Goal: Task Accomplishment & Management: Use online tool/utility

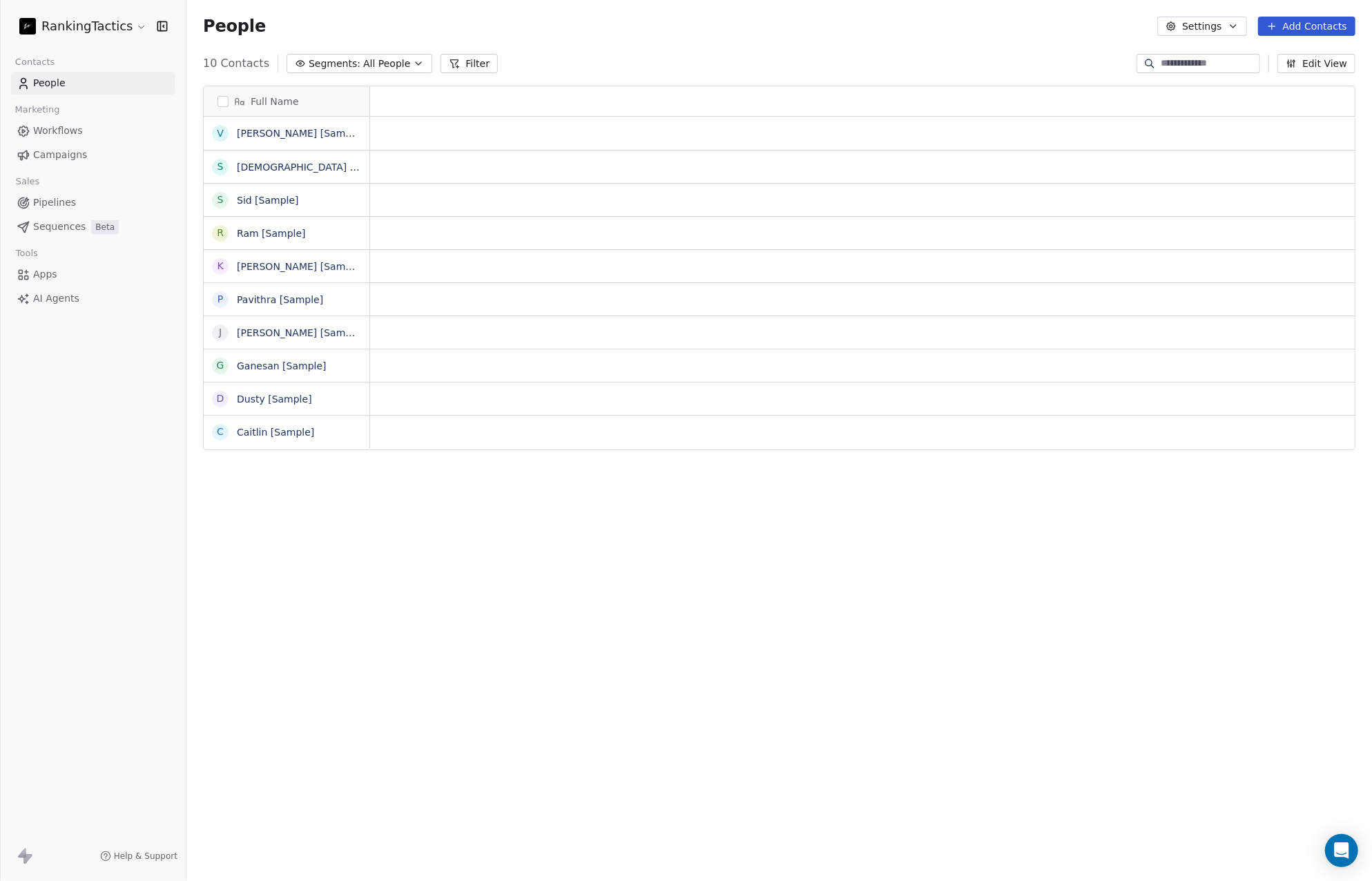
scroll to position [765, 1175]
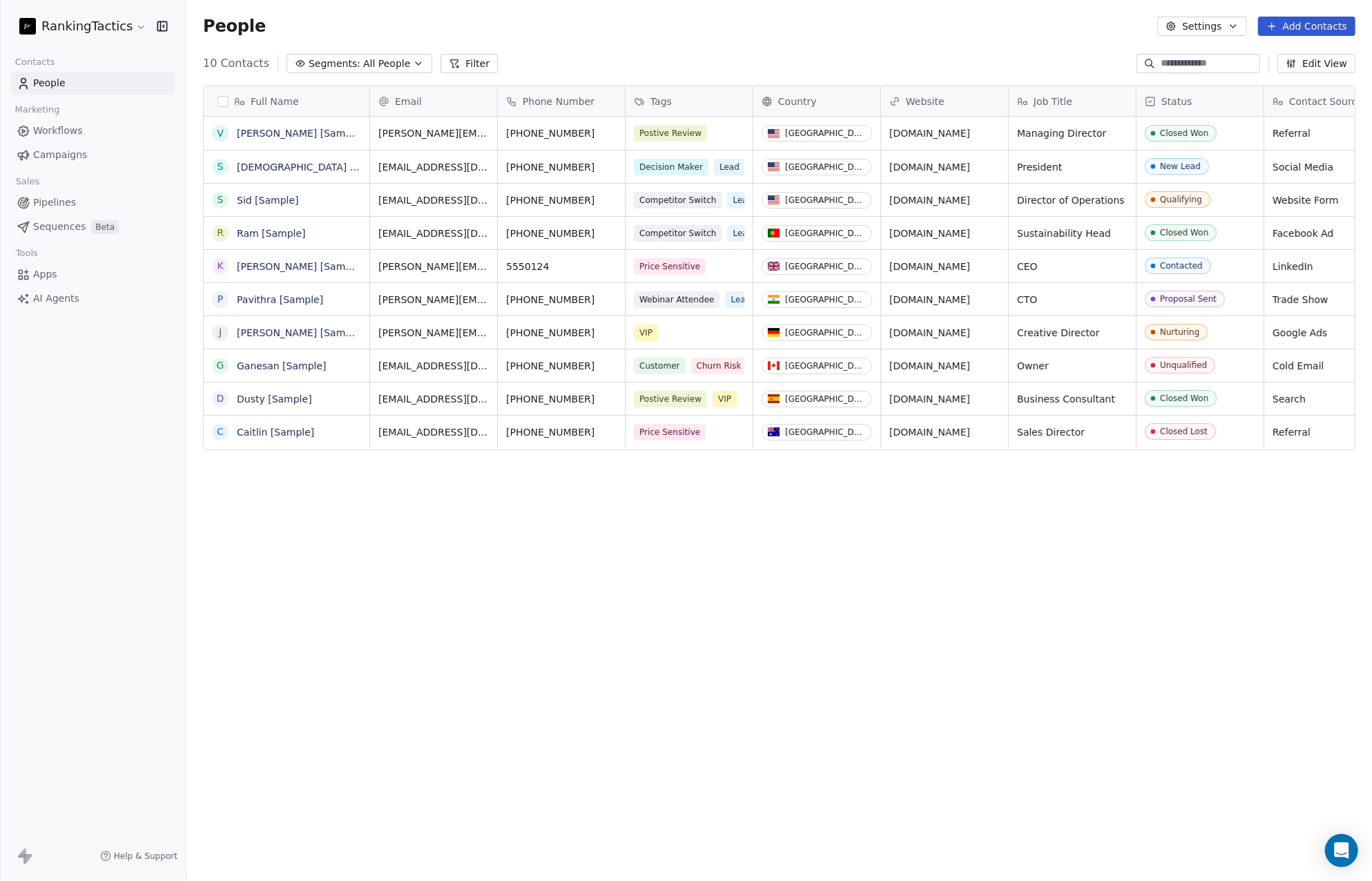
click at [641, 22] on div "People Settings Add Contacts" at bounding box center [778, 26] width 1152 height 20
click at [307, 133] on link "[PERSON_NAME] [Sample]" at bounding box center [300, 133] width 127 height 11
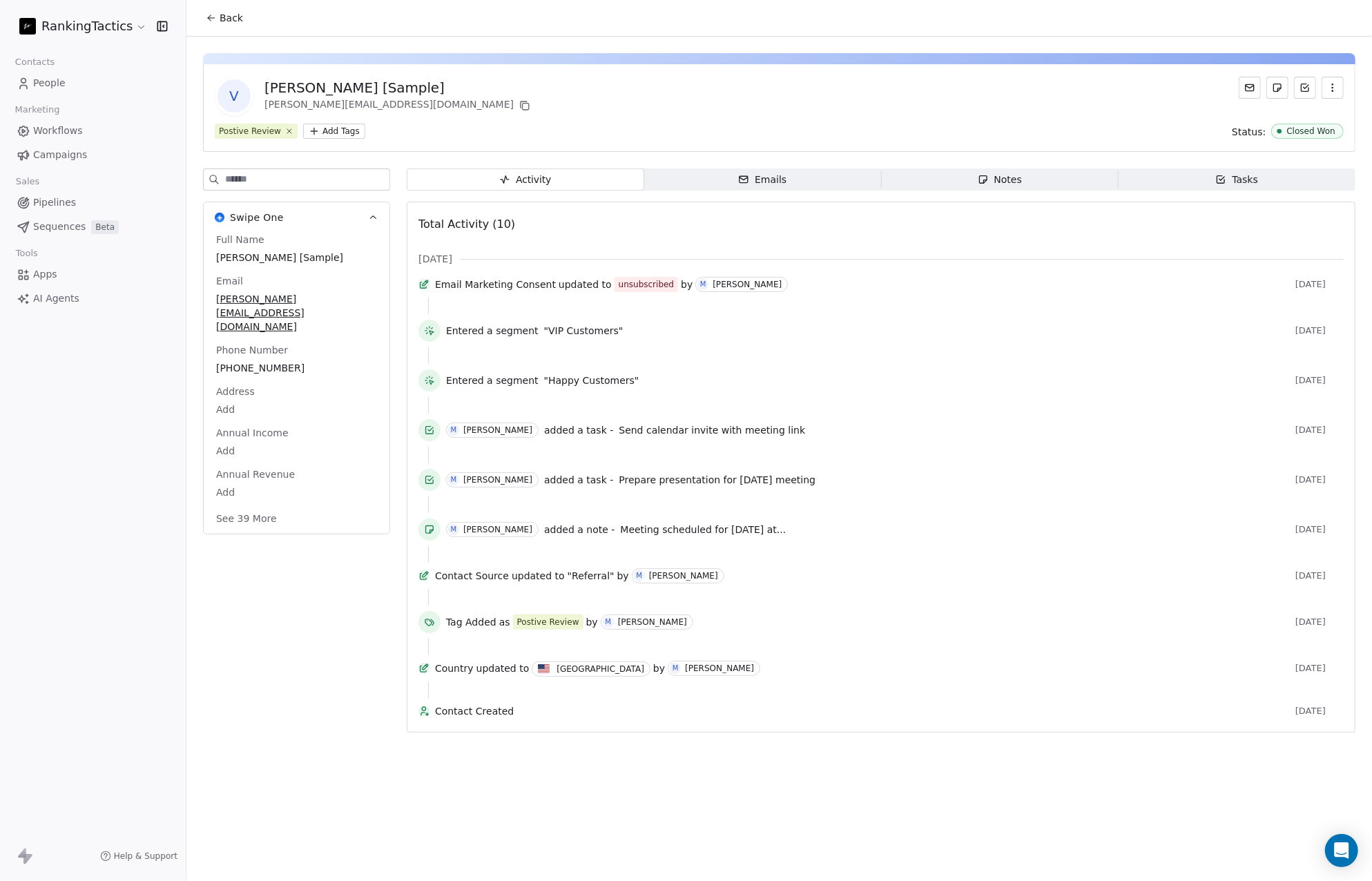
click at [348, 132] on html "RankingTactics Contacts People Marketing Workflows Campaigns Sales Pipelines Se…" at bounding box center [686, 440] width 1372 height 881
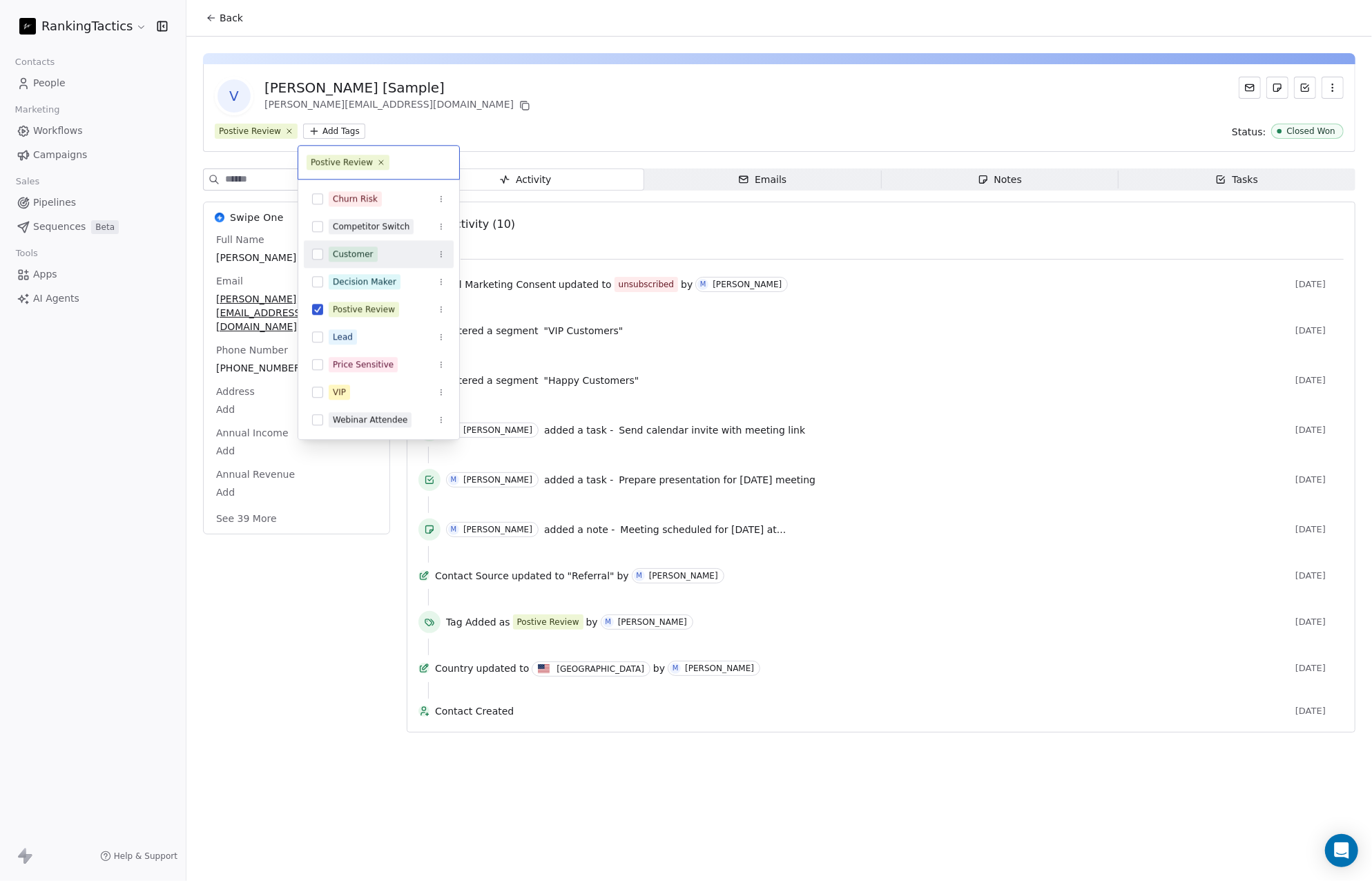
click at [526, 113] on html "RankingTactics Contacts People Marketing Workflows Campaigns Sales Pipelines Se…" at bounding box center [686, 440] width 1372 height 881
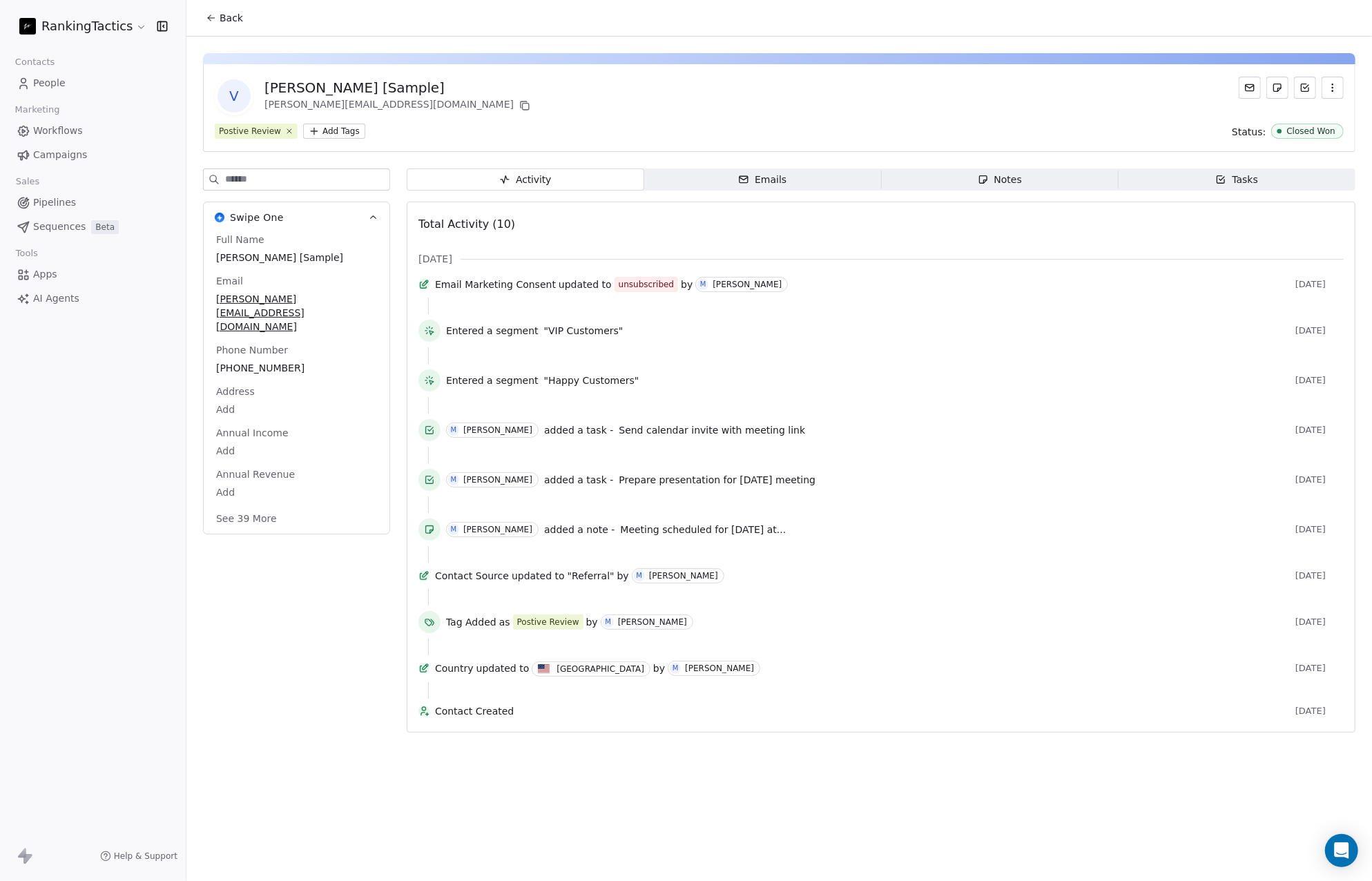
drag, startPoint x: 1009, startPoint y: 186, endPoint x: 975, endPoint y: 186, distance: 34.0
click at [1009, 186] on div "Notes" at bounding box center [1000, 180] width 44 height 14
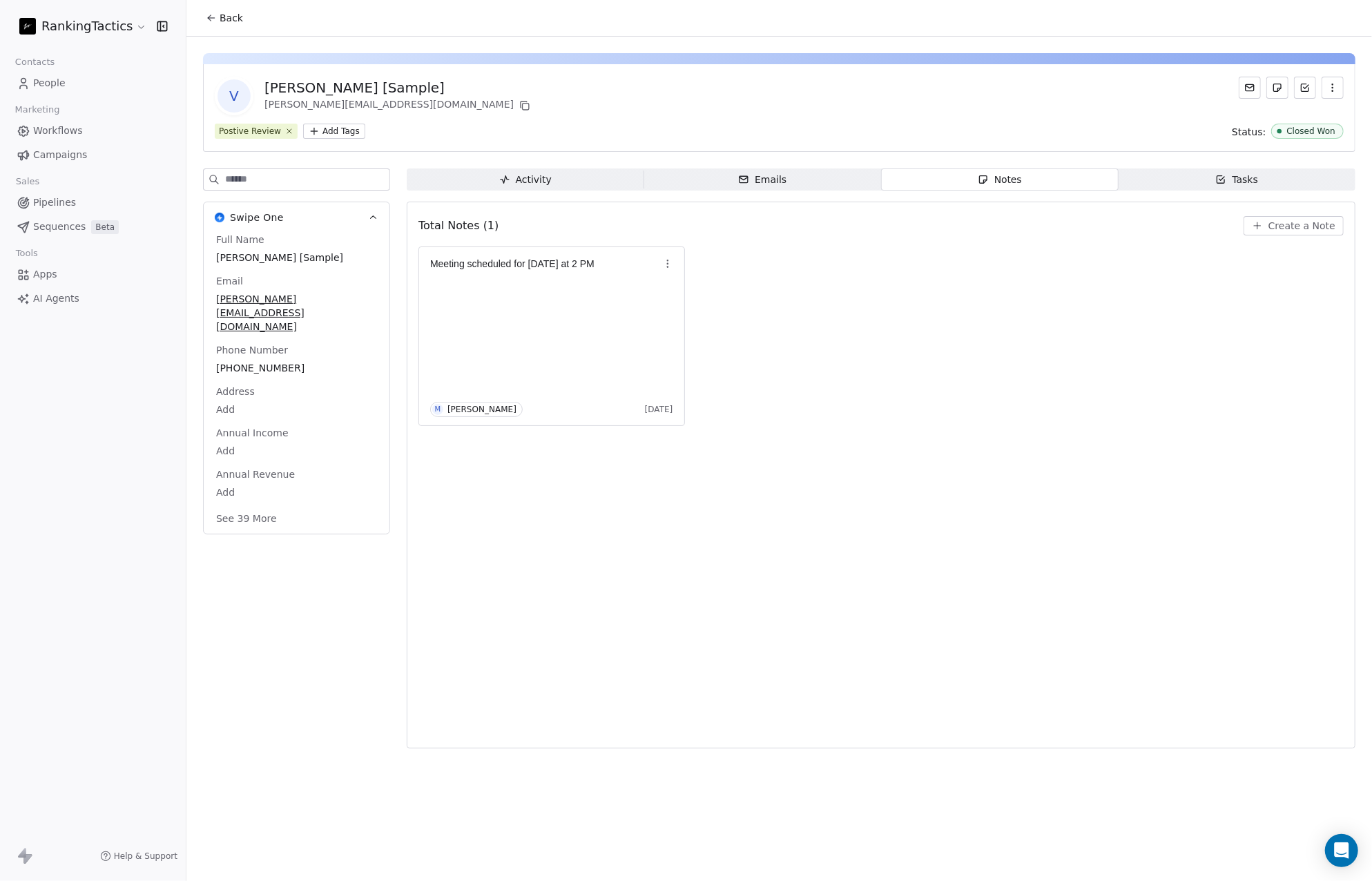
click at [551, 179] on span "Activity Activity" at bounding box center [526, 180] width 237 height 22
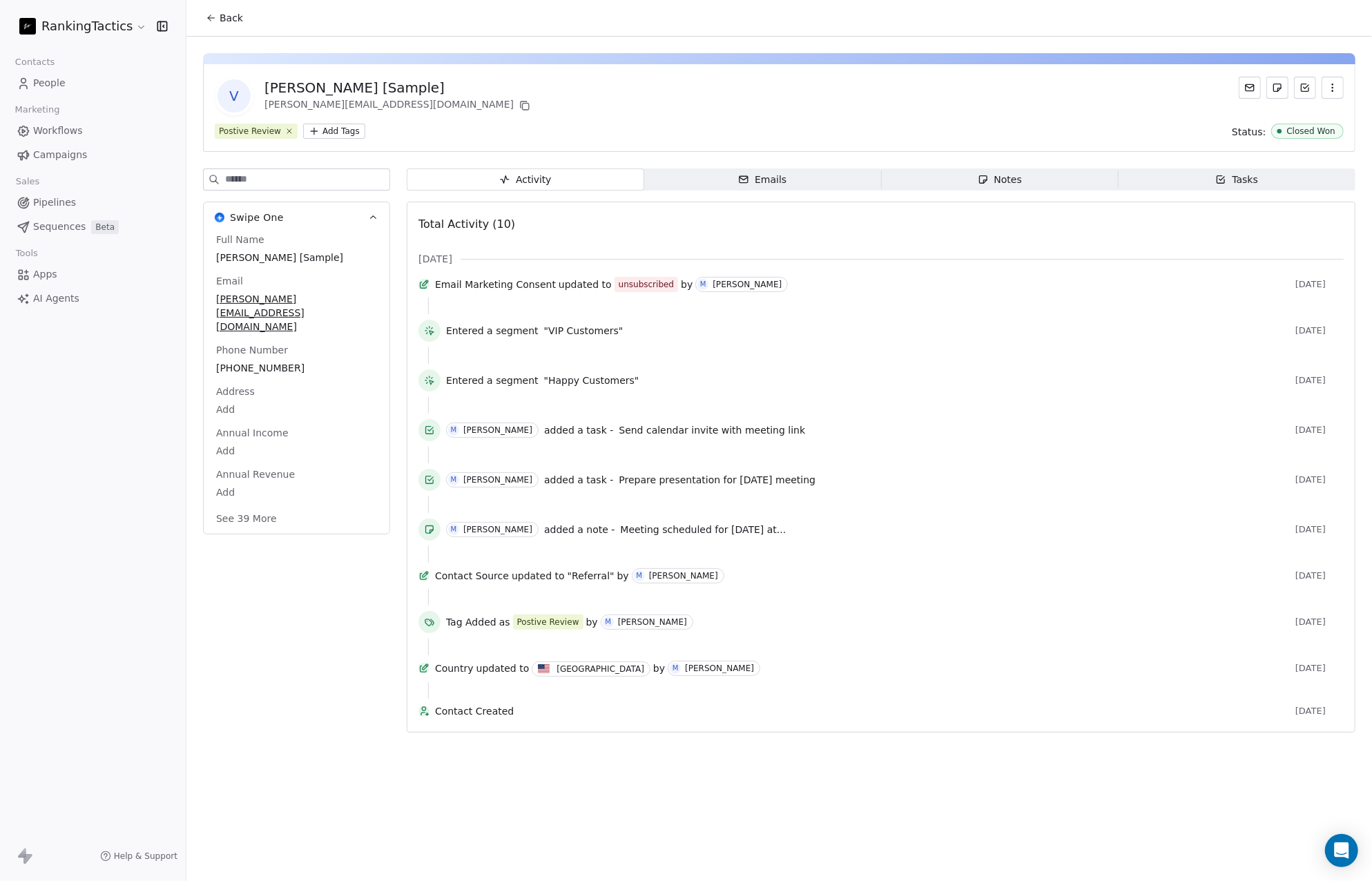
click at [255, 506] on button "See 39 More" at bounding box center [246, 518] width 77 height 25
click at [51, 77] on span "People" at bounding box center [49, 83] width 32 height 14
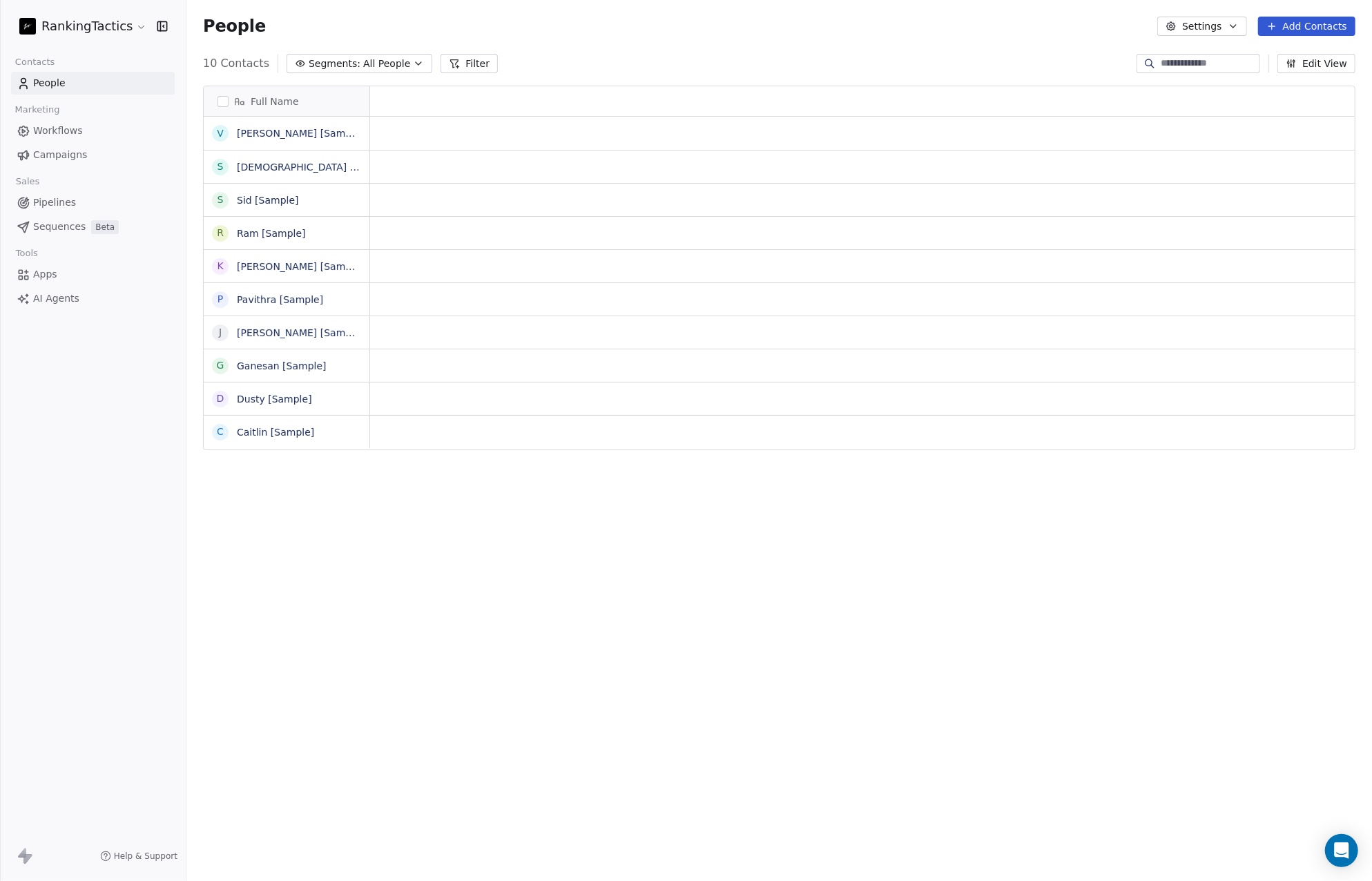
scroll to position [11, 11]
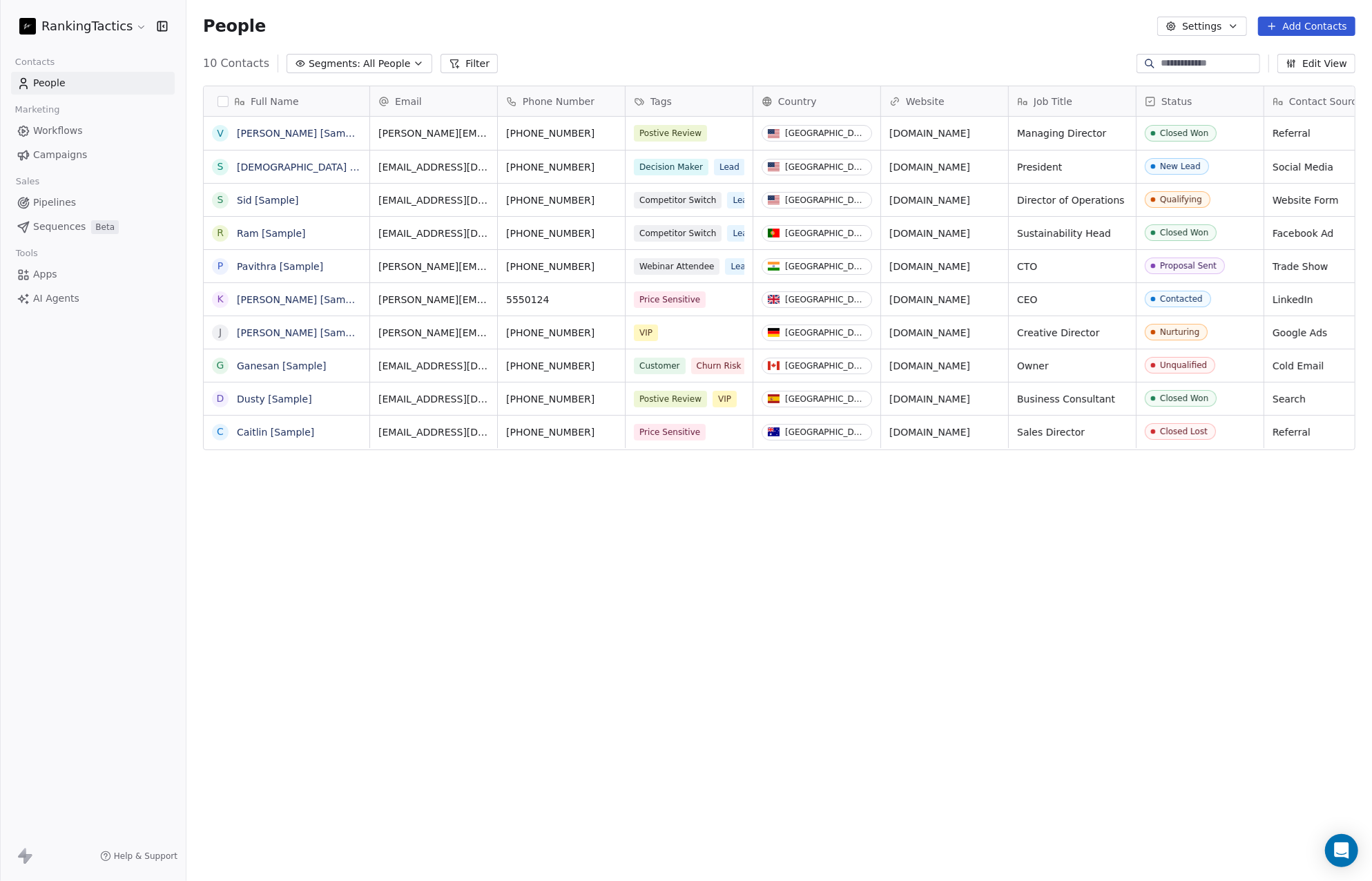
click at [1221, 25] on button "Settings" at bounding box center [1202, 26] width 89 height 20
click at [1233, 53] on span "Contact Properties" at bounding box center [1241, 56] width 90 height 14
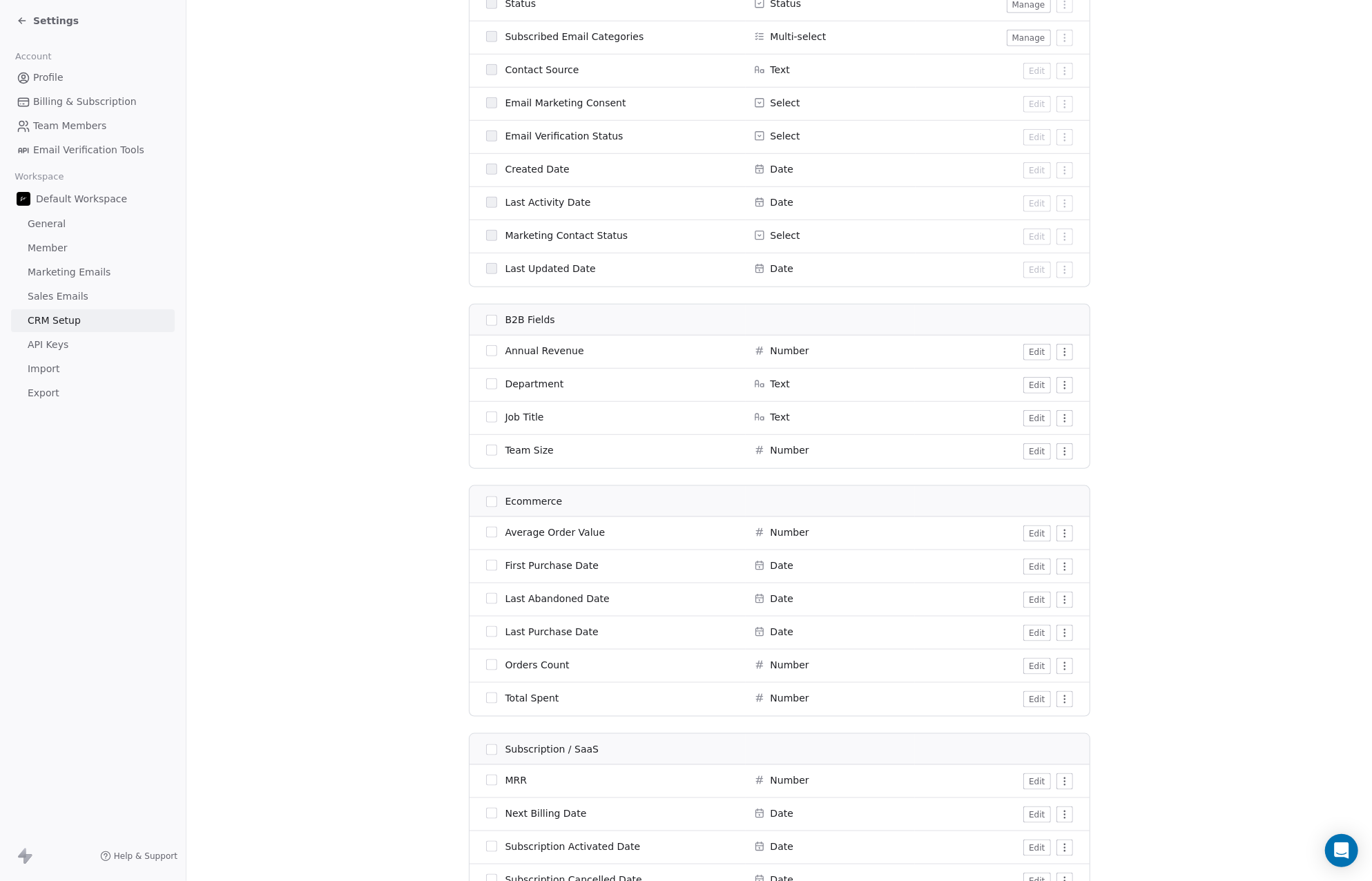
scroll to position [1236, 0]
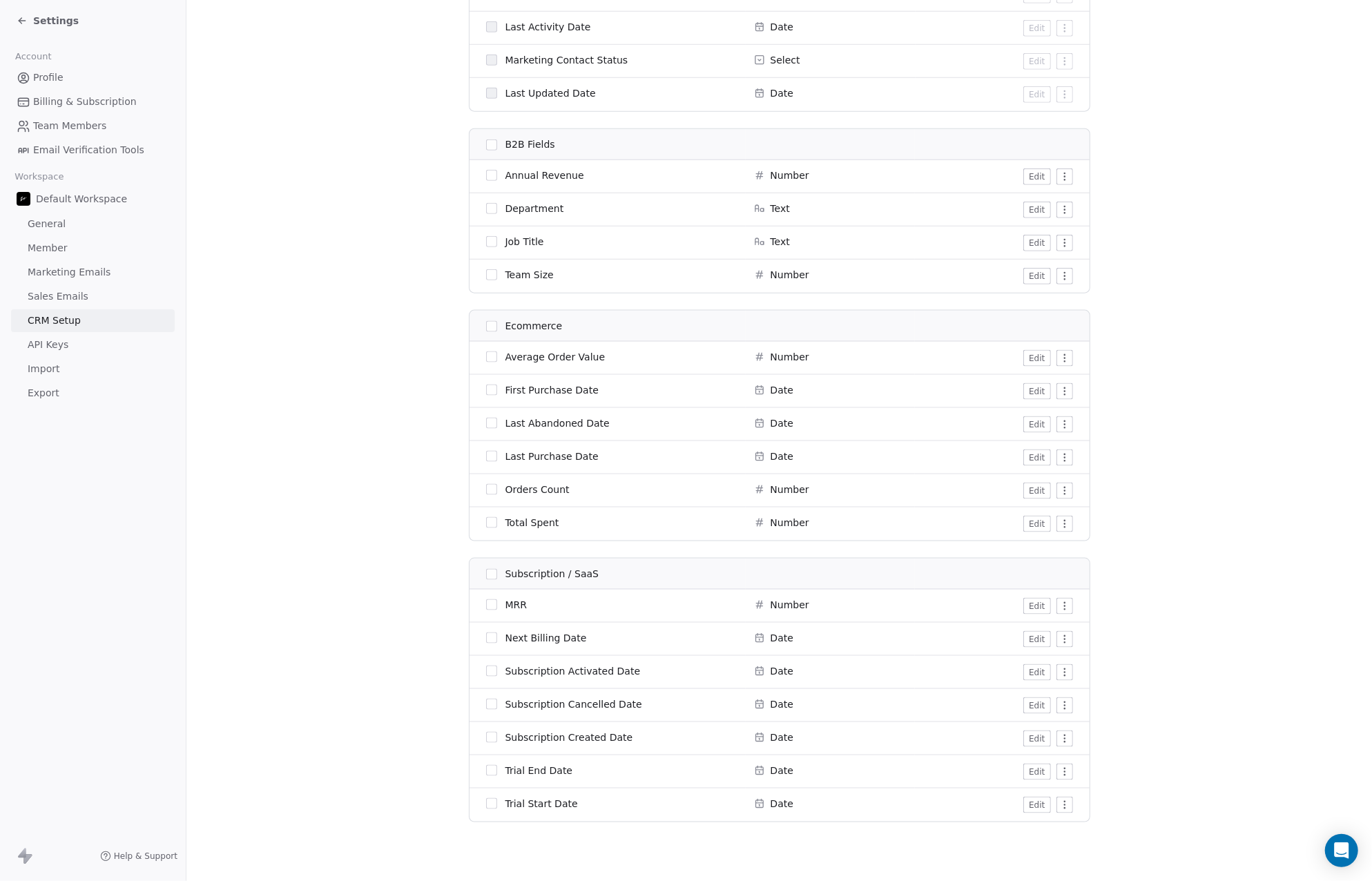
click at [490, 326] on button "button" at bounding box center [491, 326] width 11 height 11
click at [488, 323] on button "button" at bounding box center [491, 326] width 11 height 11
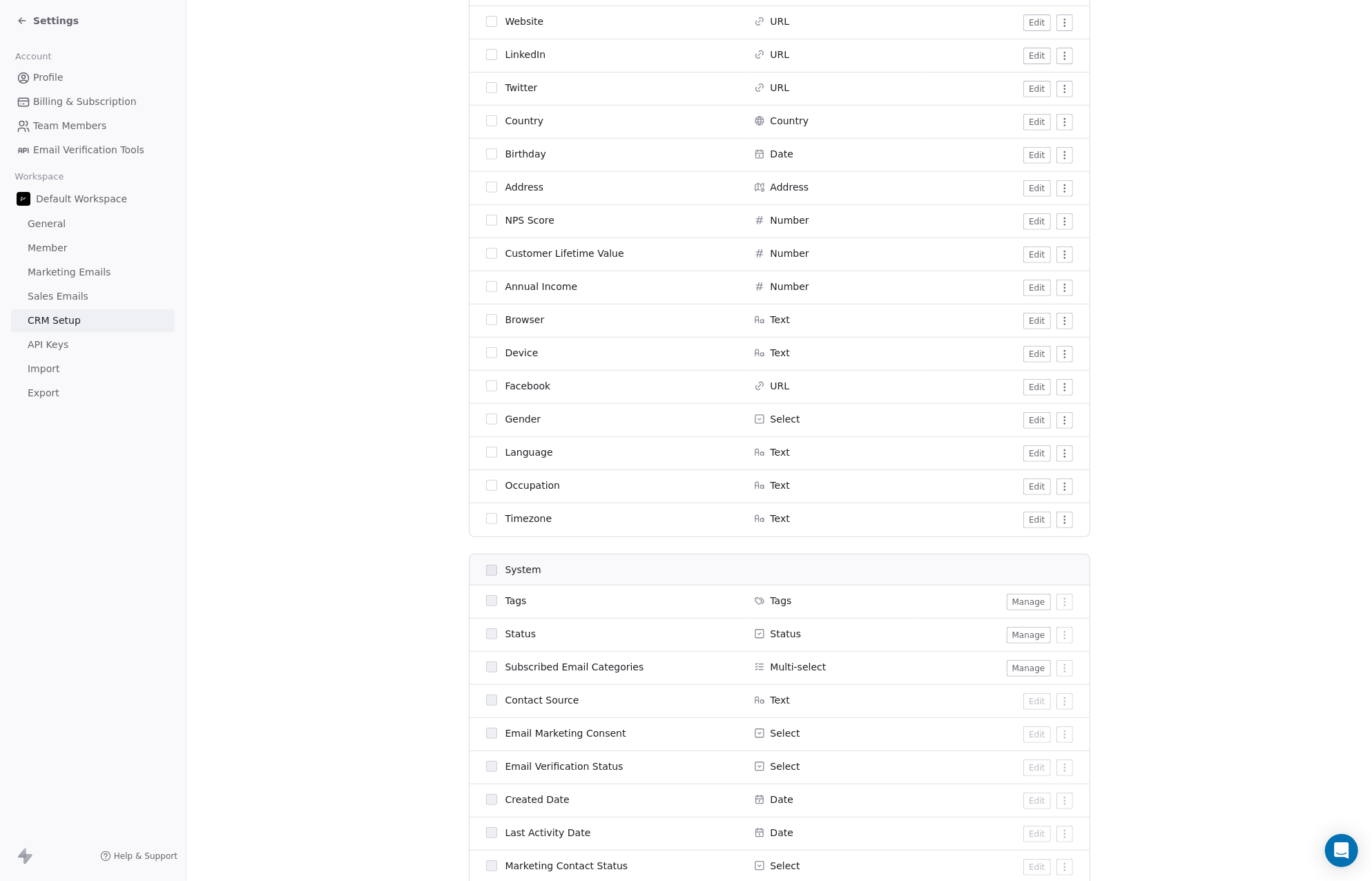
scroll to position [0, 0]
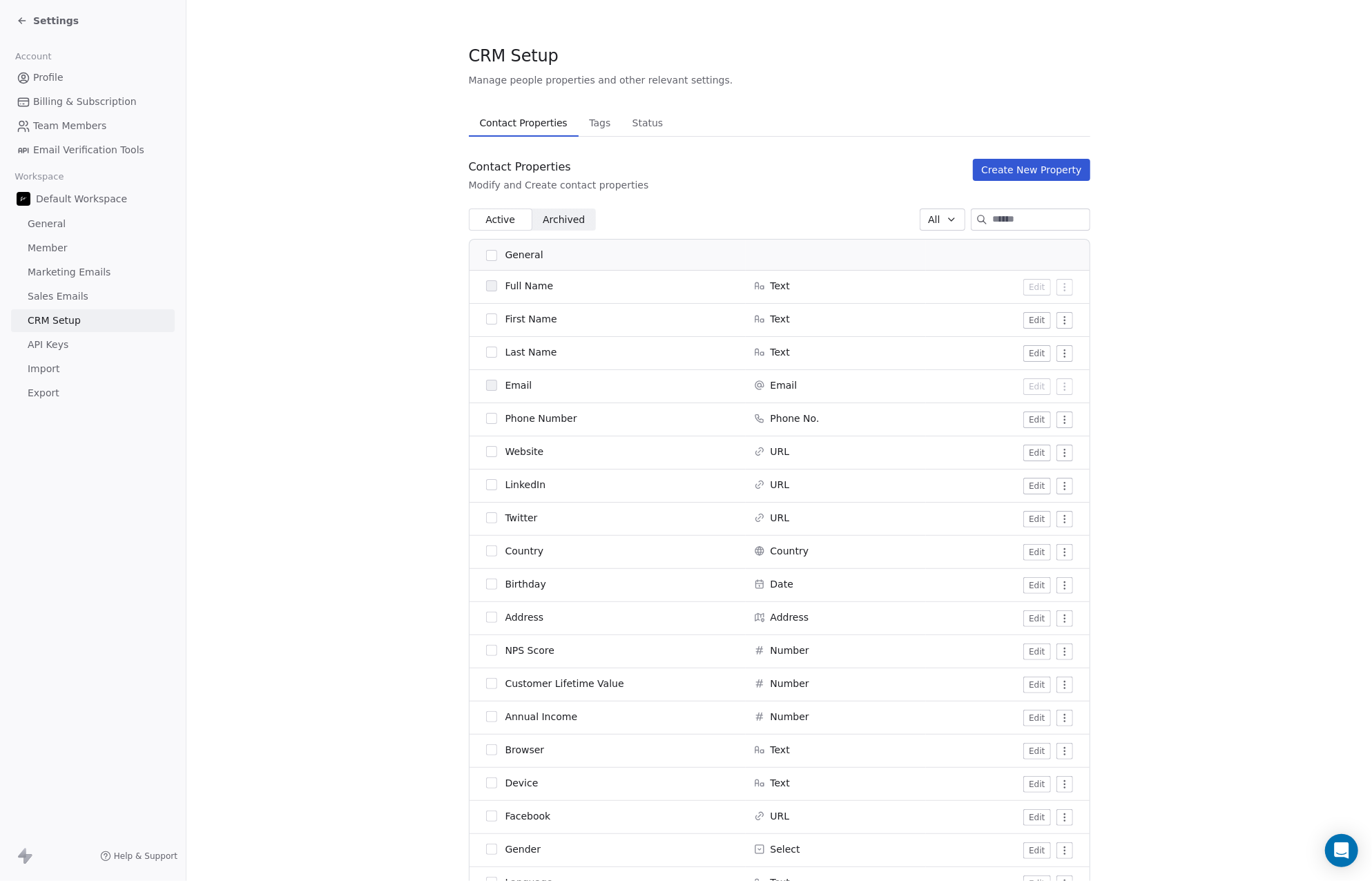
click at [1001, 170] on button "Create New Property" at bounding box center [1031, 170] width 117 height 22
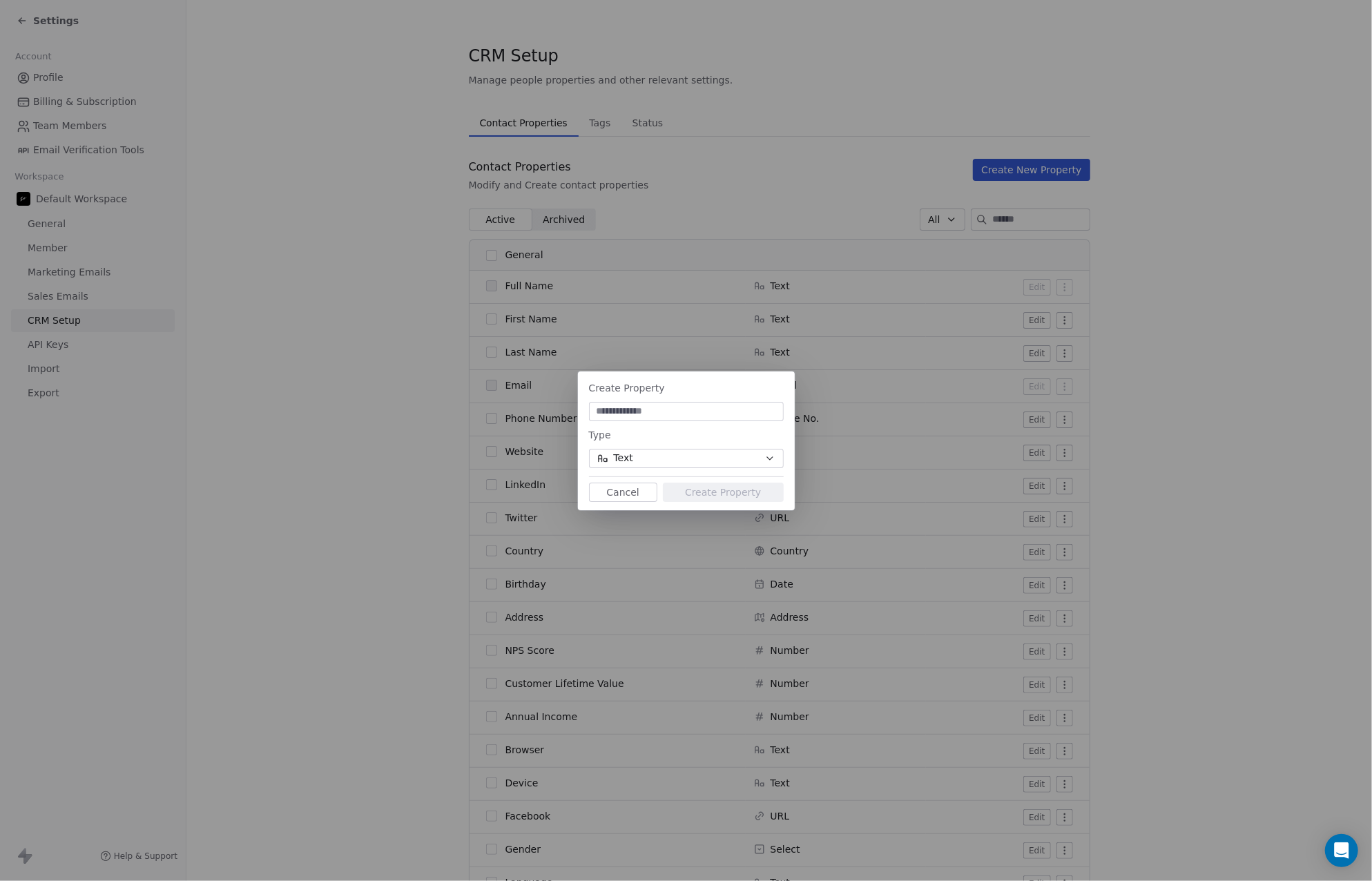
click at [627, 454] on span "Text" at bounding box center [623, 458] width 20 height 14
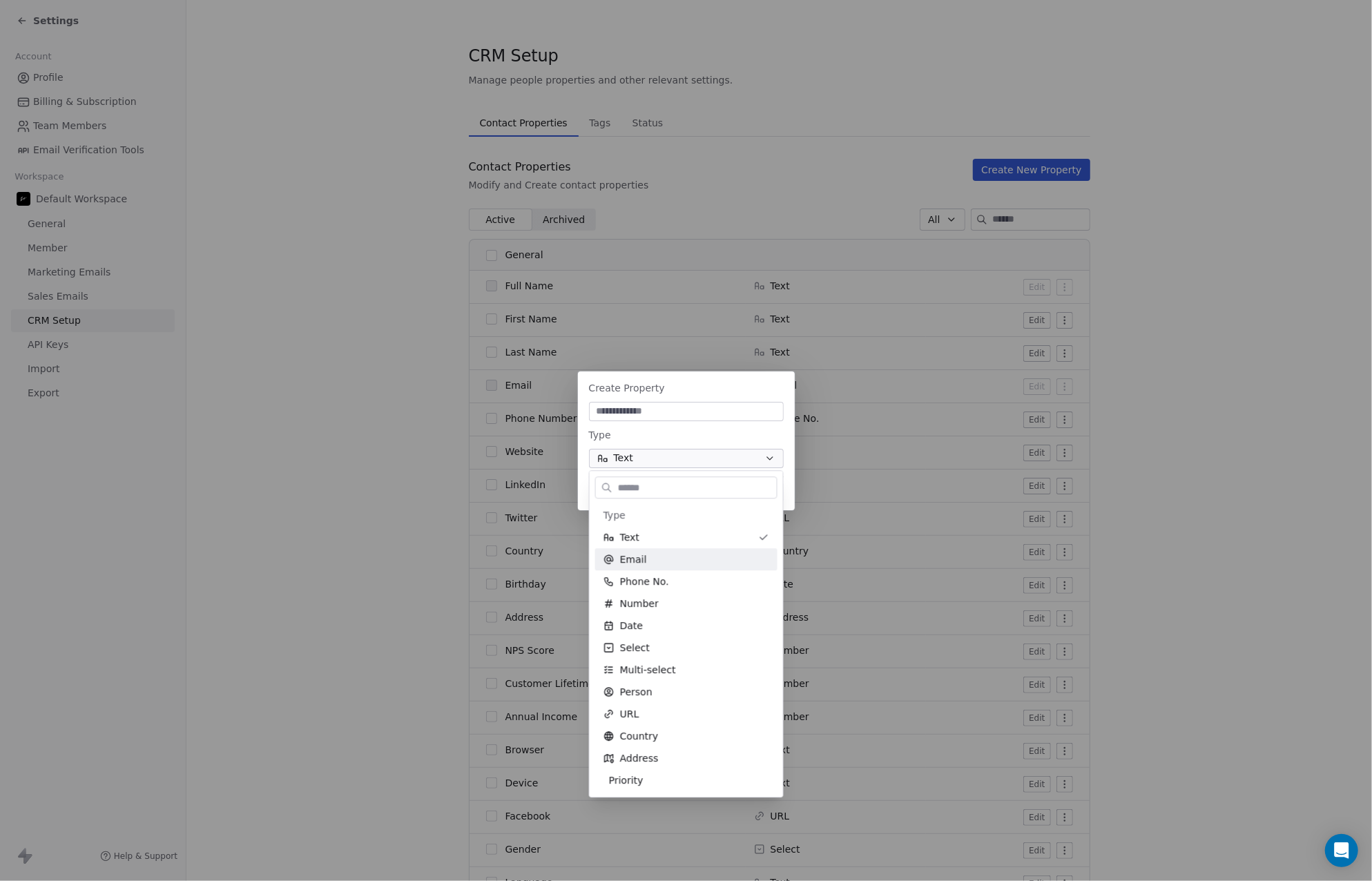
click at [376, 548] on div "Create Property Type Text Cancel Create Property" at bounding box center [686, 440] width 1372 height 881
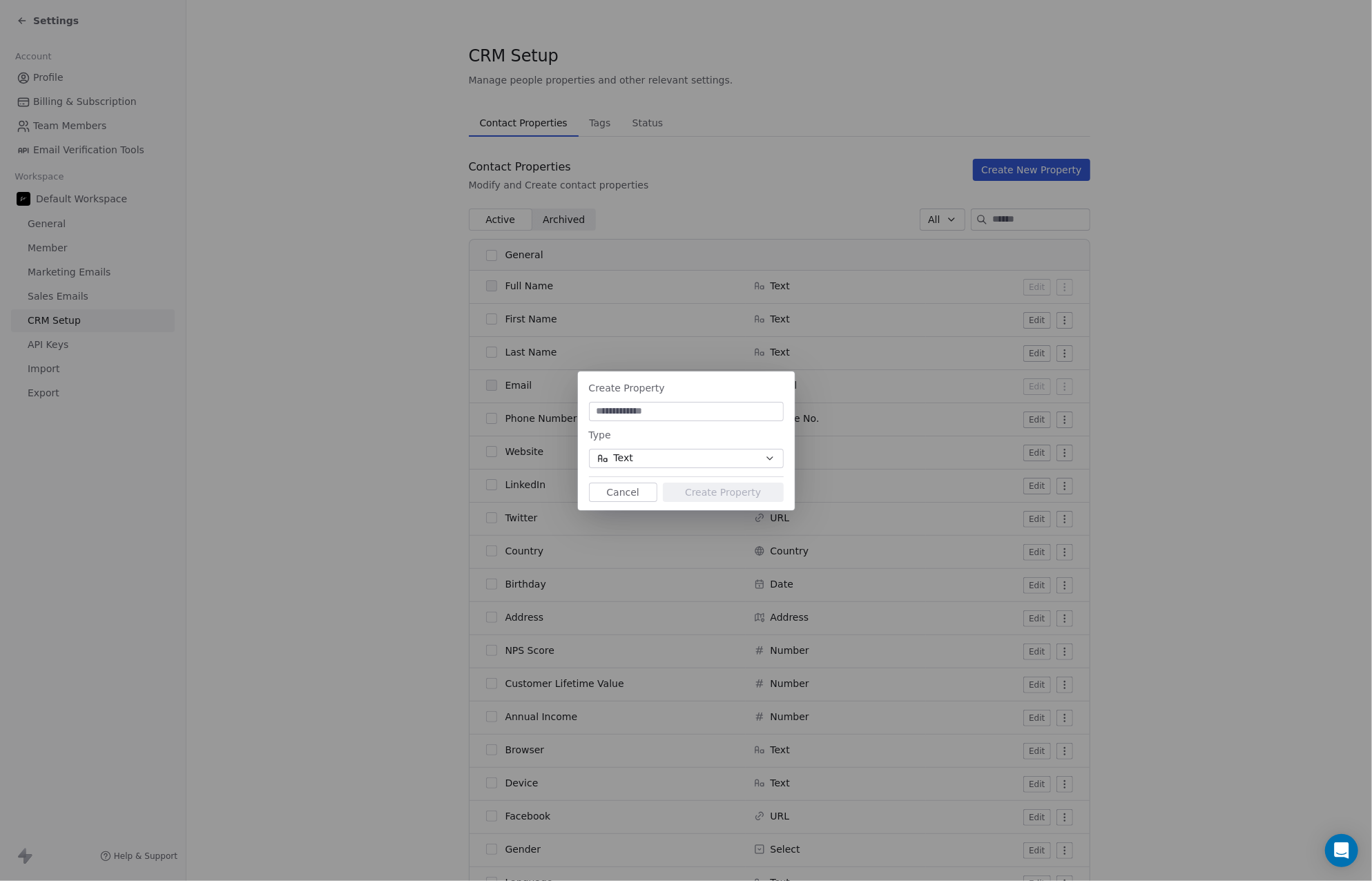
click at [633, 491] on button "Cancel" at bounding box center [623, 492] width 69 height 20
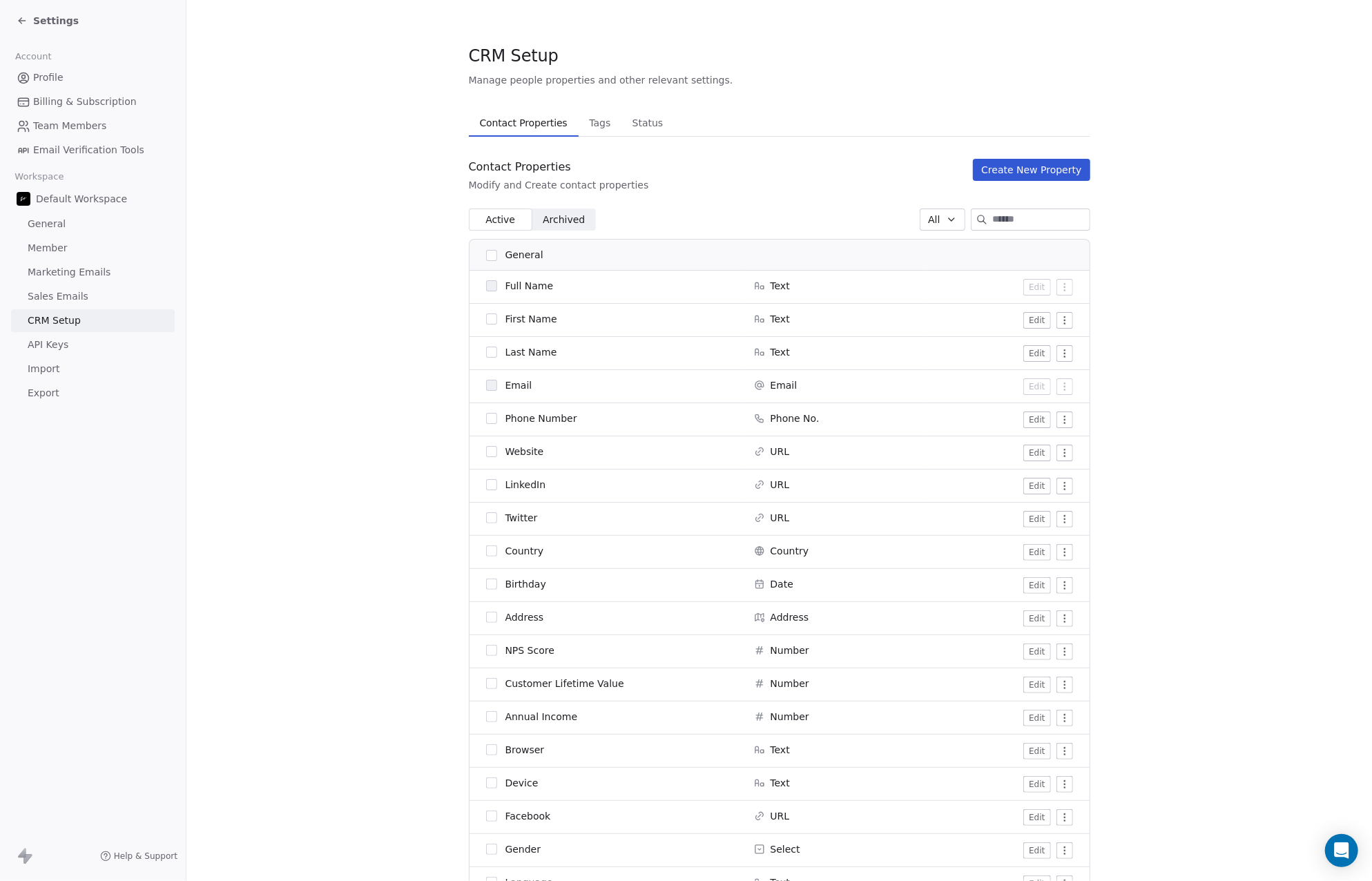
click at [593, 125] on span "Tags" at bounding box center [600, 123] width 32 height 20
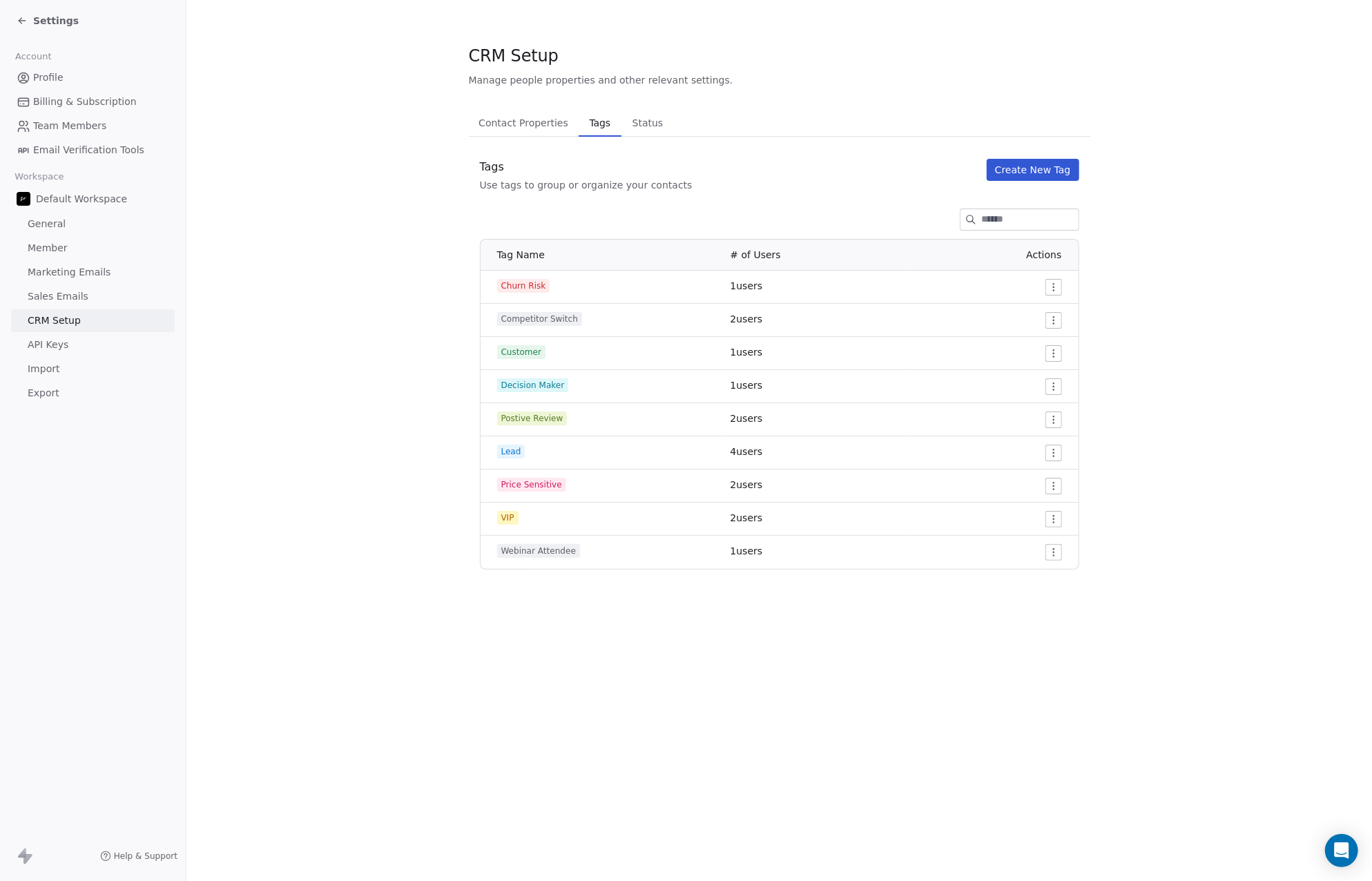
click at [638, 125] on span "Status" at bounding box center [648, 123] width 42 height 20
click at [599, 120] on span "Tags" at bounding box center [600, 123] width 31 height 20
click at [53, 342] on span "API Keys" at bounding box center [48, 344] width 41 height 14
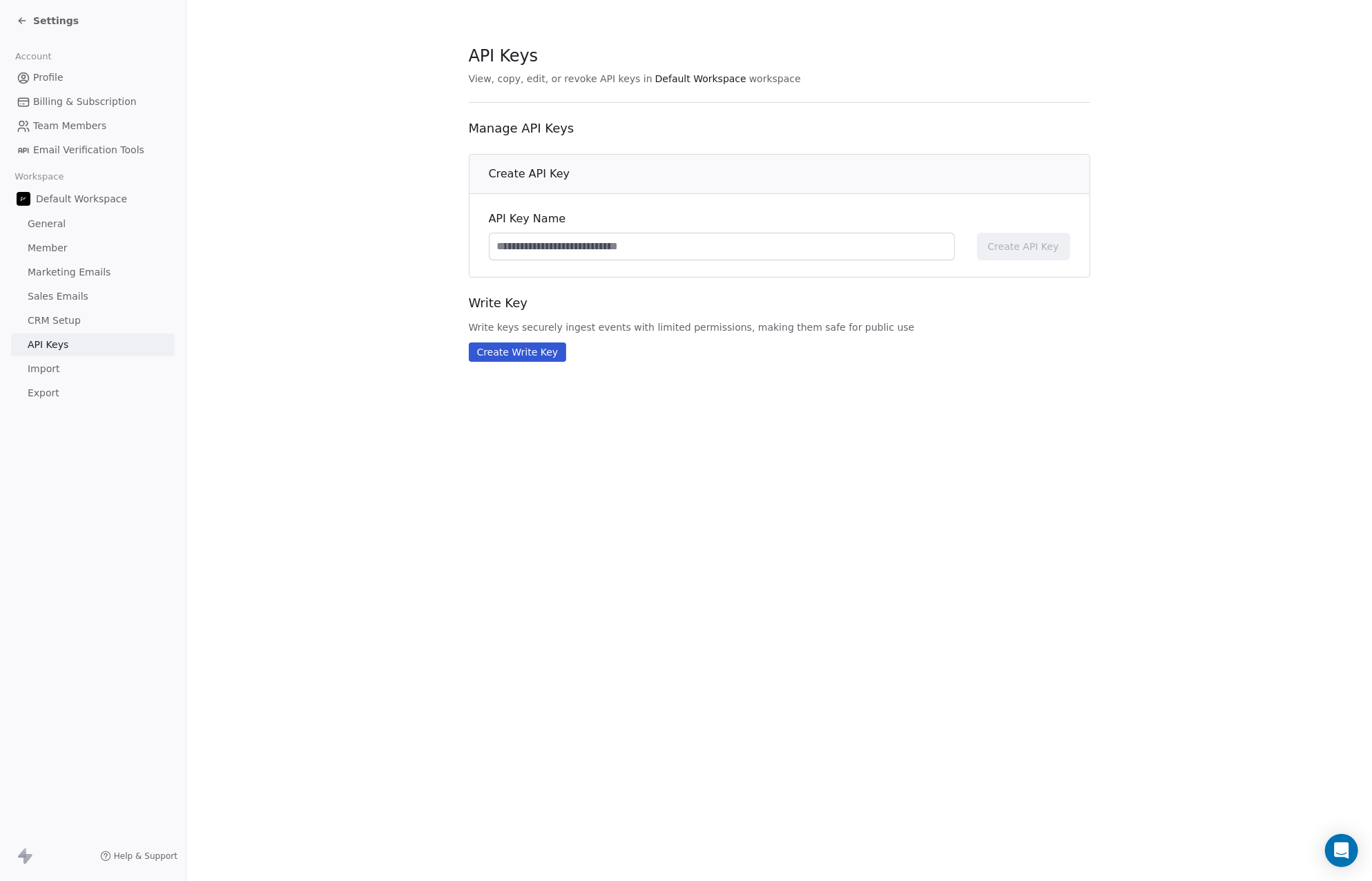
click at [70, 318] on span "CRM Setup" at bounding box center [54, 321] width 53 height 14
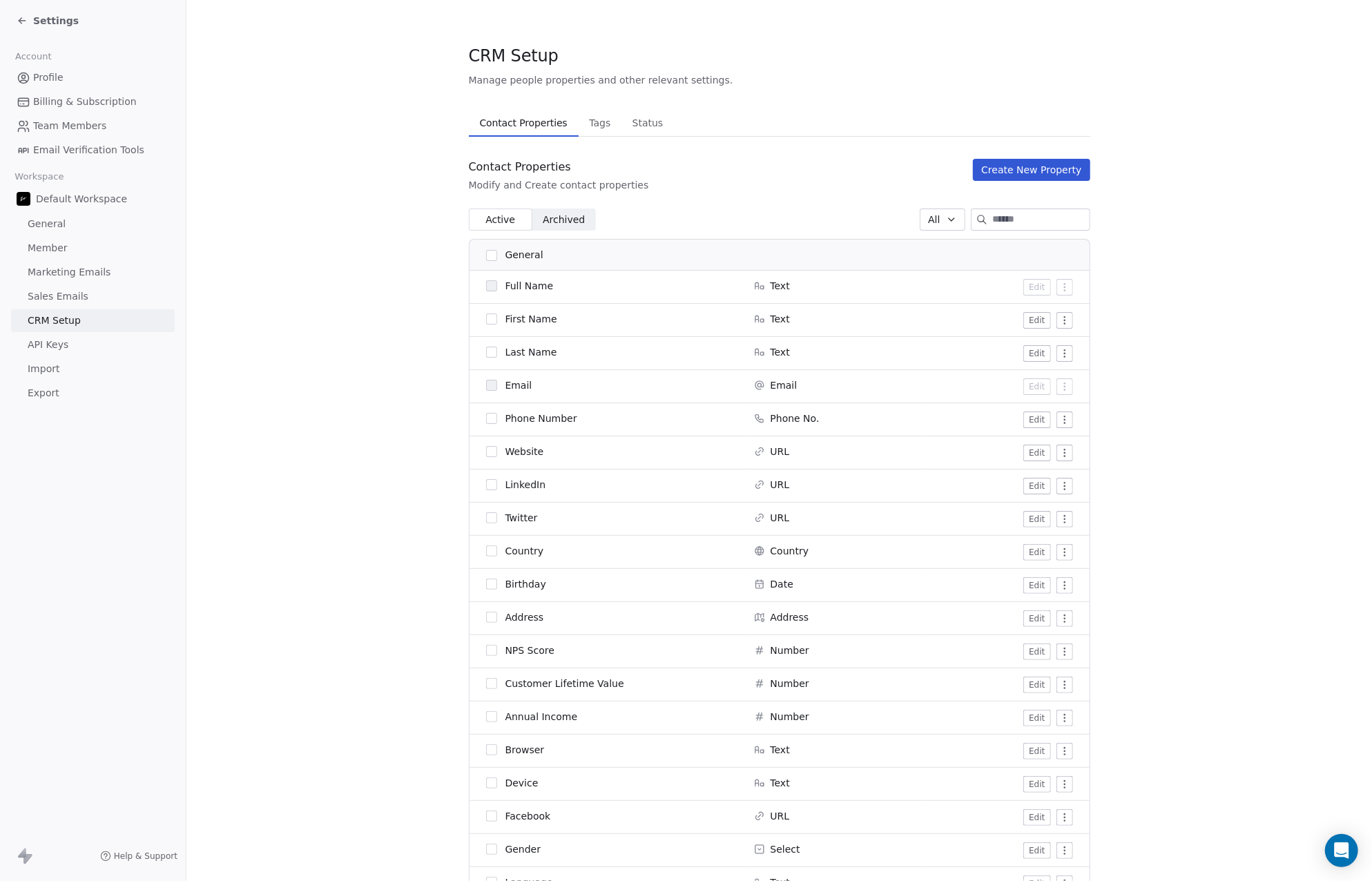
click at [65, 371] on link "Import" at bounding box center [92, 369] width 164 height 23
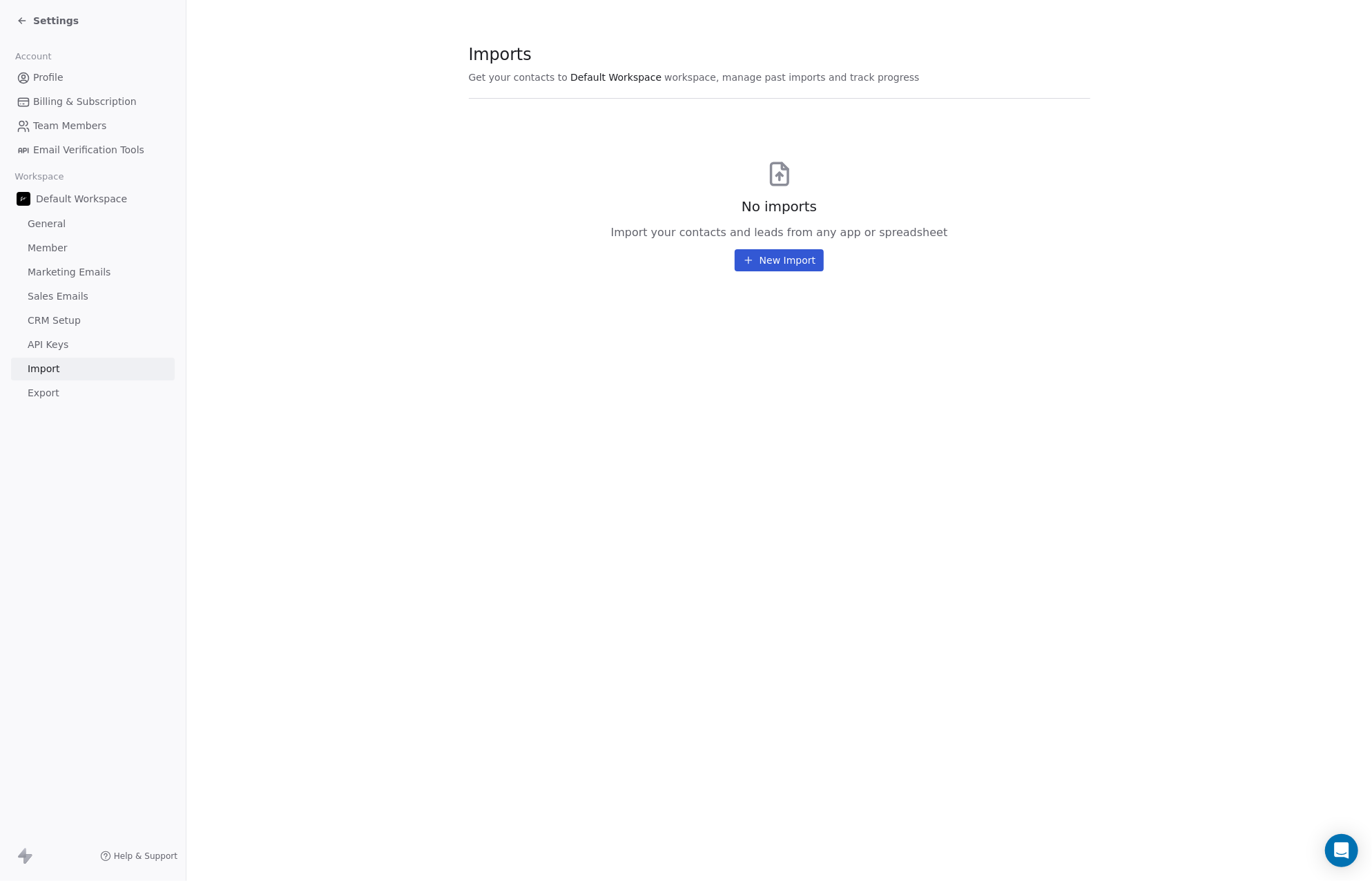
click at [69, 299] on span "Sales Emails" at bounding box center [59, 296] width 61 height 14
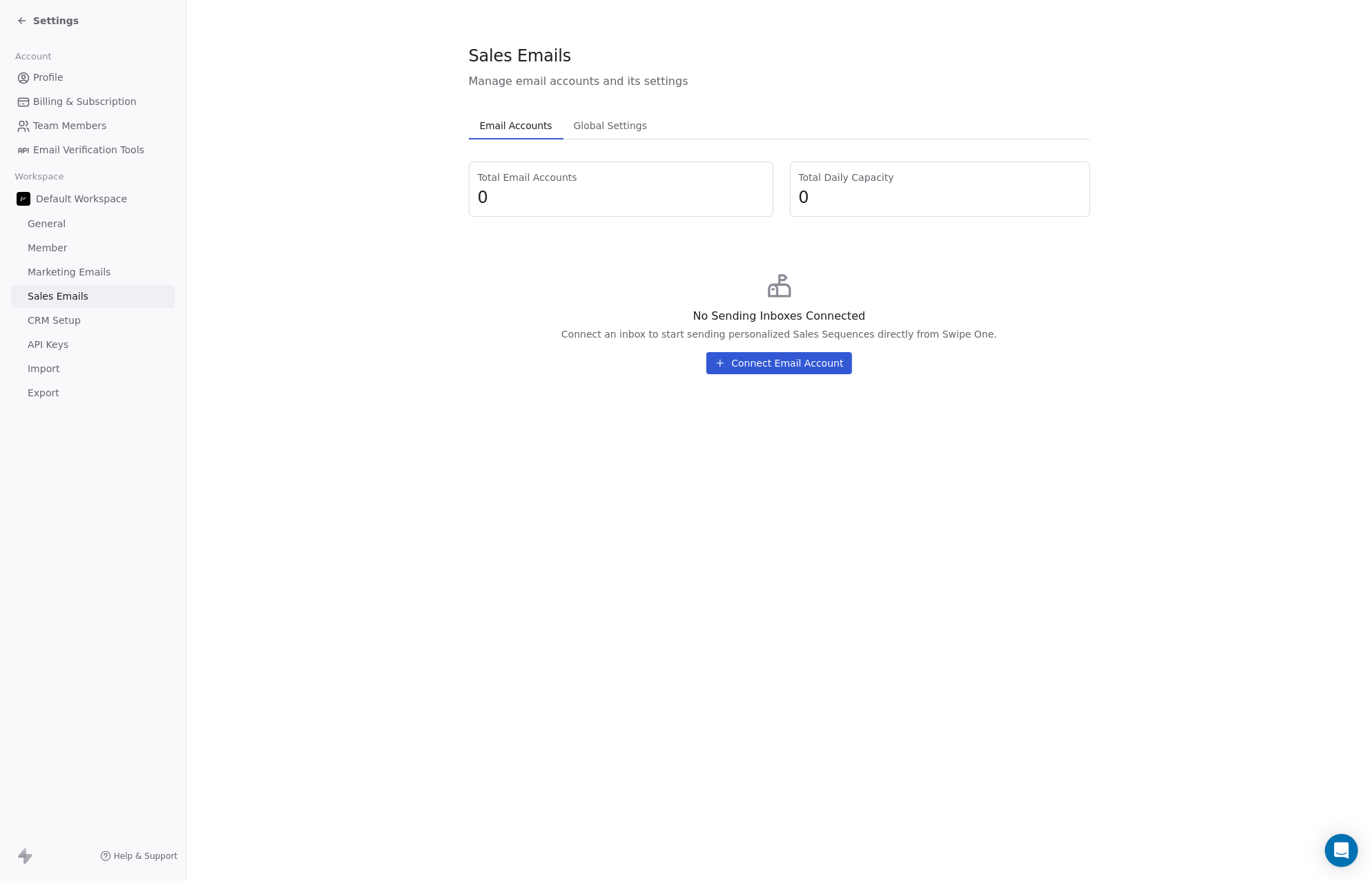
click at [87, 270] on span "Marketing Emails" at bounding box center [70, 272] width 83 height 14
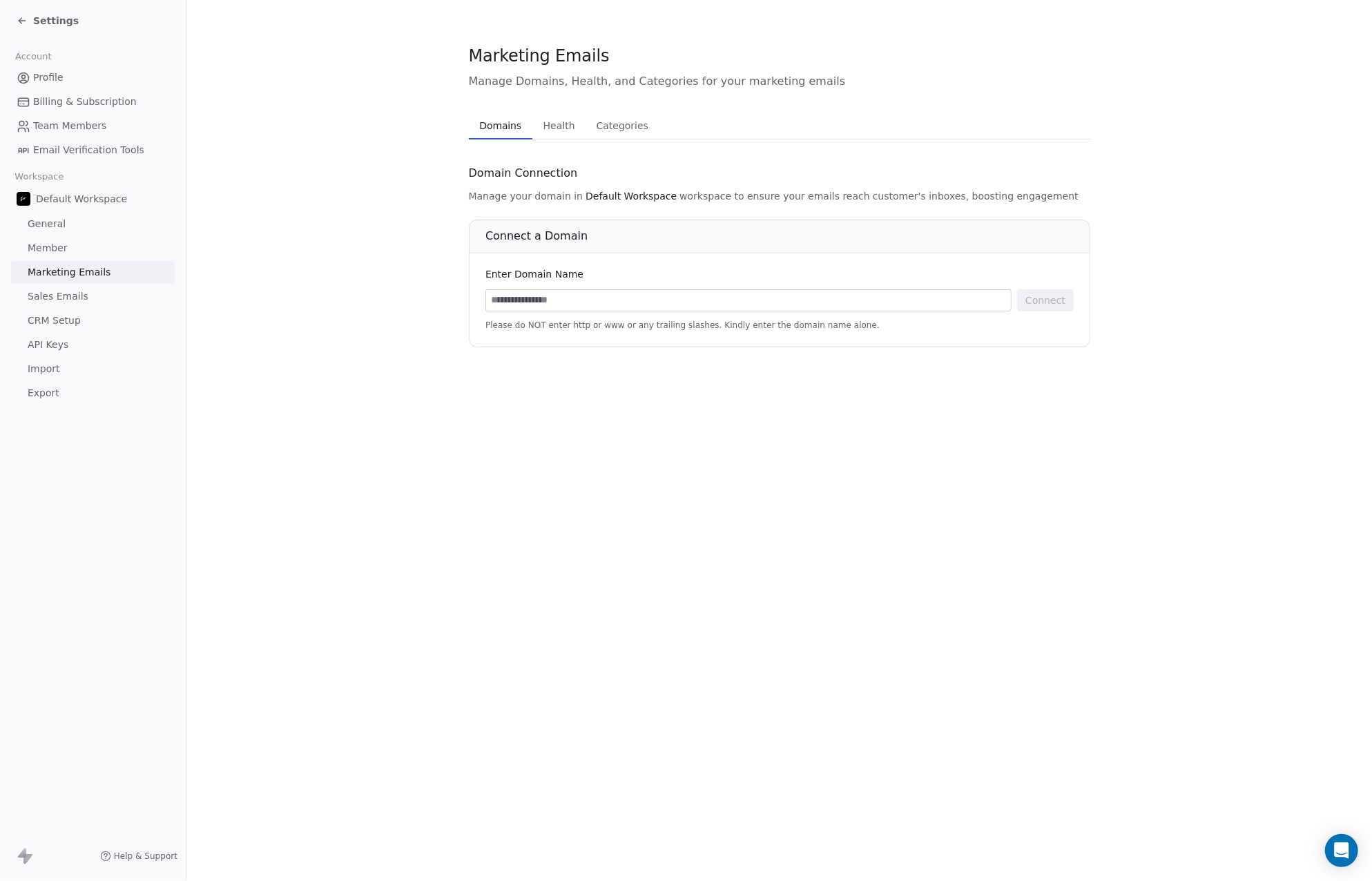
click at [70, 248] on link "Member" at bounding box center [92, 248] width 164 height 23
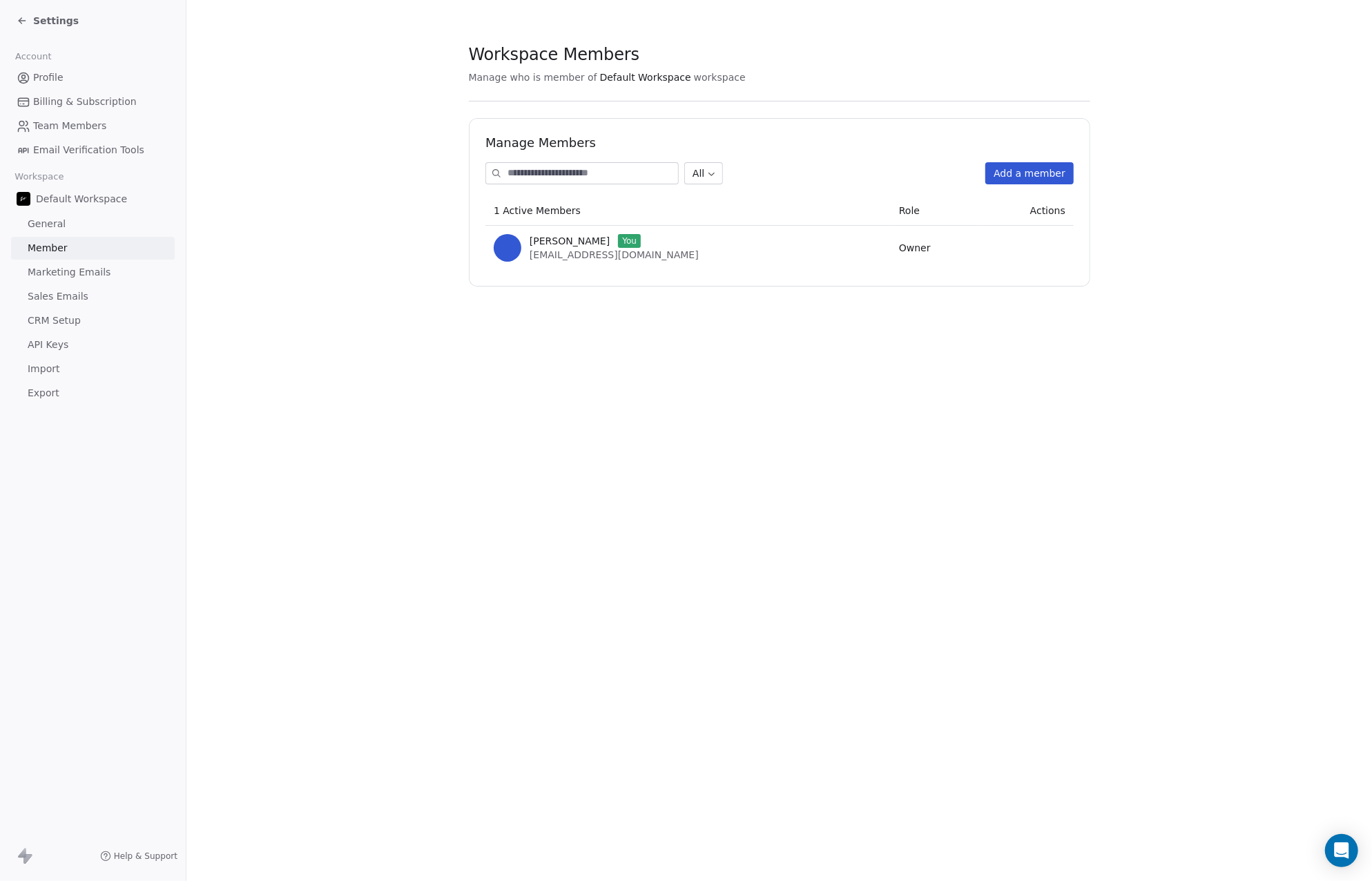
click at [61, 217] on span "General" at bounding box center [47, 224] width 38 height 14
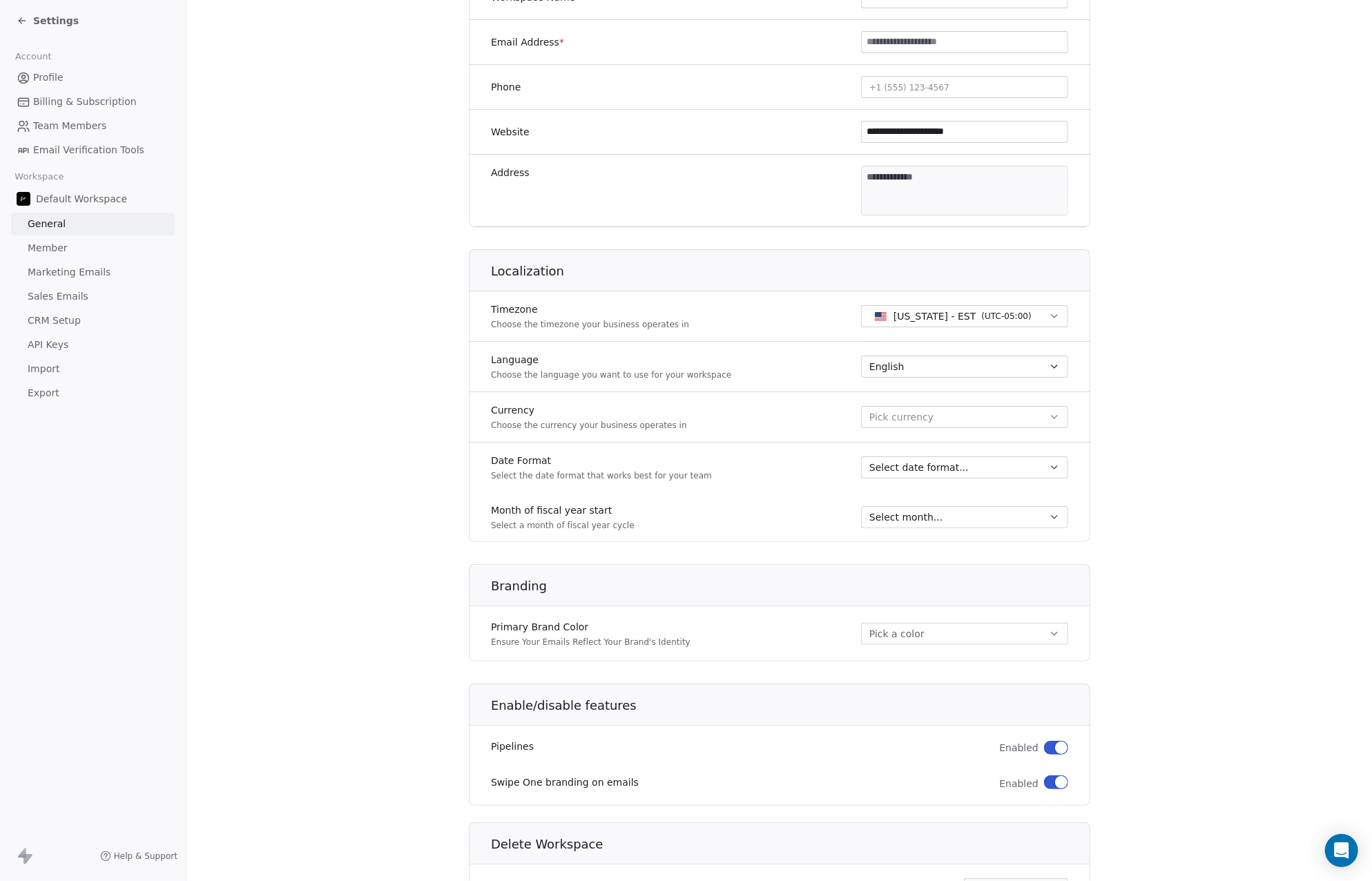
scroll to position [408, 0]
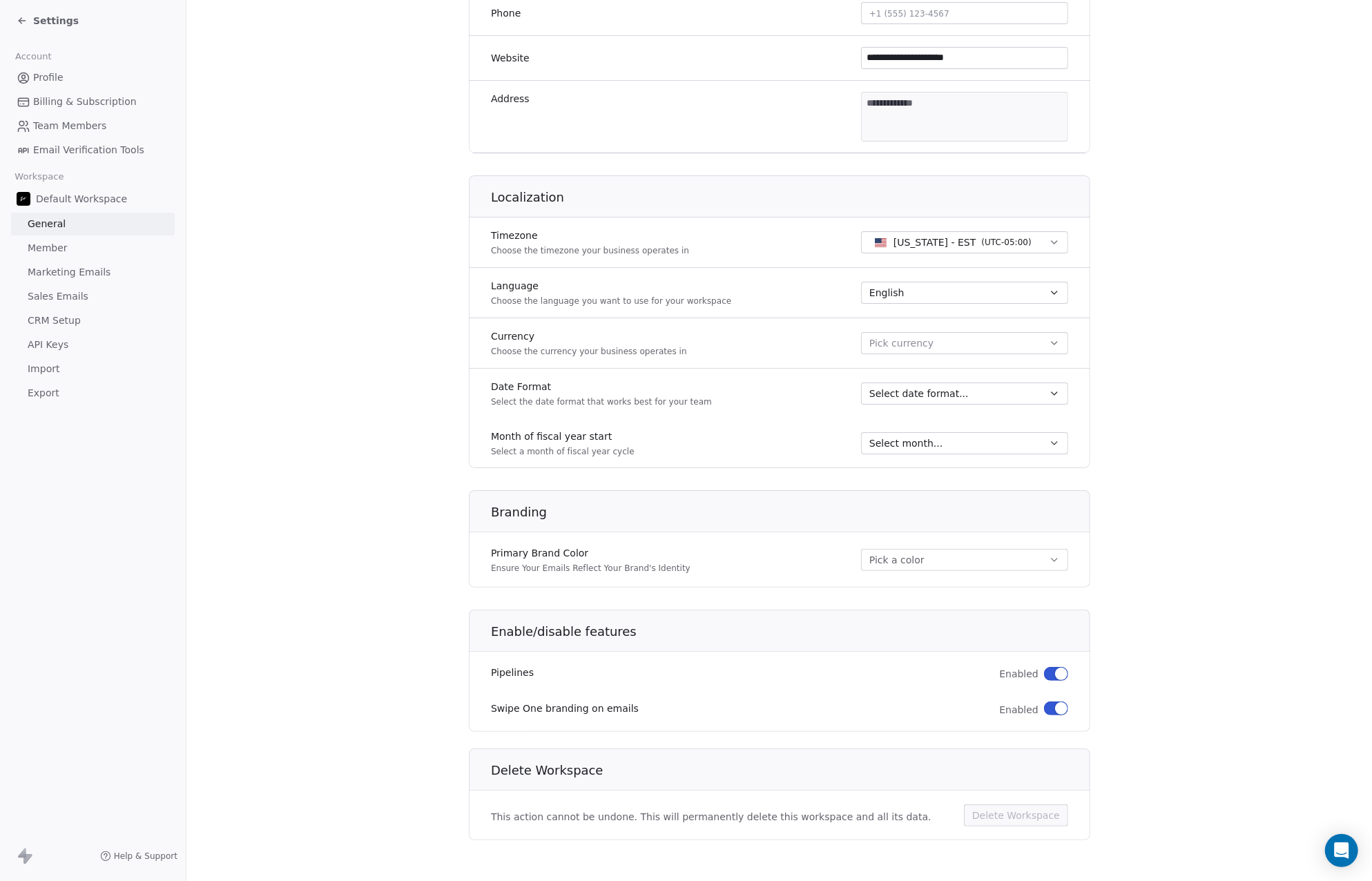
click at [99, 152] on span "Email Verification Tools" at bounding box center [88, 150] width 111 height 14
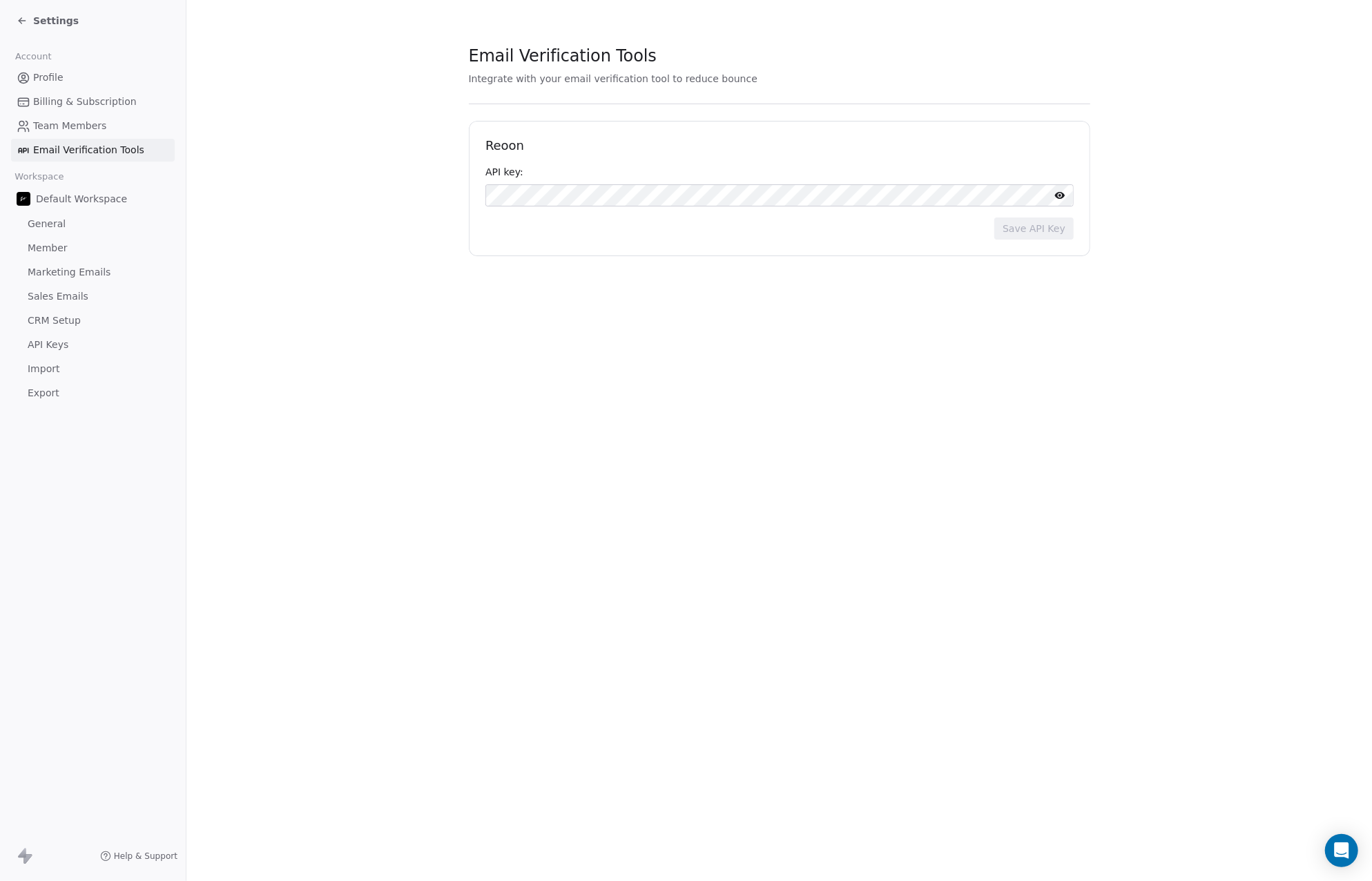
click at [510, 148] on h1 "Reoon" at bounding box center [779, 146] width 588 height 17
click at [510, 148] on h1 "Reoon" at bounding box center [779, 146] width 588 height 17
copy h1 "Reoon"
click at [90, 120] on span "Team Members" at bounding box center [70, 125] width 73 height 14
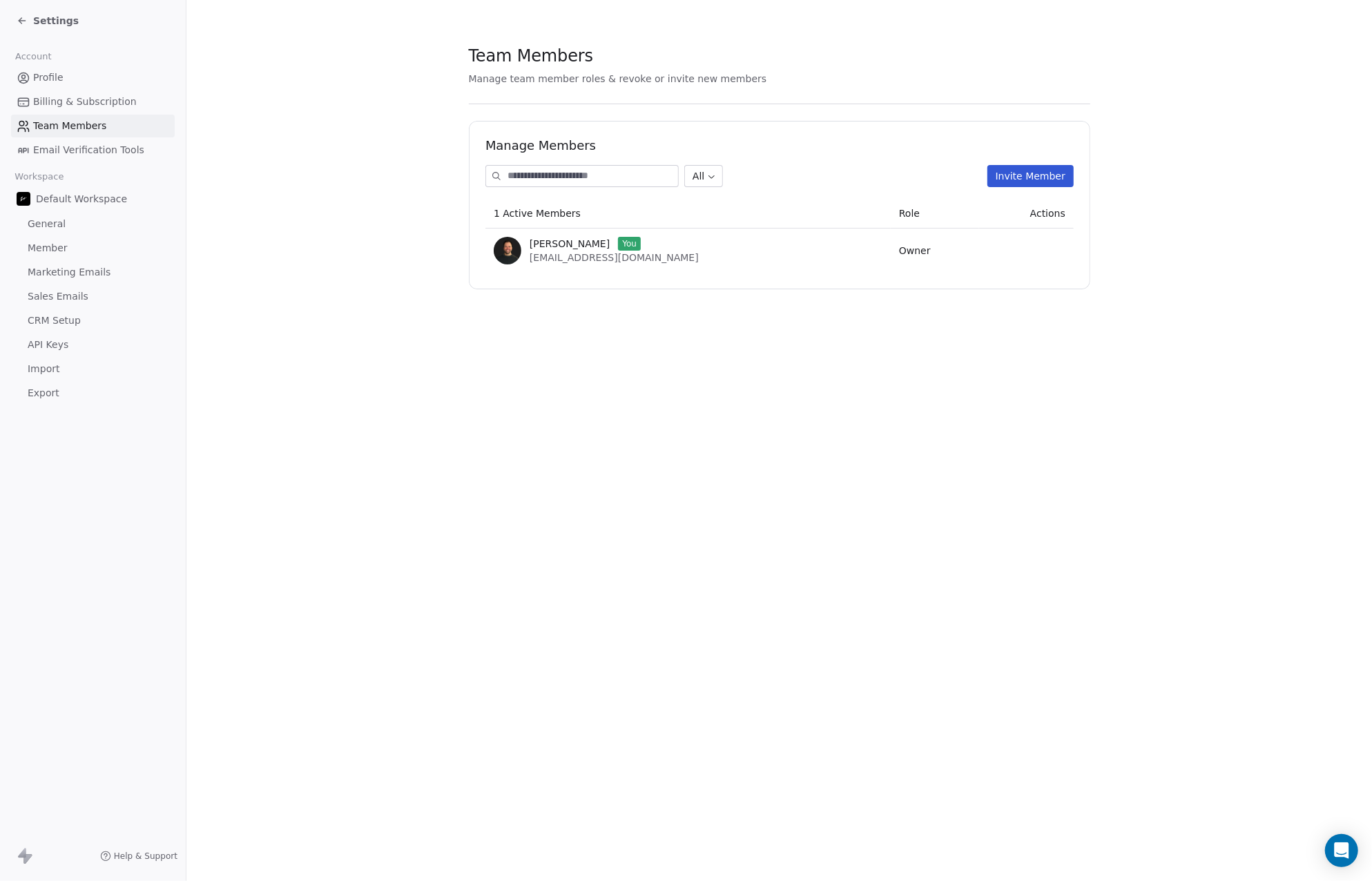
click at [104, 104] on span "Billing & Subscription" at bounding box center [85, 102] width 103 height 14
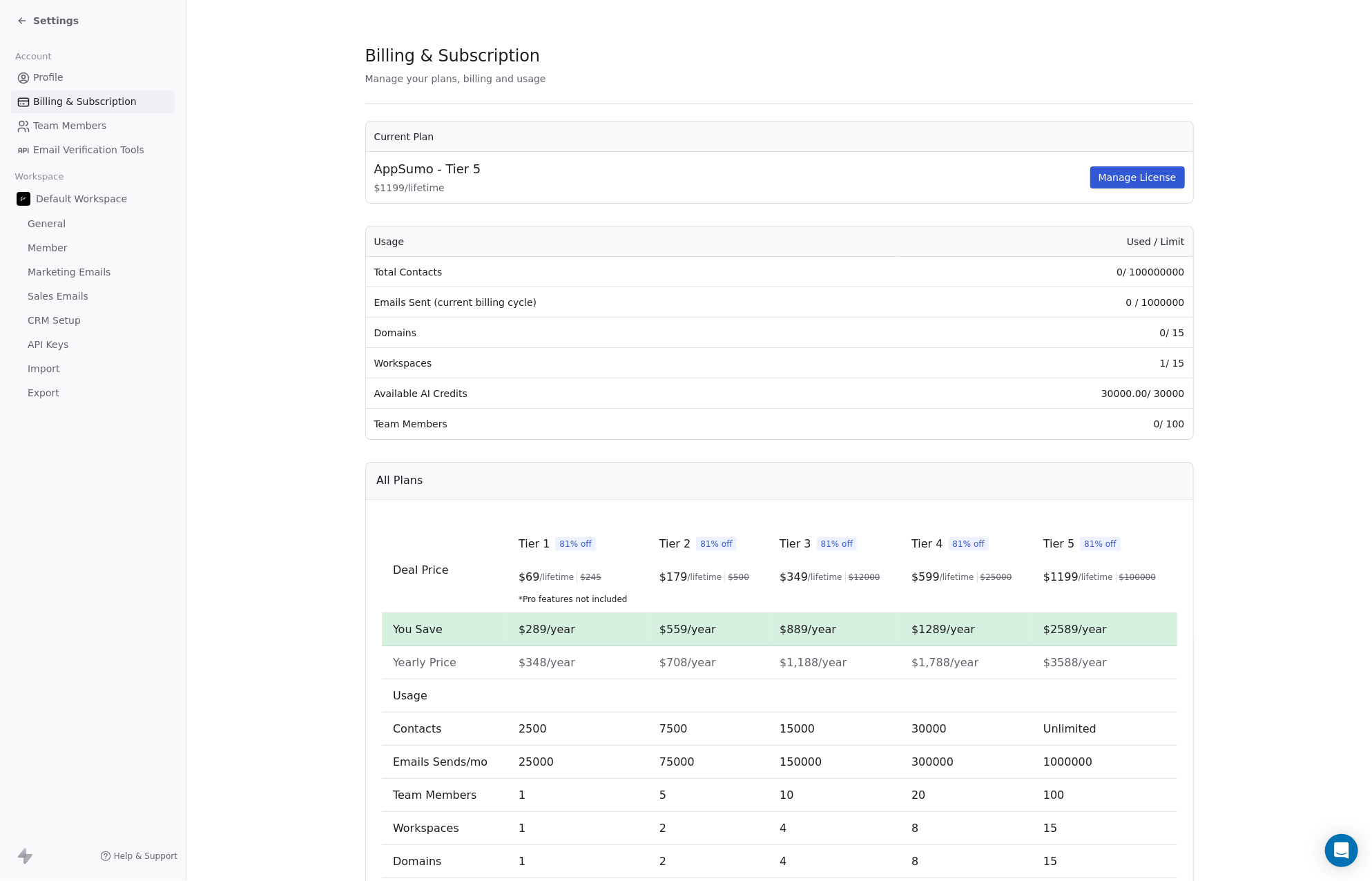
scroll to position [101, 0]
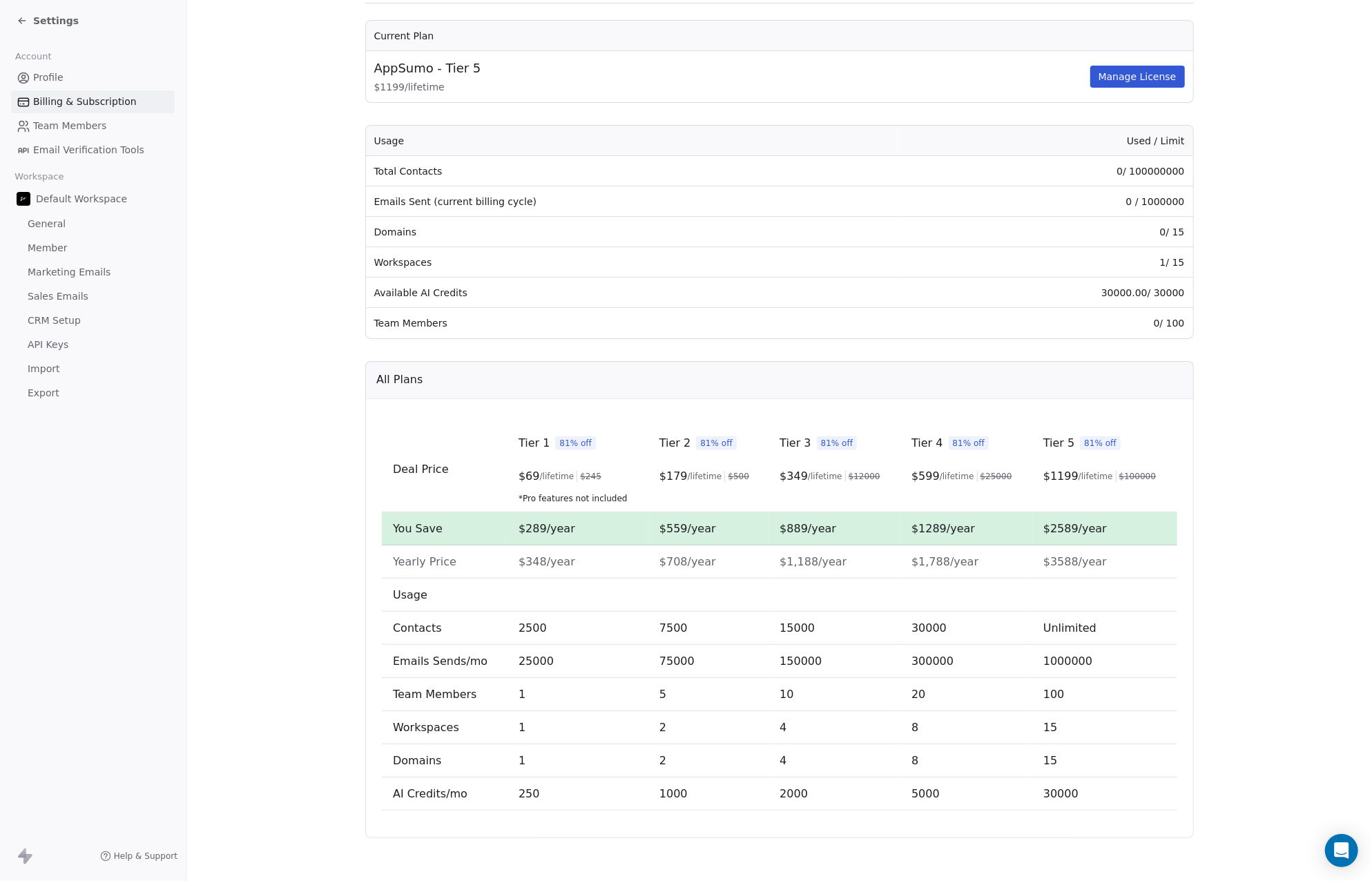
click at [54, 72] on span "Profile" at bounding box center [48, 77] width 31 height 14
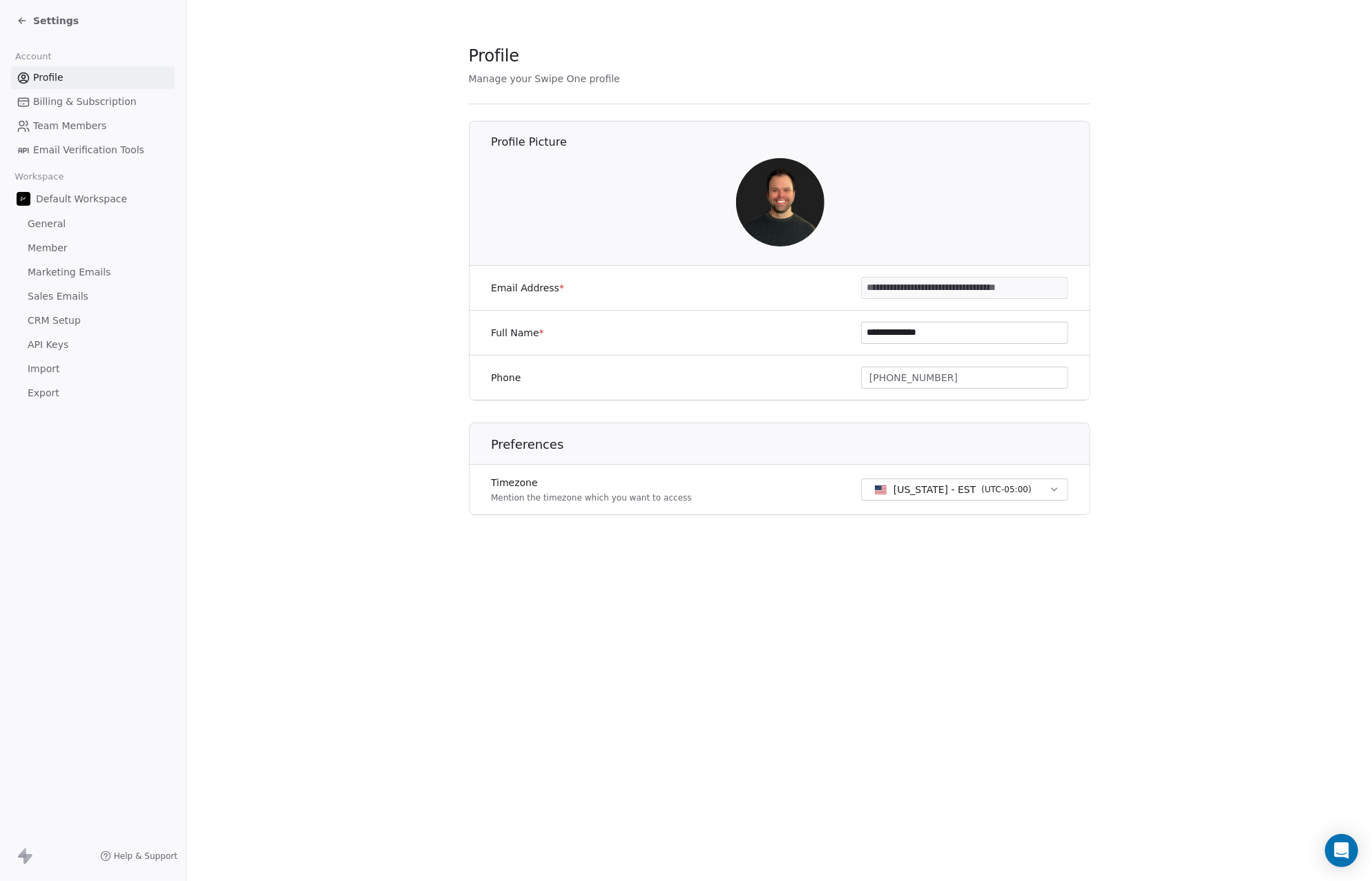
click at [25, 19] on icon at bounding box center [22, 20] width 11 height 11
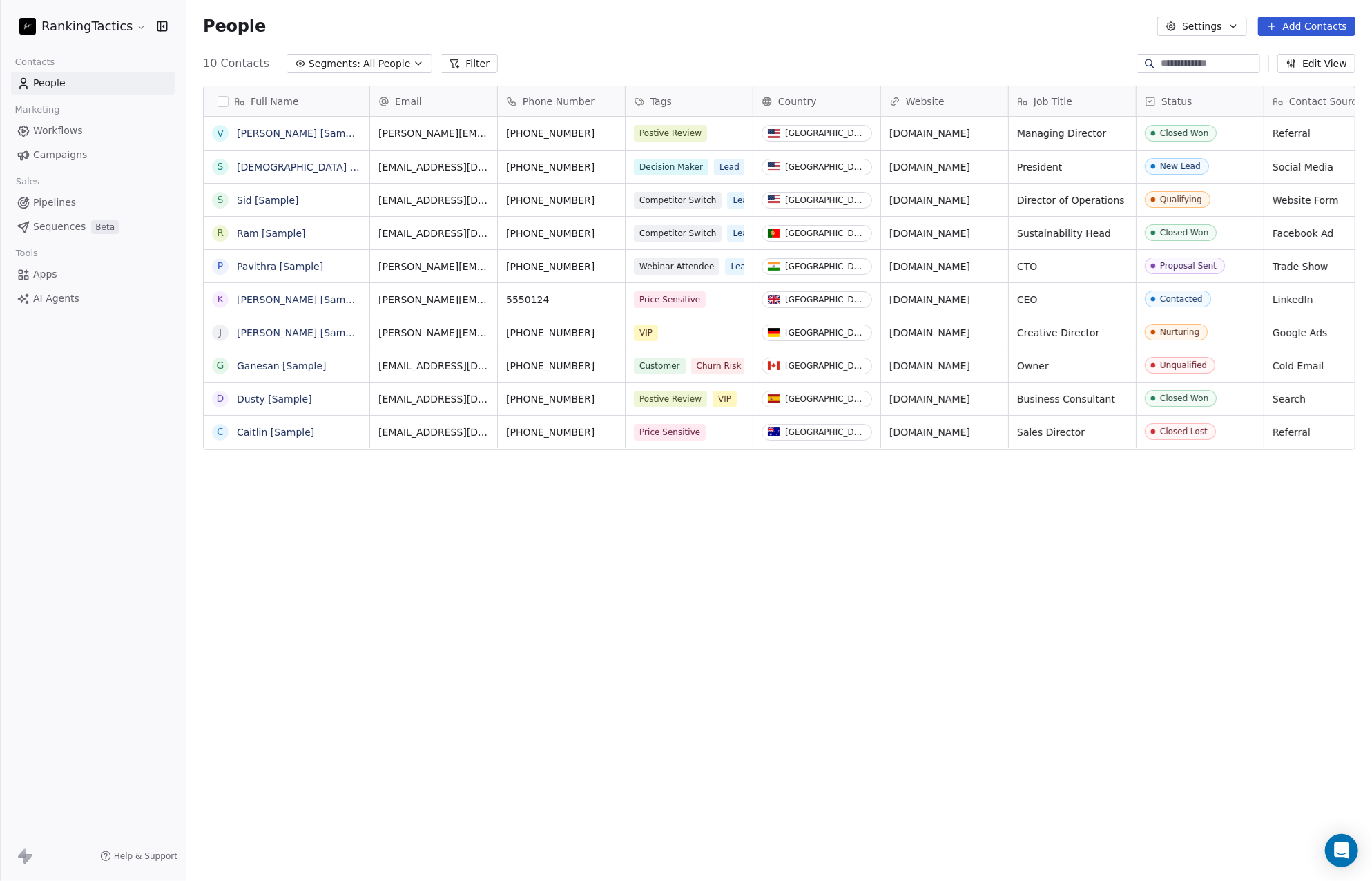
scroll to position [765, 1175]
click at [65, 135] on span "Workflows" at bounding box center [58, 131] width 50 height 14
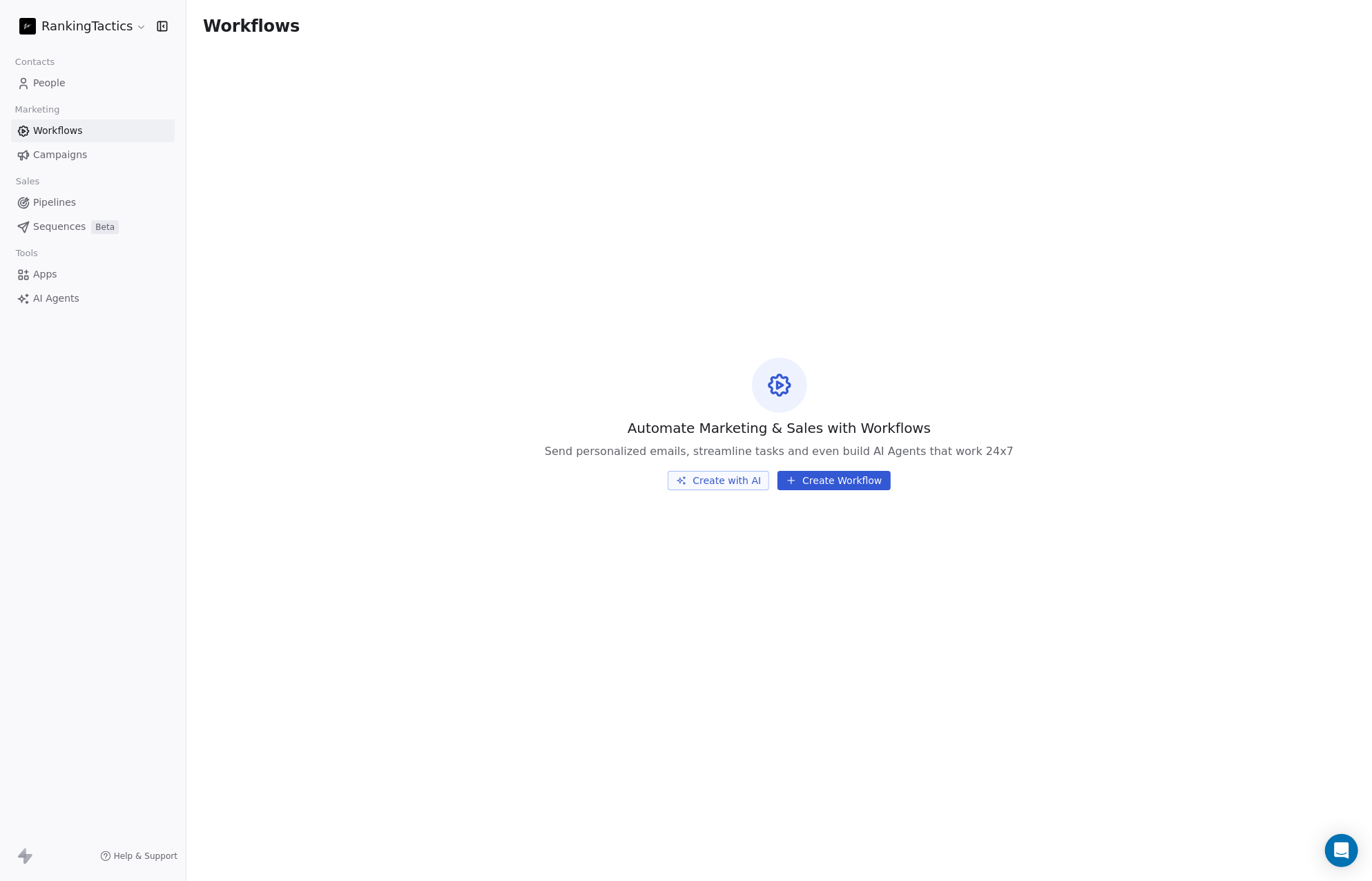
click at [71, 151] on span "Campaigns" at bounding box center [60, 154] width 54 height 14
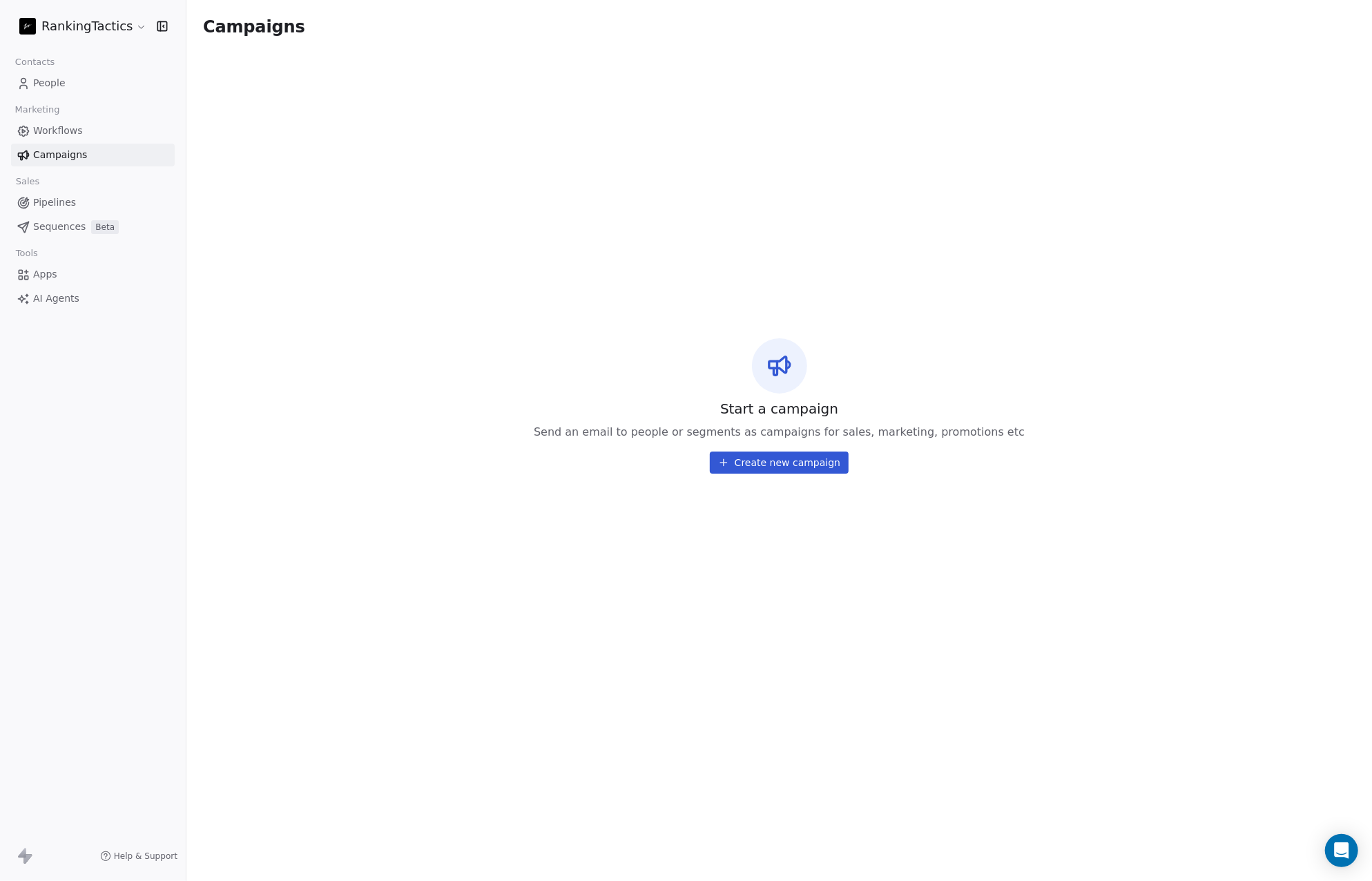
click at [76, 136] on span "Workflows" at bounding box center [58, 131] width 50 height 14
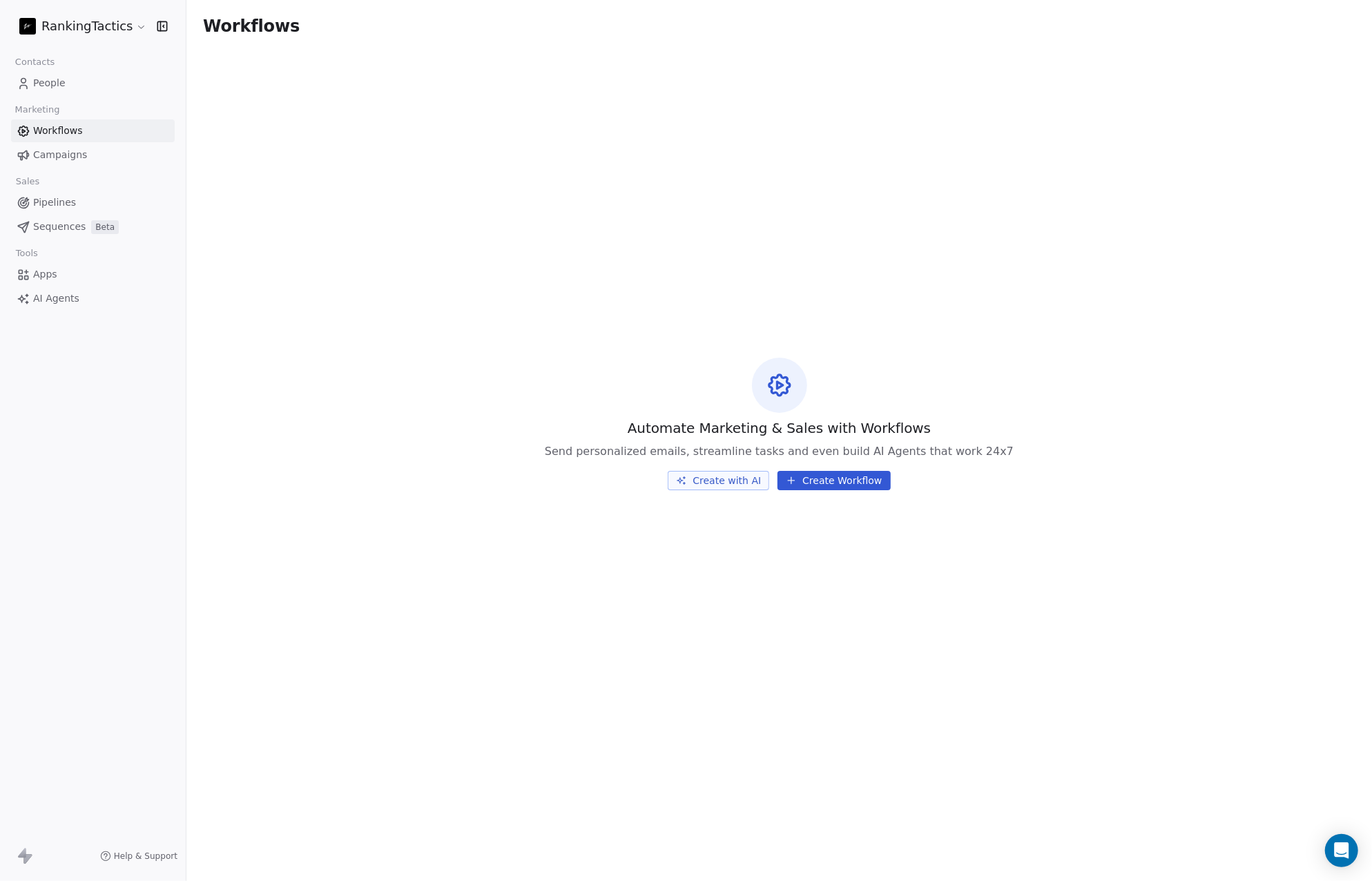
drag, startPoint x: 87, startPoint y: 152, endPoint x: 86, endPoint y: 160, distance: 8.1
click at [87, 152] on link "Campaigns" at bounding box center [92, 154] width 164 height 23
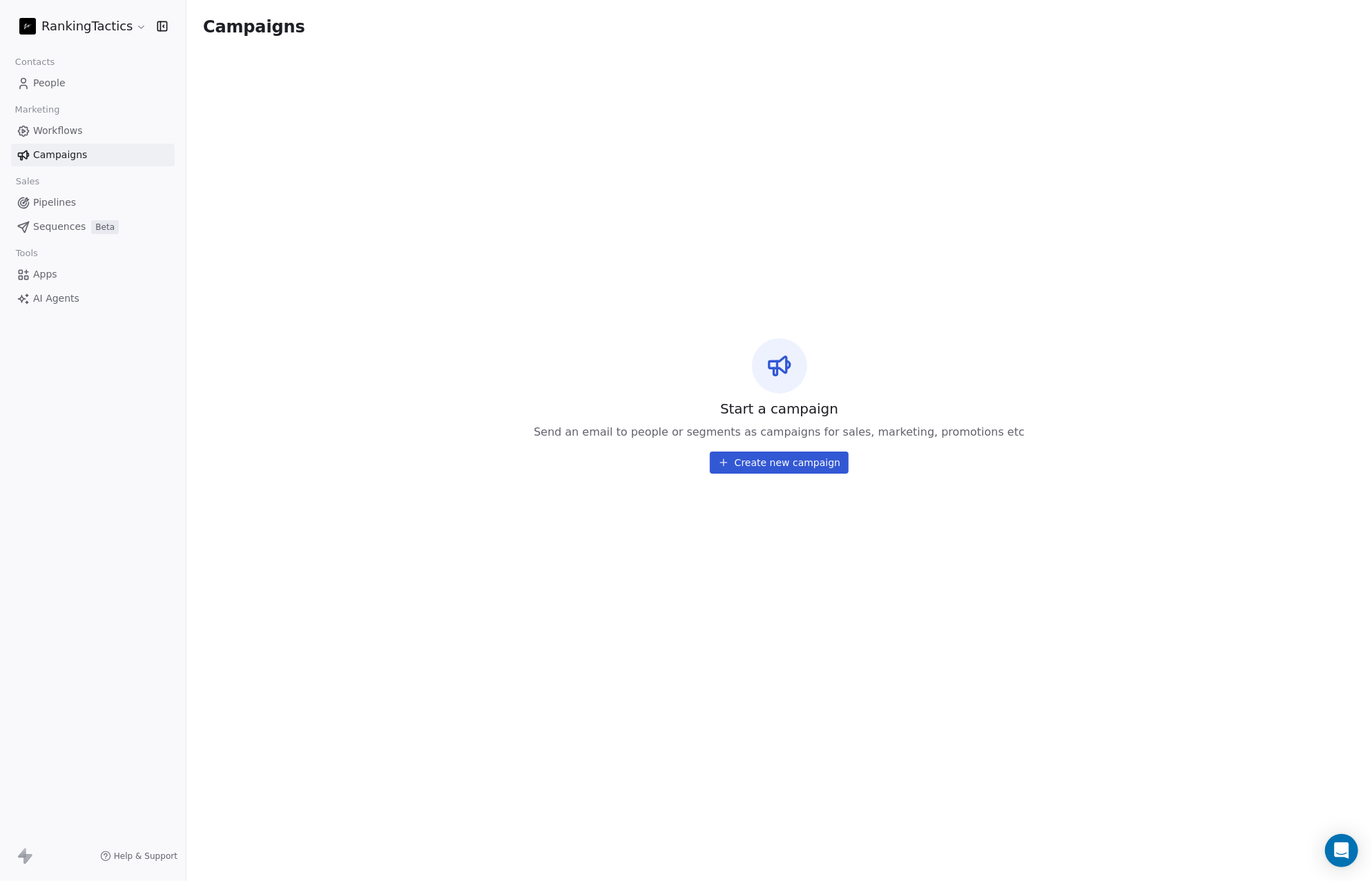
click at [73, 200] on span "Pipelines" at bounding box center [54, 202] width 42 height 14
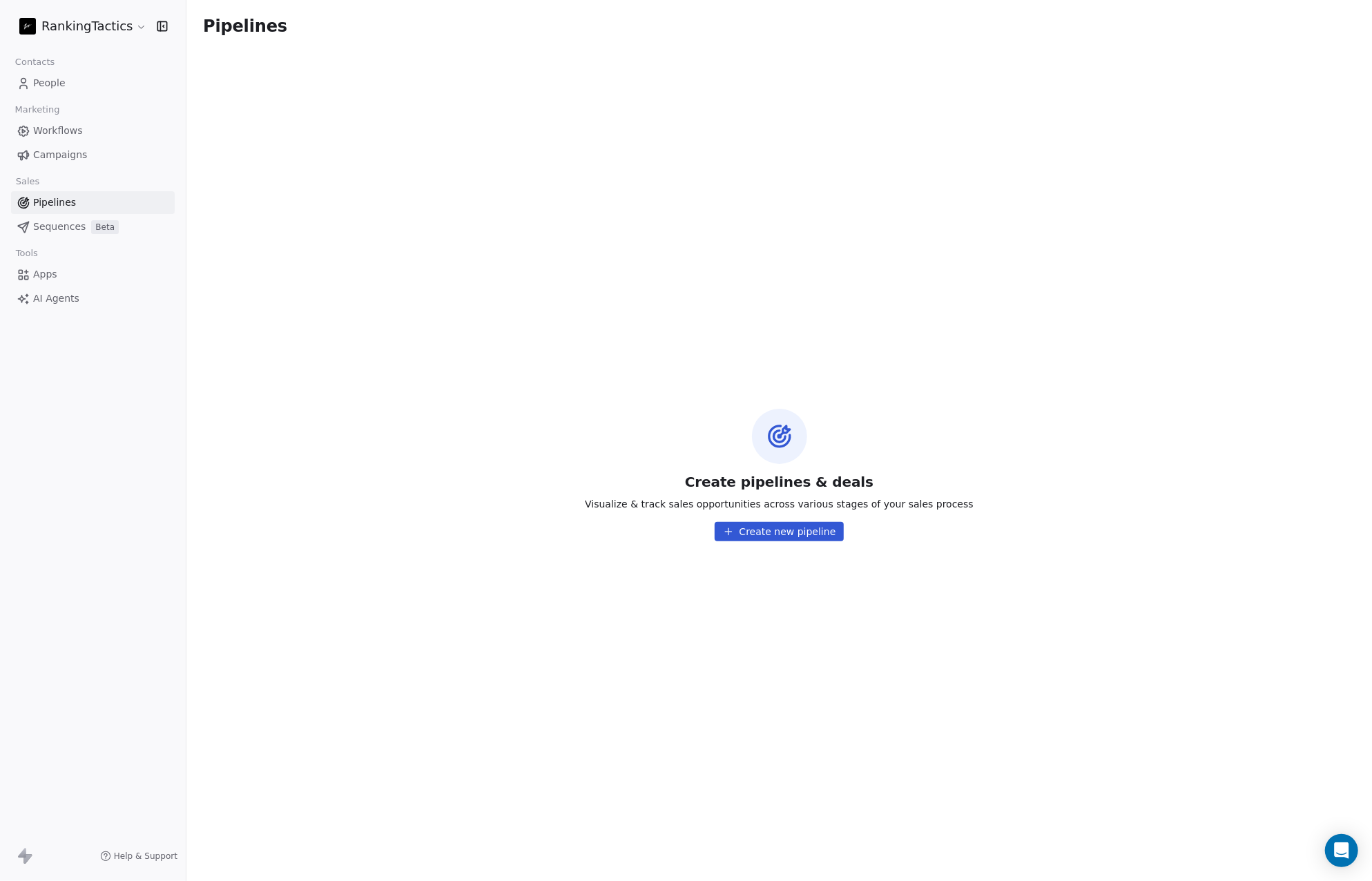
click at [767, 528] on button "Create new pipeline" at bounding box center [779, 532] width 130 height 20
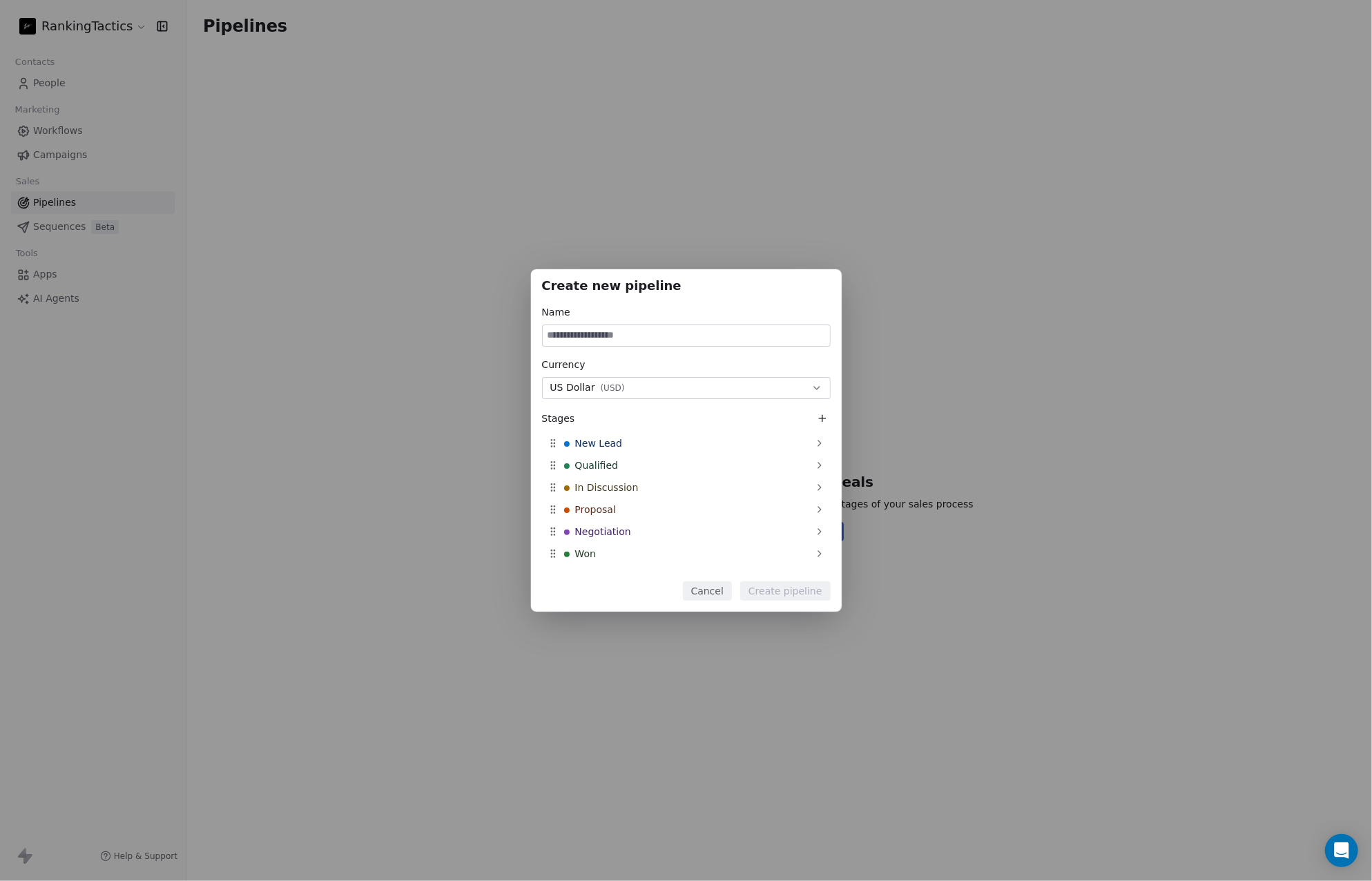
click at [719, 593] on button "Cancel" at bounding box center [707, 591] width 49 height 20
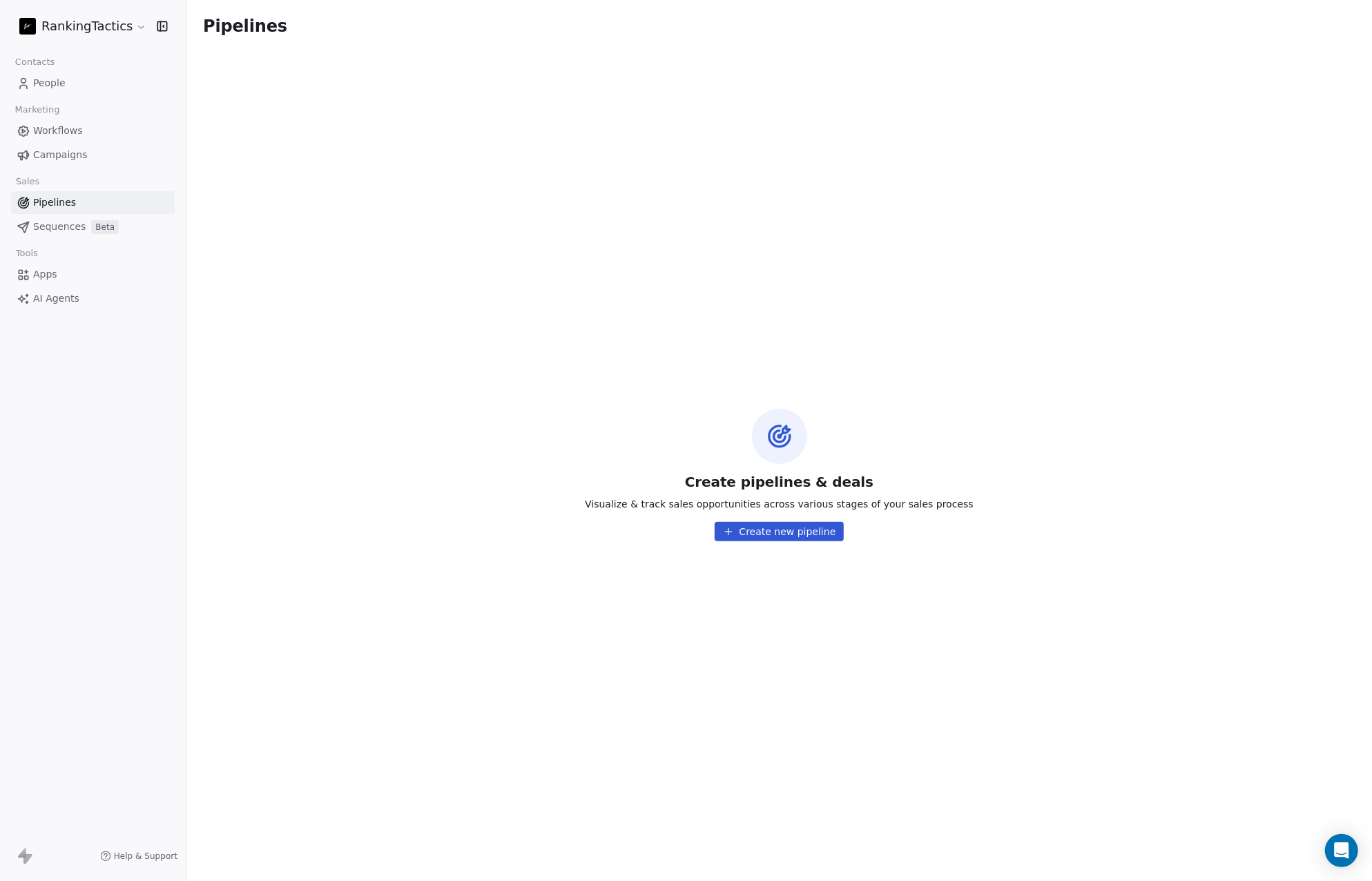
click at [61, 227] on span "Sequences" at bounding box center [59, 226] width 53 height 14
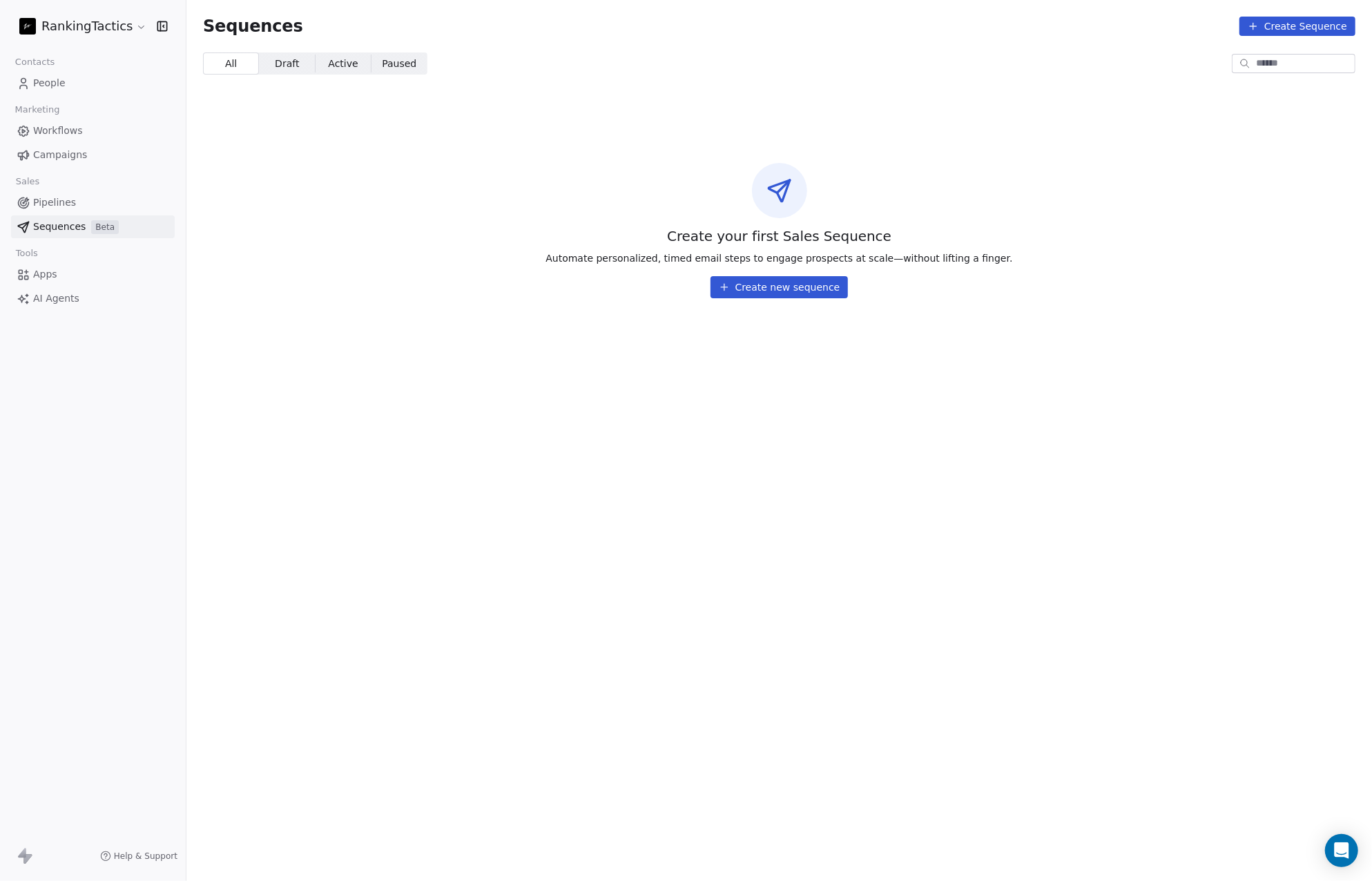
click at [783, 284] on button "Create new sequence" at bounding box center [779, 287] width 138 height 22
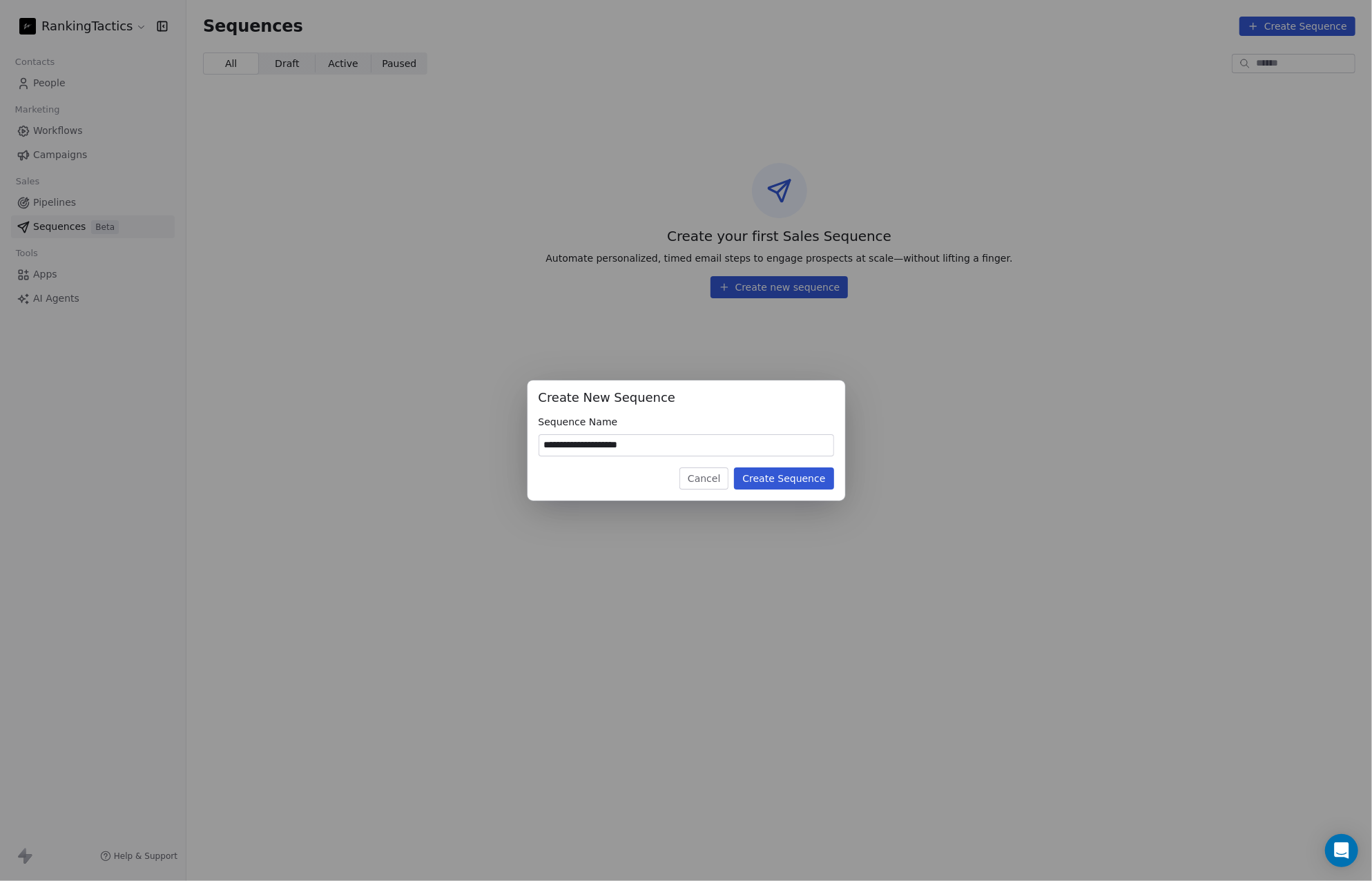
type input "**********"
click at [826, 476] on button "Create Sequence" at bounding box center [784, 478] width 99 height 22
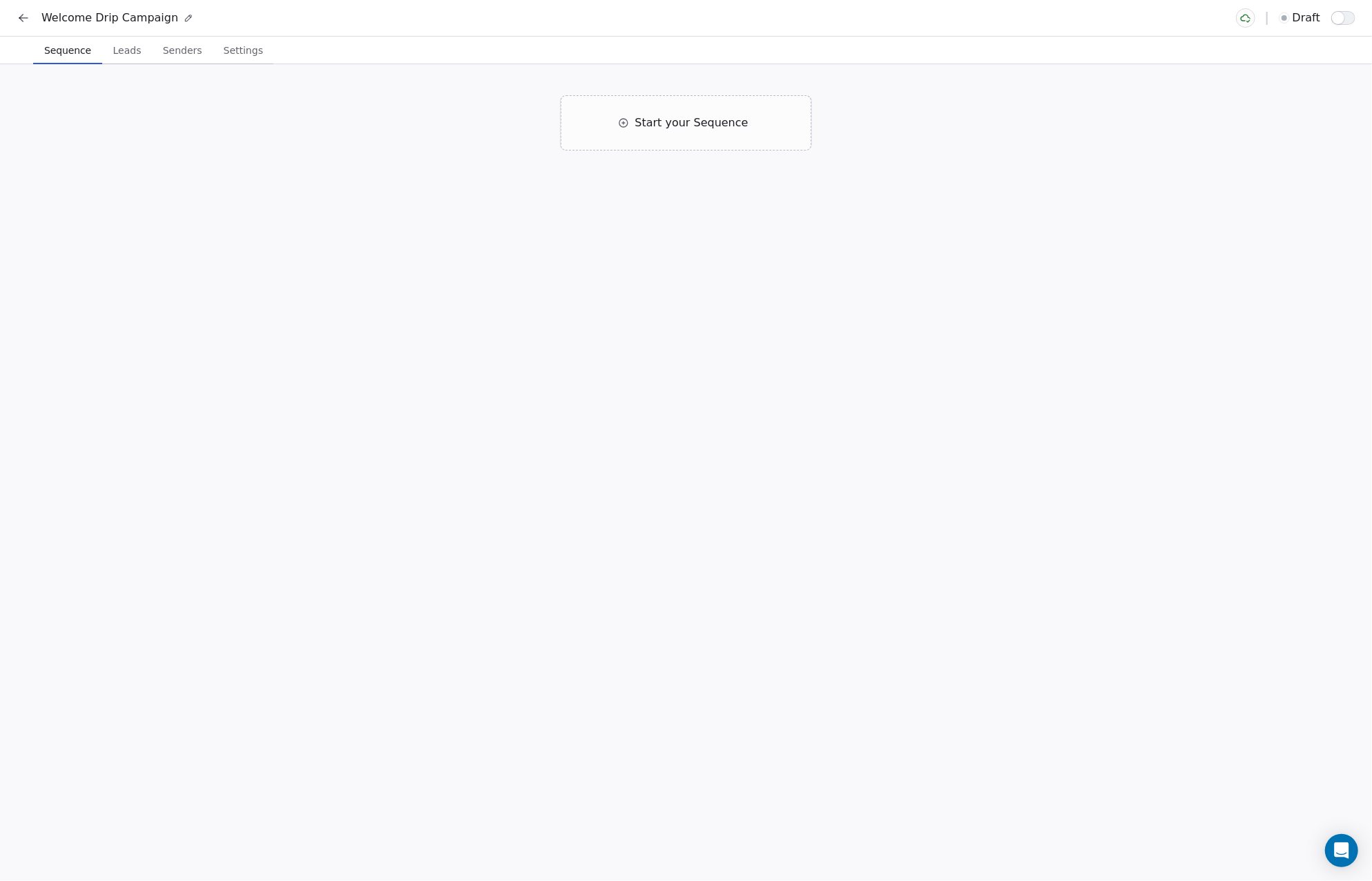
click at [127, 59] on span "Leads" at bounding box center [127, 50] width 39 height 20
click at [66, 49] on span "Sequence" at bounding box center [68, 50] width 58 height 20
click at [692, 114] on span "Start your Sequence" at bounding box center [691, 123] width 114 height 17
click at [616, 206] on icon "button" at bounding box center [620, 203] width 8 height 8
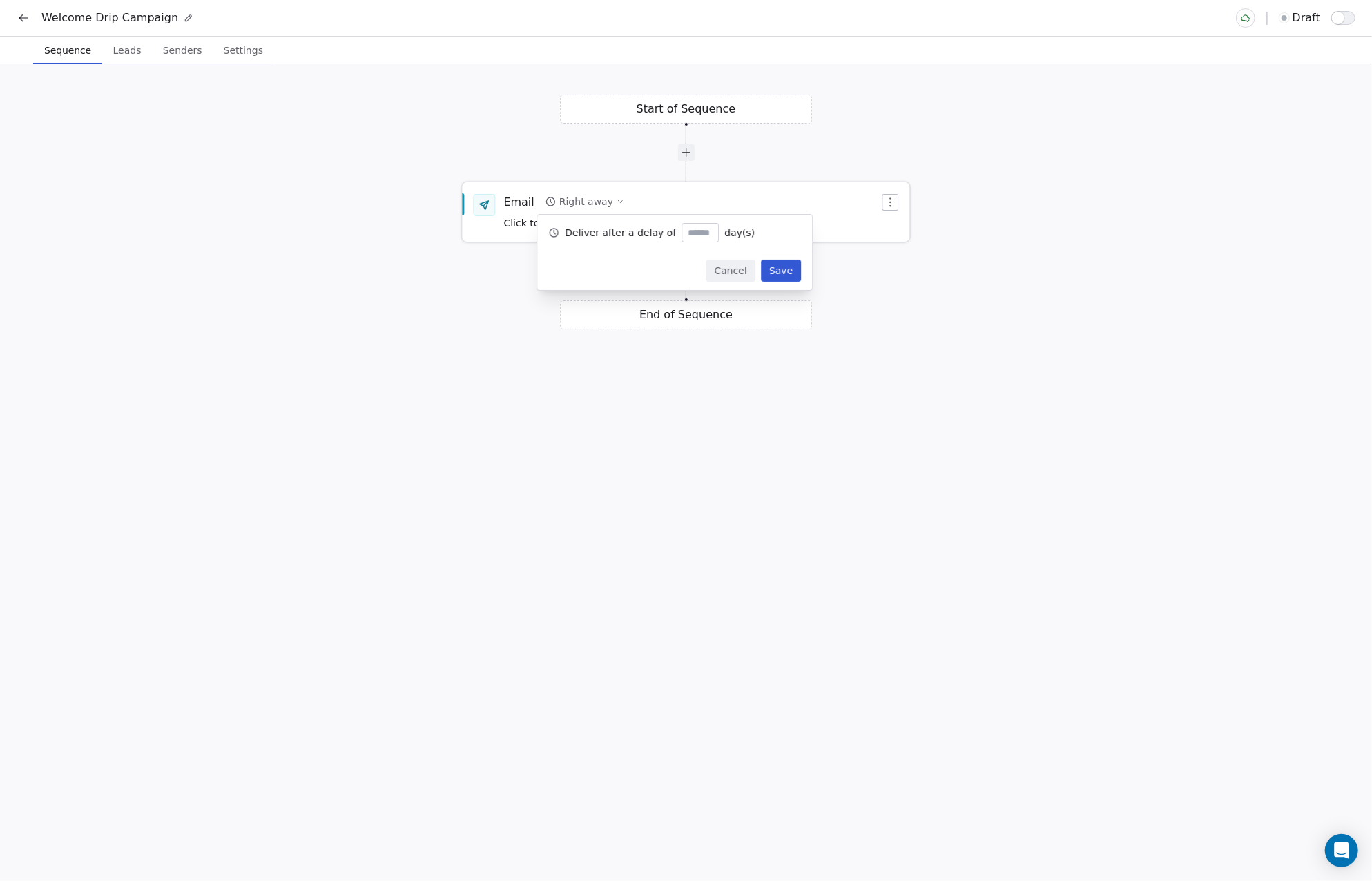
click at [818, 204] on div "Email Right away Click to Setup" at bounding box center [691, 212] width 376 height 36
click at [683, 273] on div at bounding box center [687, 271] width 17 height 17
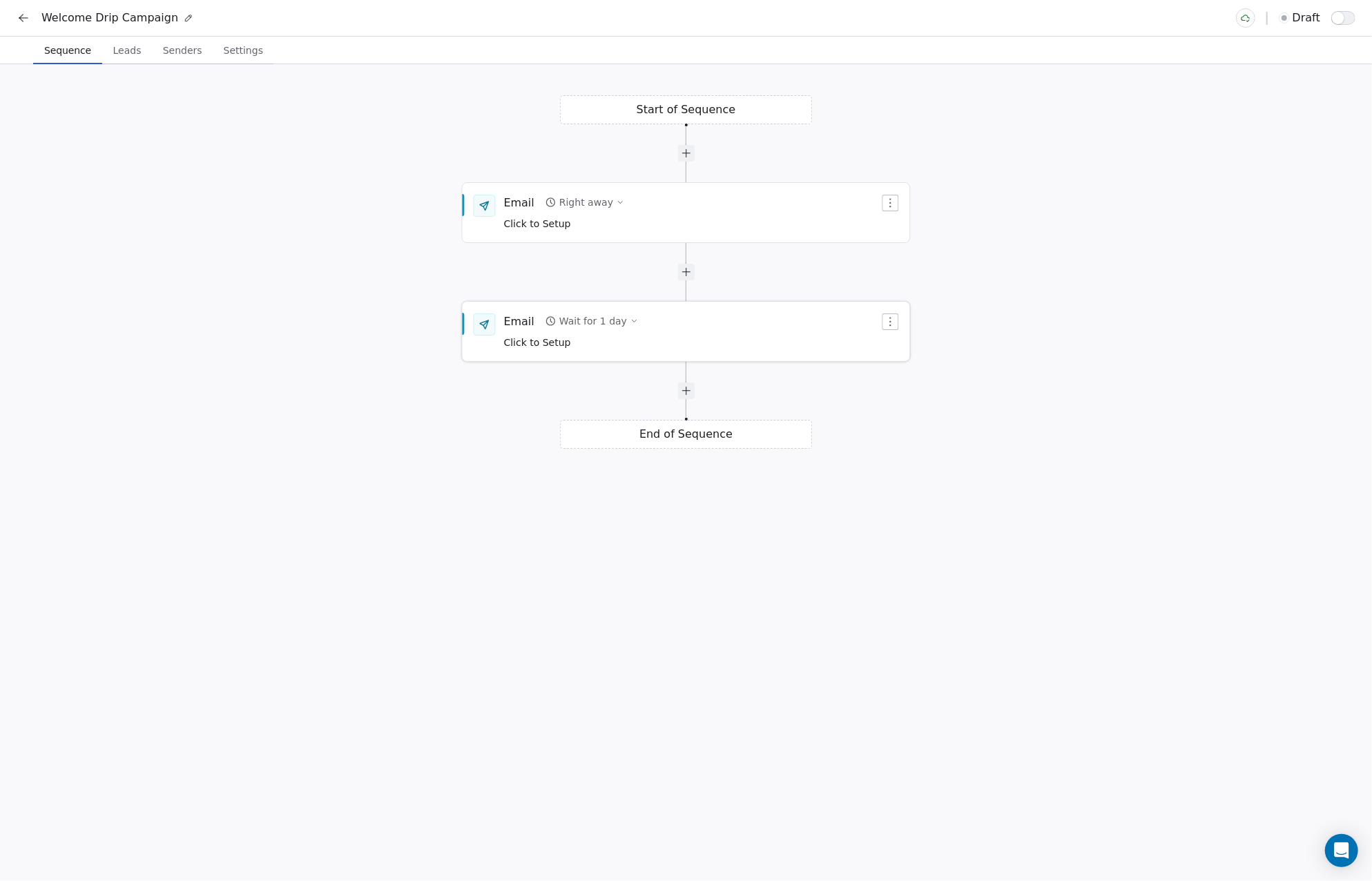
click at [889, 320] on icon "button" at bounding box center [890, 321] width 11 height 11
drag, startPoint x: 819, startPoint y: 337, endPoint x: 754, endPoint y: 311, distance: 70.0
click at [817, 337] on div "Email Wait for 1 day Click to Setup" at bounding box center [691, 332] width 376 height 36
click at [687, 265] on div at bounding box center [687, 271] width 17 height 17
click at [611, 310] on div "Email Wait for 1 day Click to Setup" at bounding box center [687, 332] width 448 height 58
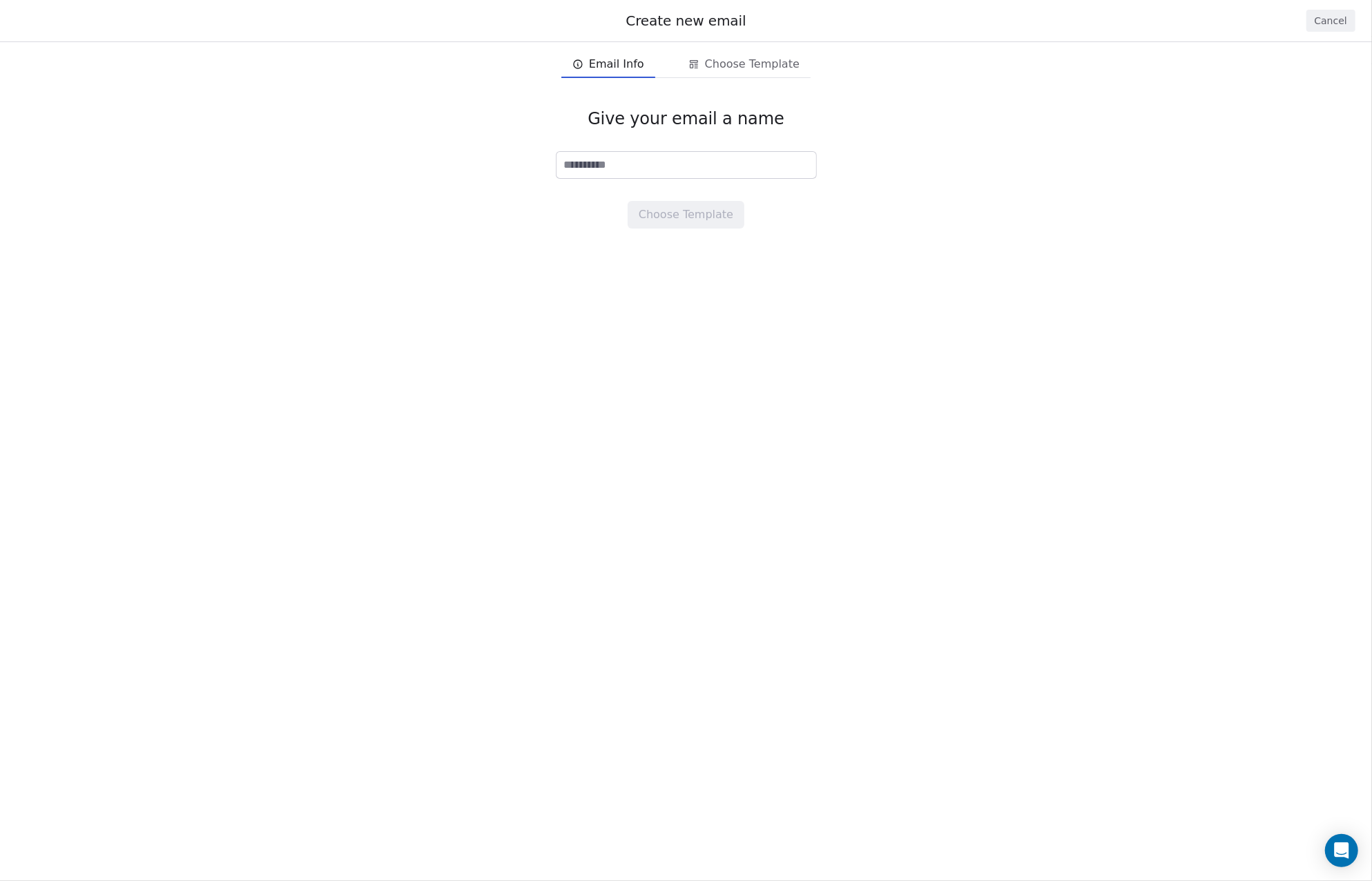
click at [608, 317] on div "Create new email Cancel Email Info Email Info Choose Template Choose Template G…" at bounding box center [686, 440] width 1372 height 881
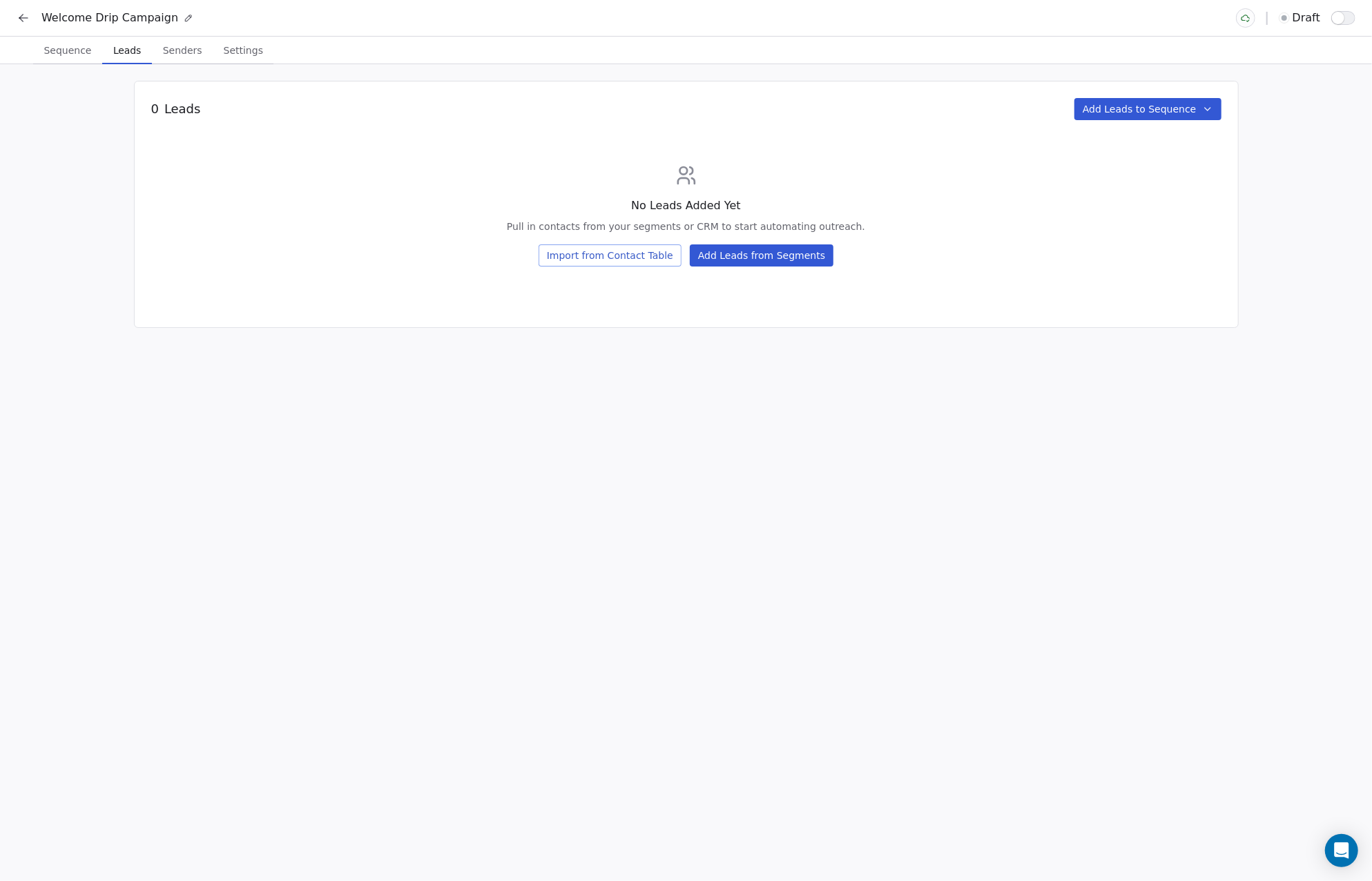
click at [83, 53] on div "Welcome Drip Campaign draft Sequence Sequence Leads Leads Senders Senders Setti…" at bounding box center [686, 440] width 1372 height 881
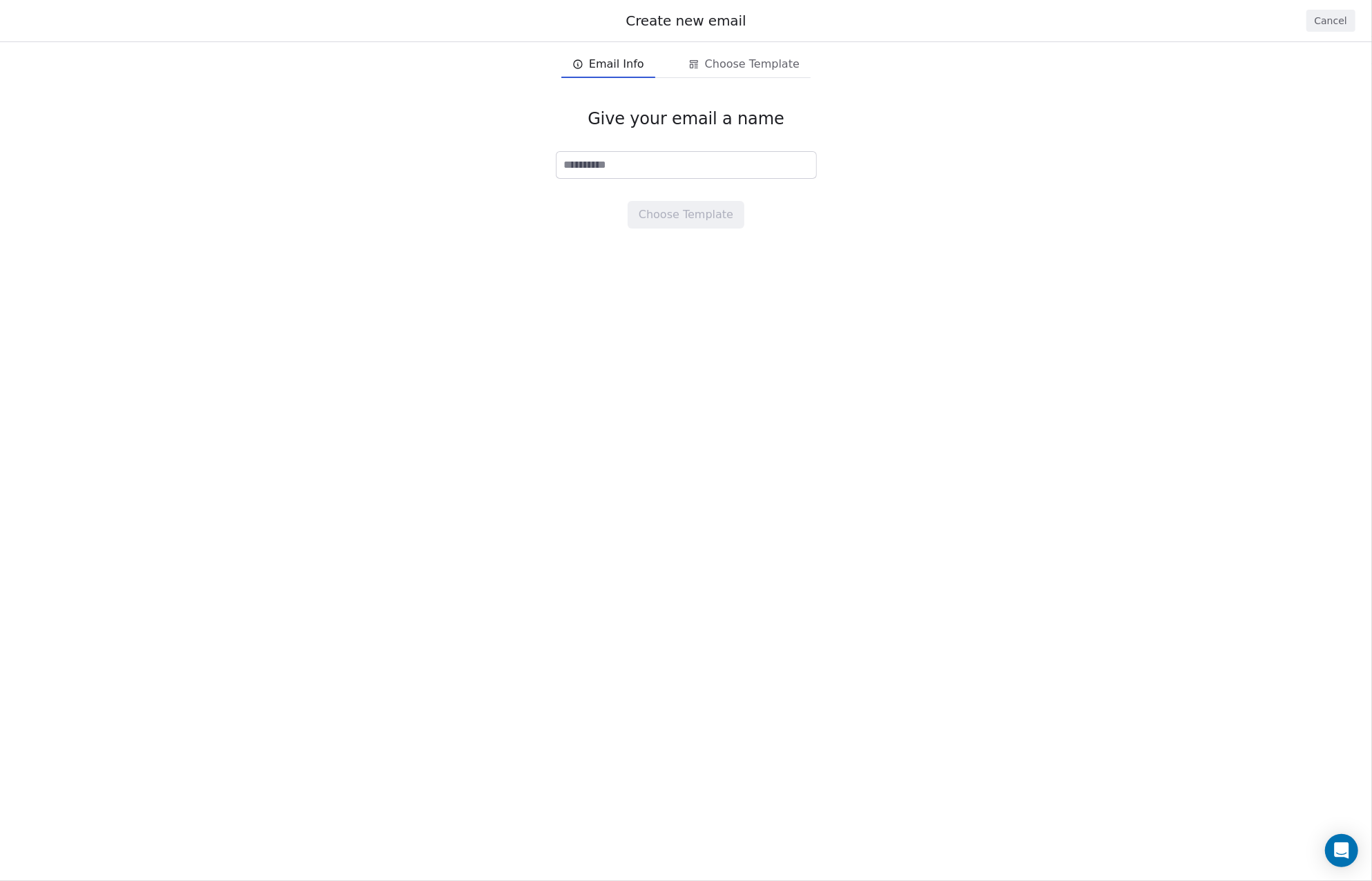
click at [617, 67] on span "Email Info" at bounding box center [616, 64] width 55 height 17
drag, startPoint x: 1336, startPoint y: 17, endPoint x: 1329, endPoint y: 16, distance: 7.1
click at [1336, 16] on button "Cancel" at bounding box center [1331, 20] width 49 height 22
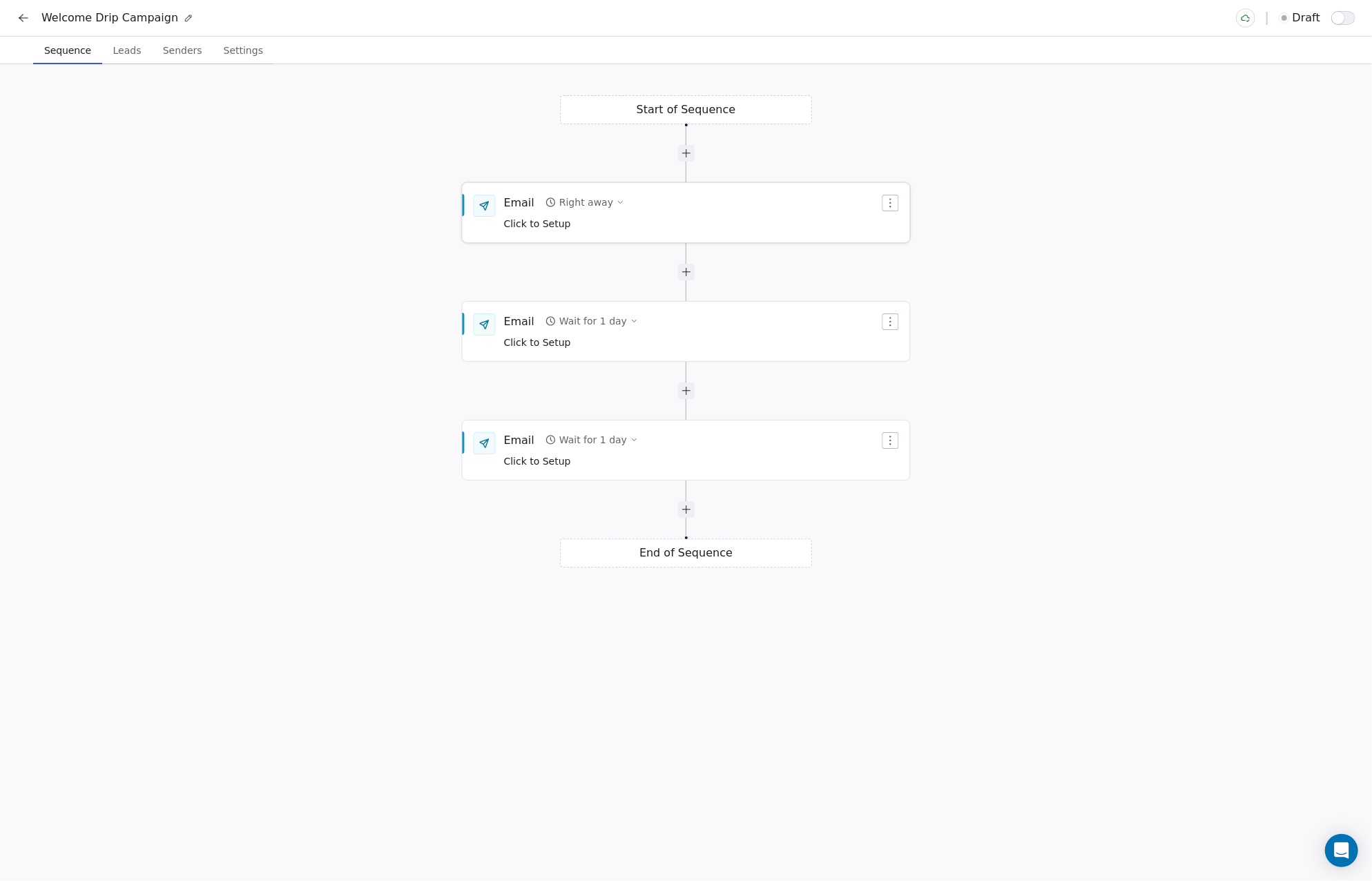
click at [605, 205] on button "Right away" at bounding box center [585, 202] width 90 height 20
type input "*"
click at [783, 277] on button "Save" at bounding box center [780, 271] width 40 height 22
click at [892, 192] on div "Email Wait for 2 days Click to Setup" at bounding box center [687, 213] width 448 height 58
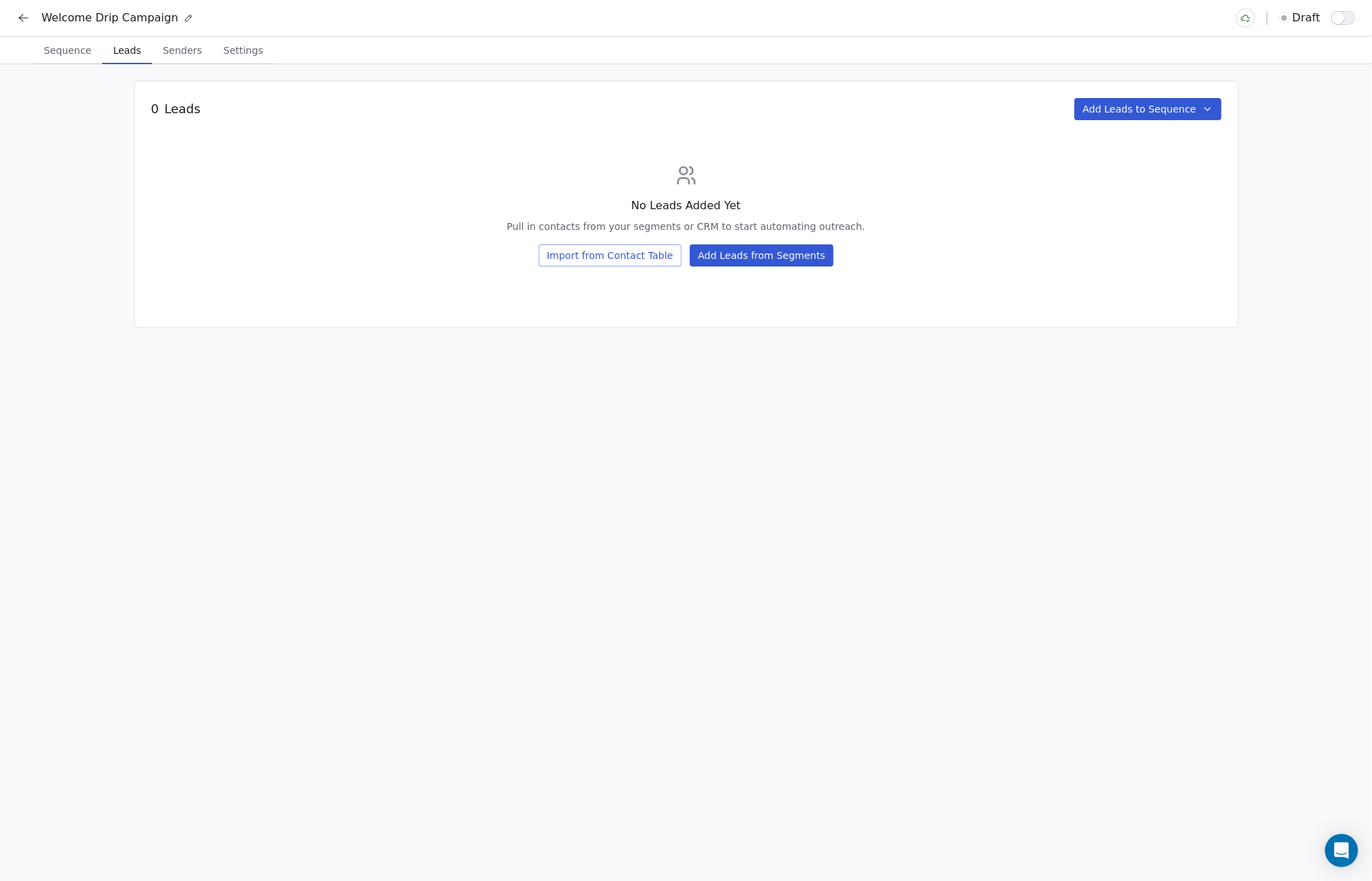
click at [83, 57] on div "Welcome Drip Campaign draft Sequence Sequence Leads Leads Senders Senders Setti…" at bounding box center [686, 440] width 1372 height 881
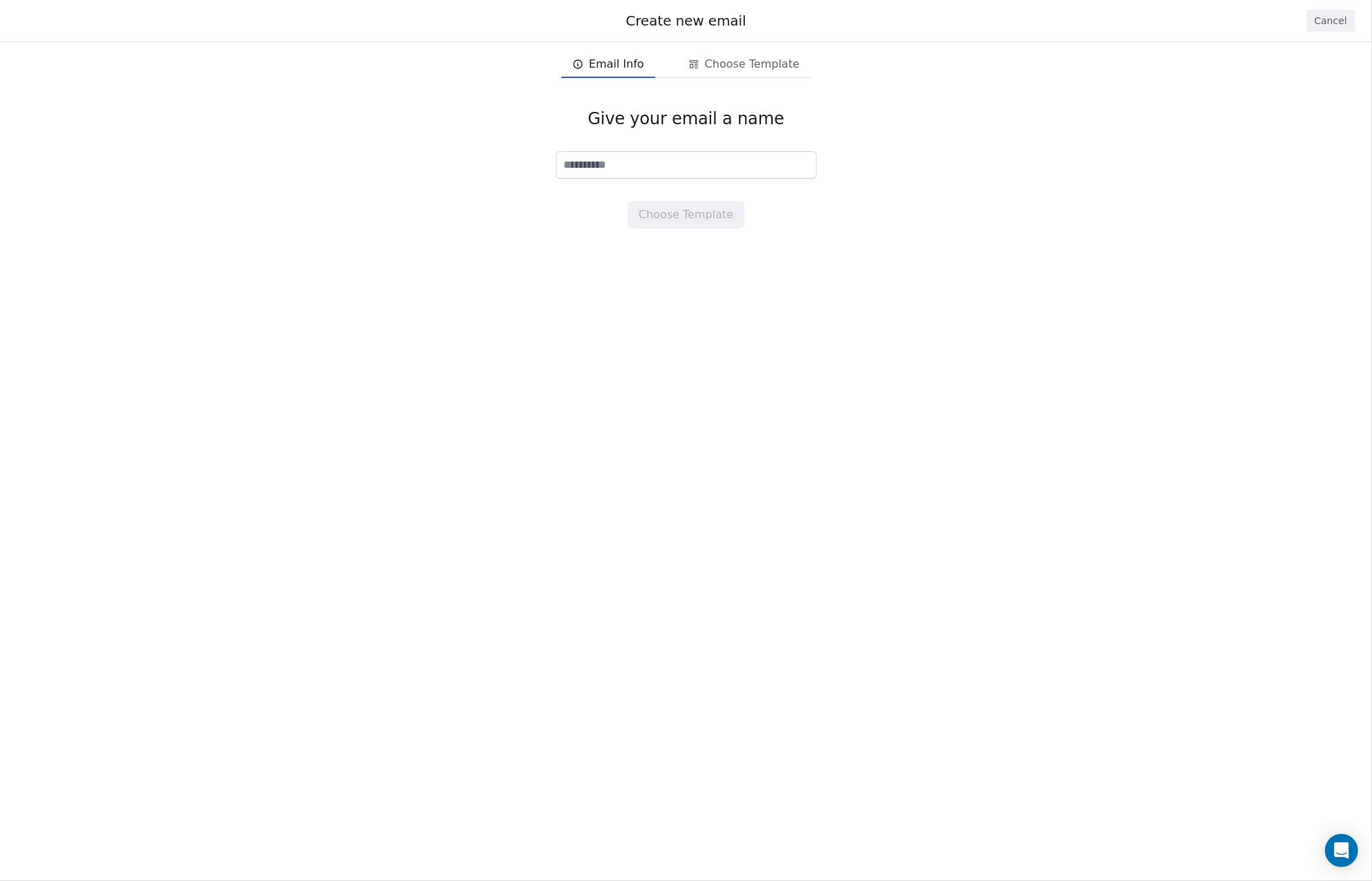
drag, startPoint x: 1338, startPoint y: 24, endPoint x: 1258, endPoint y: 49, distance: 83.8
click at [1334, 24] on button "Cancel" at bounding box center [1331, 20] width 49 height 22
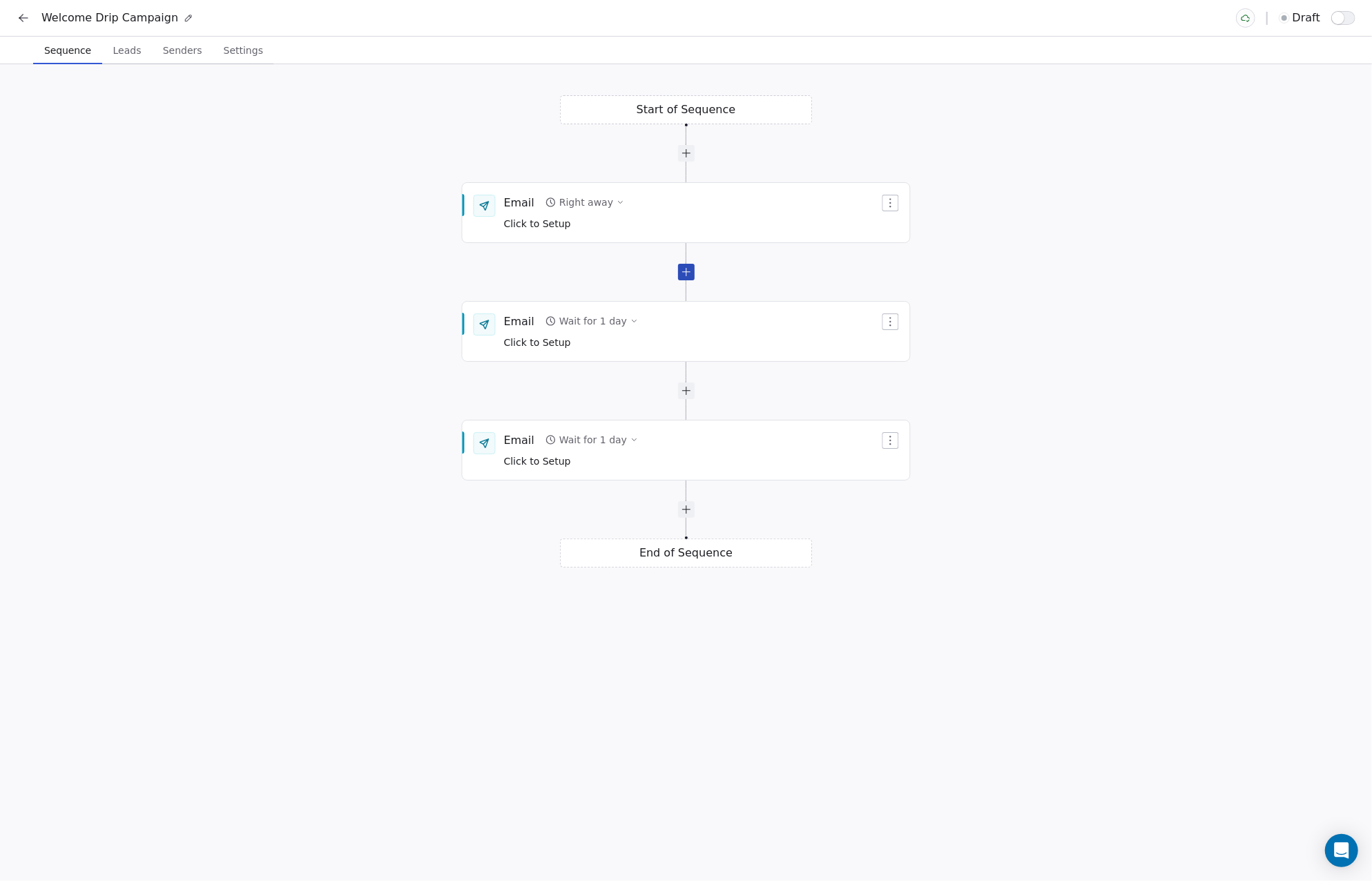
click at [689, 275] on div at bounding box center [687, 272] width 17 height 17
click at [535, 343] on span "Click to Setup" at bounding box center [537, 342] width 67 height 11
click at [544, 343] on span "Click to Setup" at bounding box center [537, 342] width 67 height 11
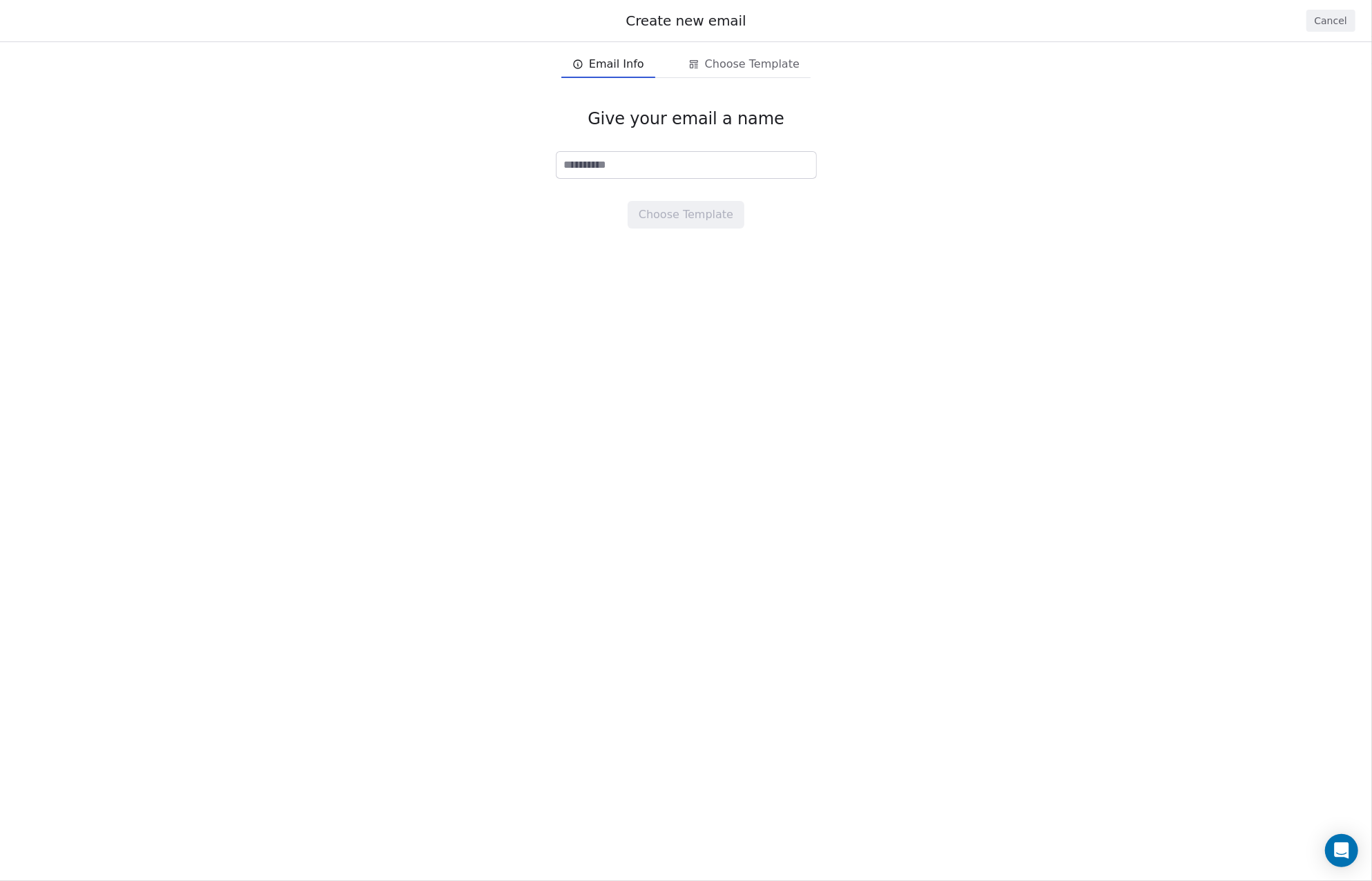
click at [1312, 13] on button "Cancel" at bounding box center [1331, 20] width 49 height 22
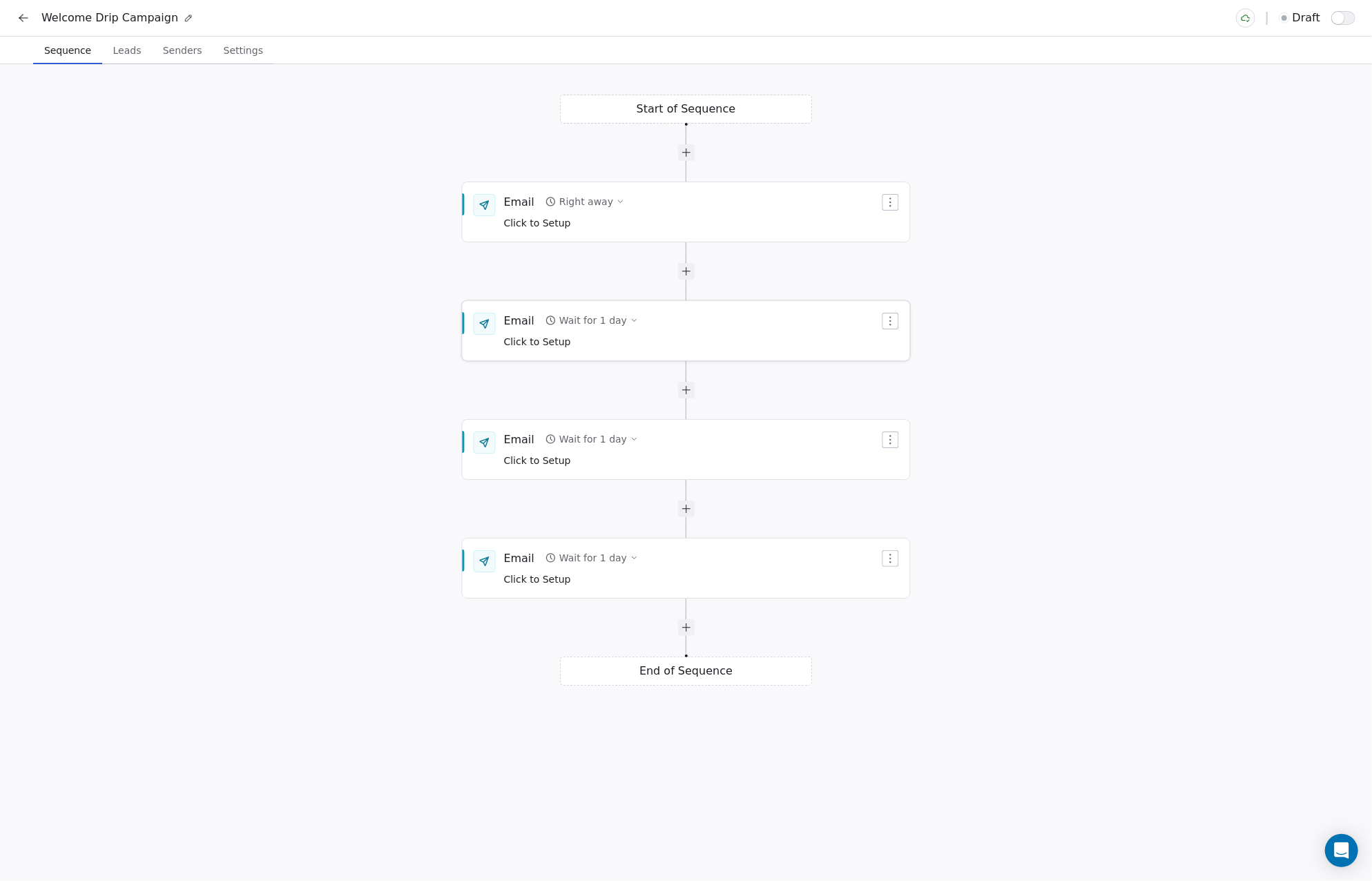
click at [892, 325] on icon "button" at bounding box center [890, 321] width 11 height 11
drag, startPoint x: 739, startPoint y: 265, endPoint x: 730, endPoint y: 270, distance: 10.3
click at [738, 265] on div at bounding box center [685, 271] width 252 height 17
click at [609, 321] on div "Wait for 1 day" at bounding box center [594, 321] width 68 height 14
click at [742, 388] on button "Cancel" at bounding box center [731, 389] width 49 height 22
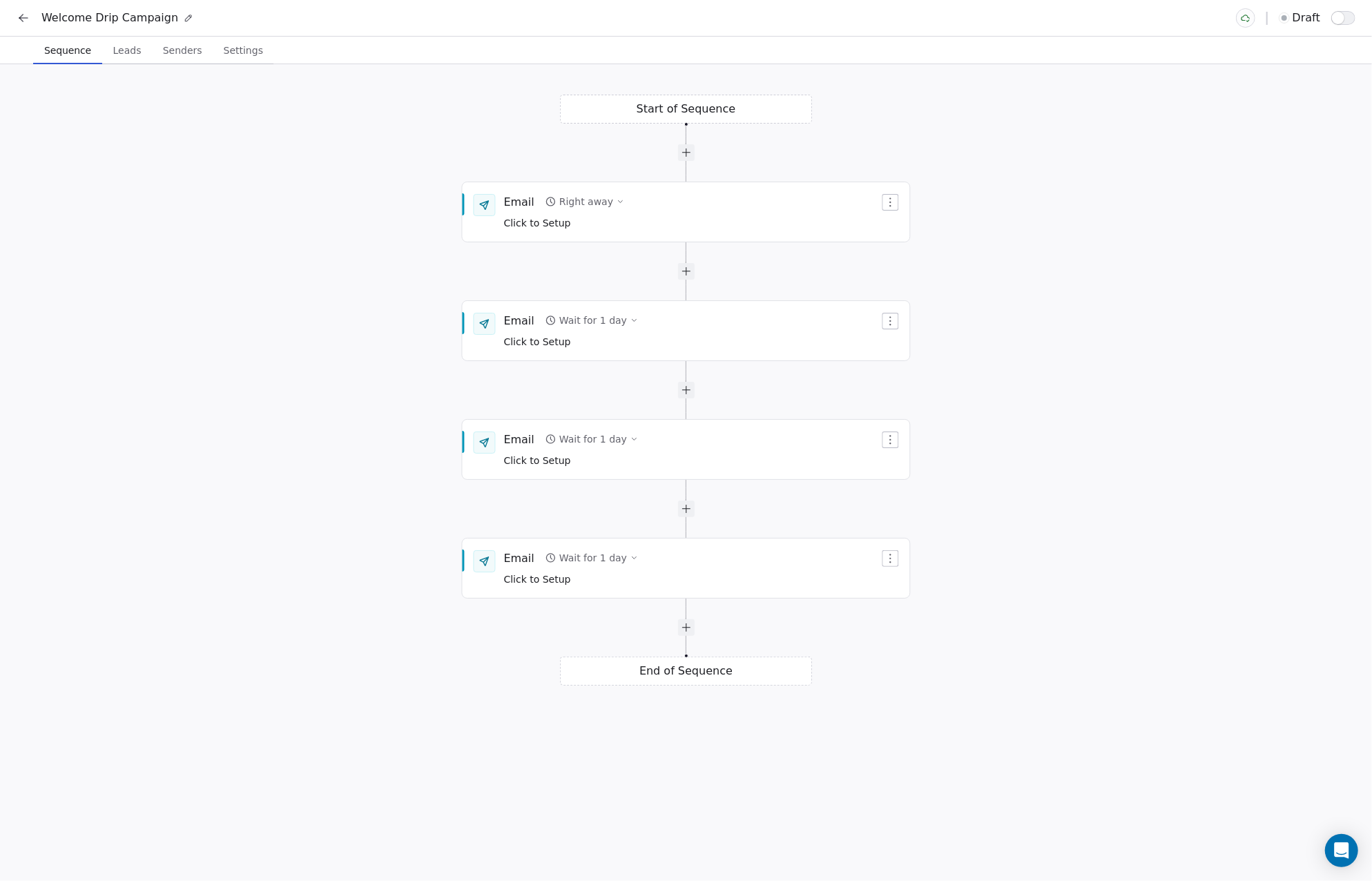
click at [286, 147] on div "Start of Sequence Email Right away Click to Setup End of Sequence Email Wait fo…" at bounding box center [686, 472] width 1372 height 817
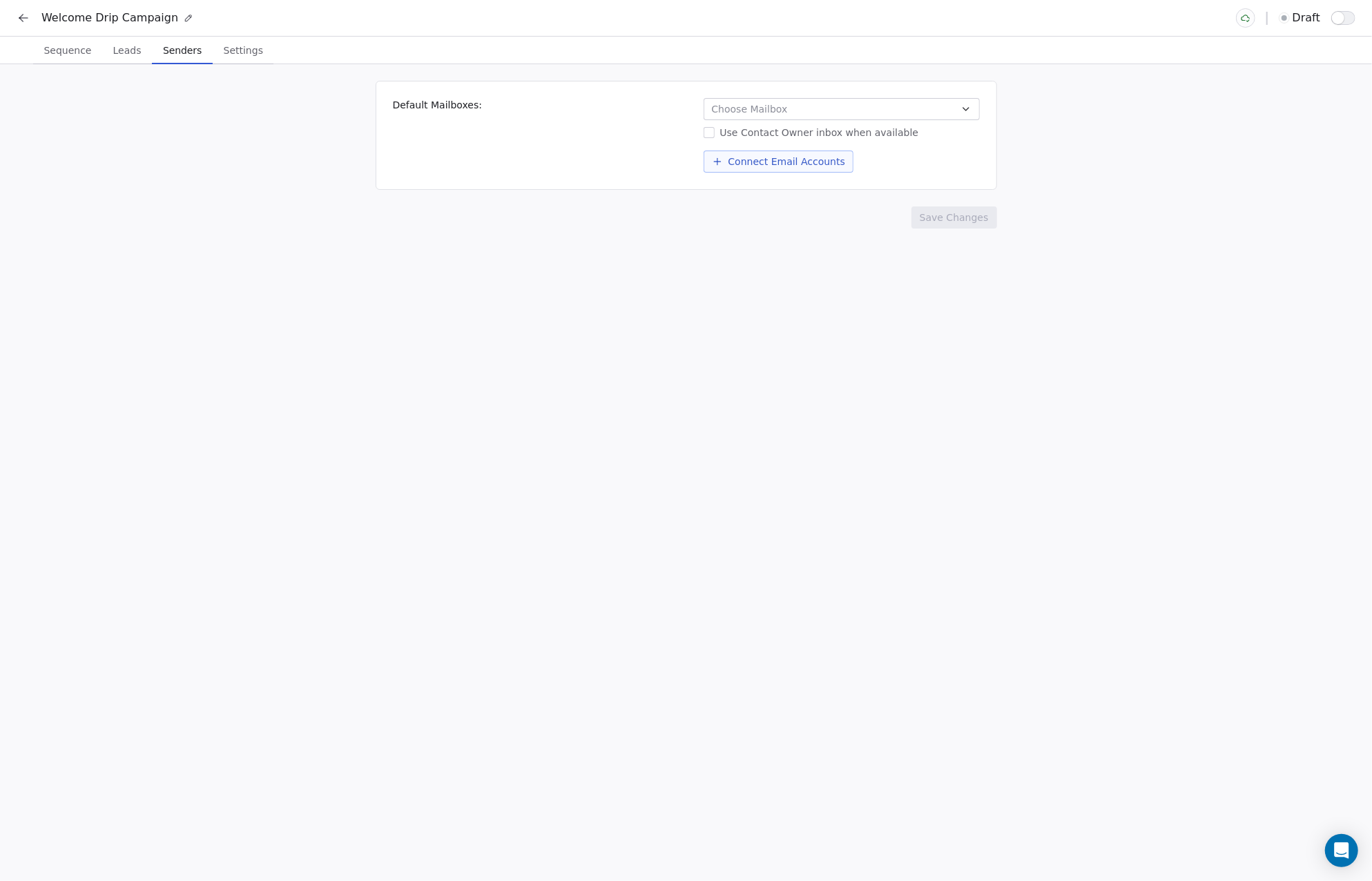
click at [188, 58] on span "Senders" at bounding box center [182, 50] width 50 height 20
click at [231, 45] on span "Settings" at bounding box center [243, 50] width 50 height 20
click at [187, 49] on span "Senders" at bounding box center [182, 50] width 50 height 20
click at [218, 50] on span "Settings" at bounding box center [243, 50] width 50 height 20
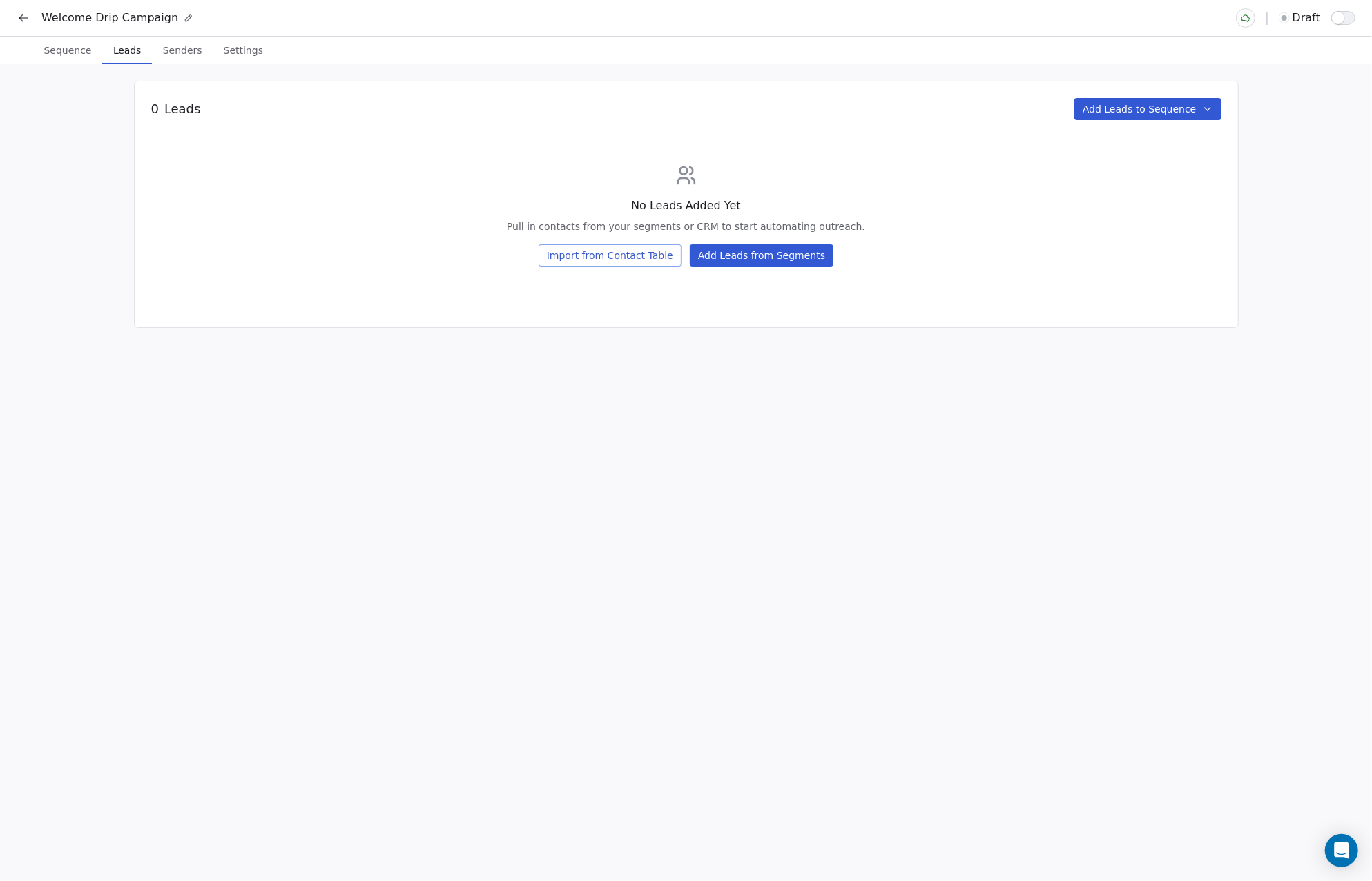
click at [138, 52] on span "Leads" at bounding box center [127, 50] width 39 height 20
click at [22, 13] on icon at bounding box center [24, 18] width 14 height 14
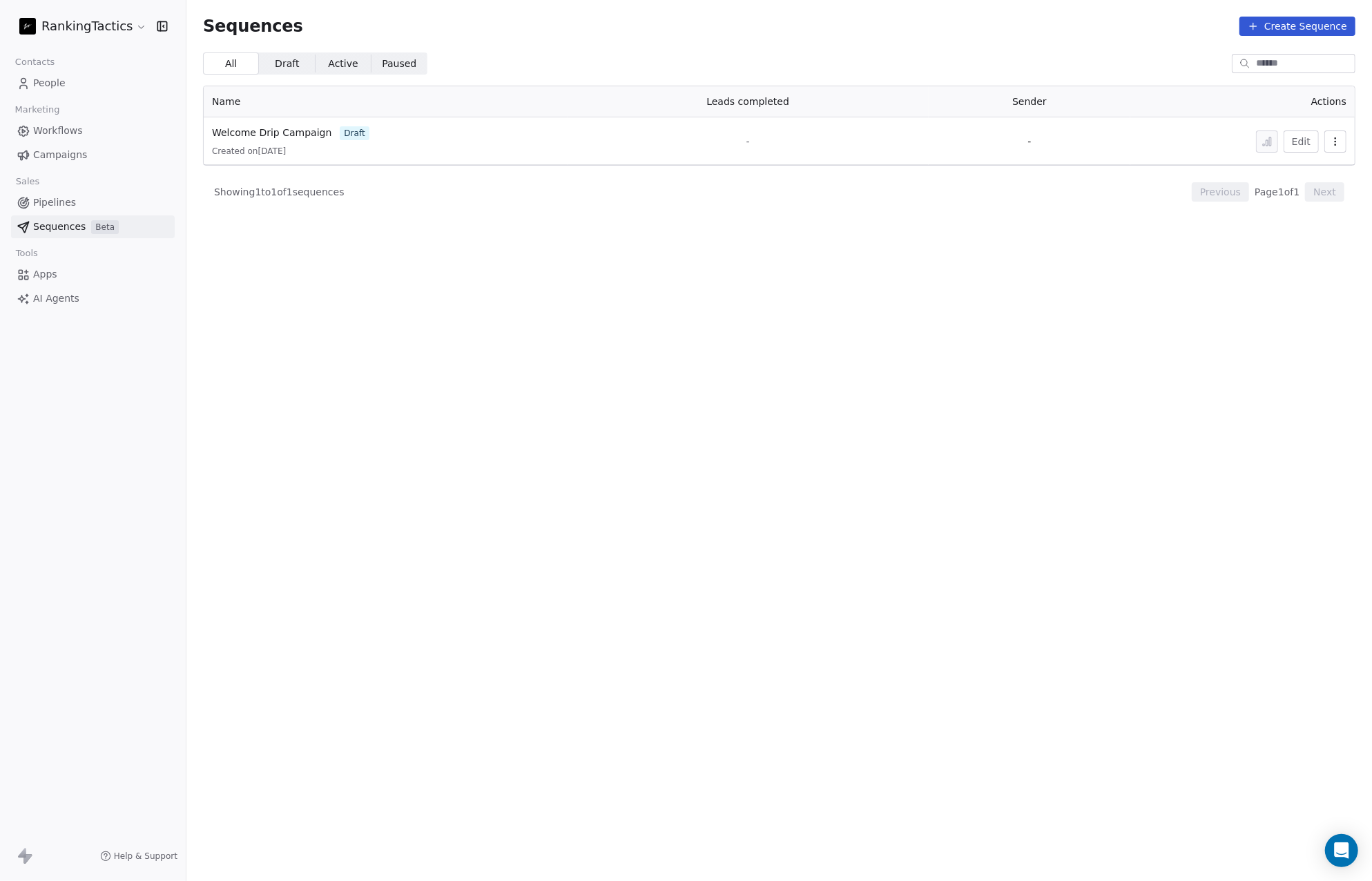
click at [70, 136] on span "Workflows" at bounding box center [58, 131] width 50 height 14
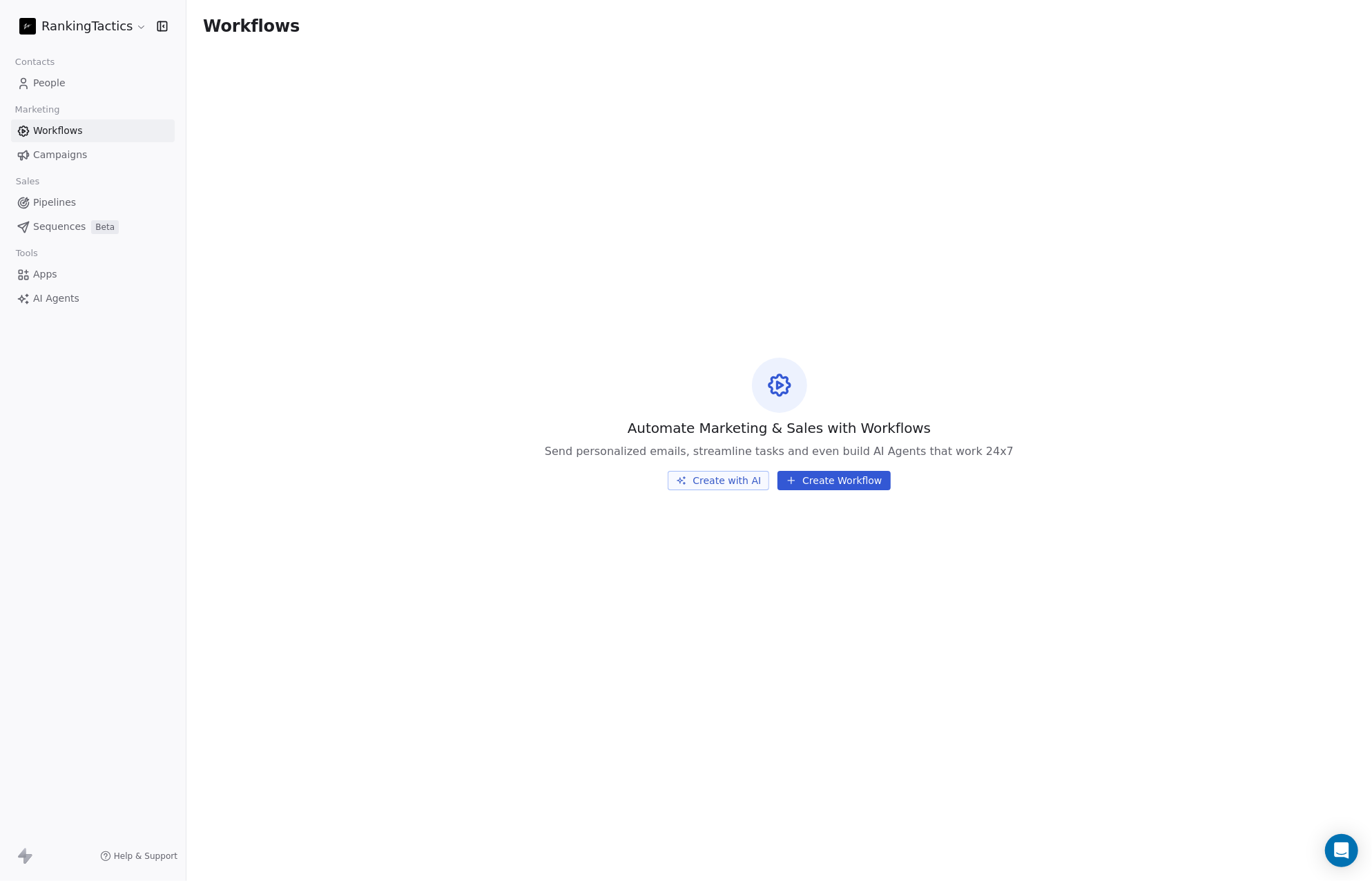
click at [845, 480] on button "Create Workflow" at bounding box center [834, 480] width 113 height 20
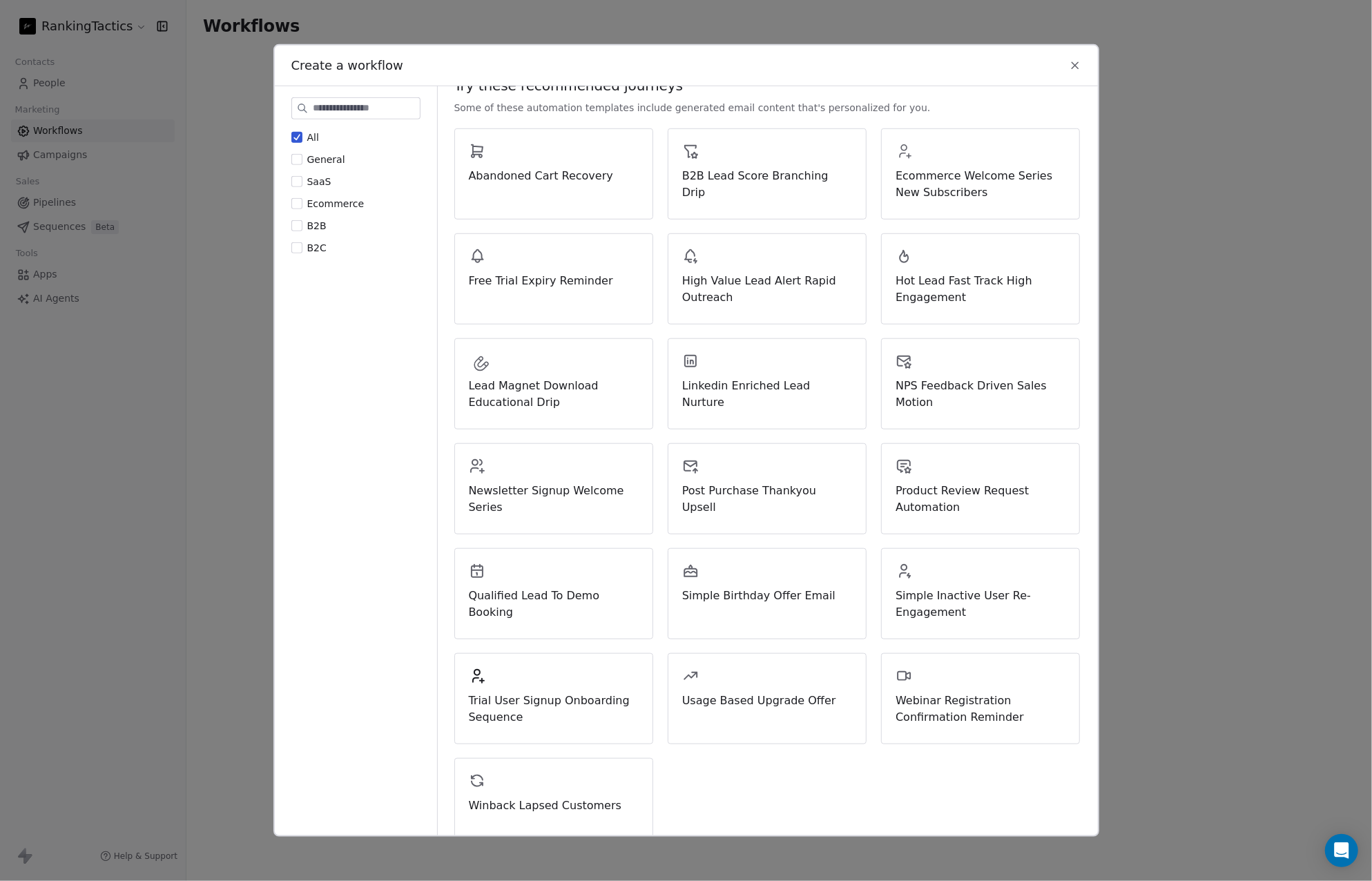
scroll to position [153, 0]
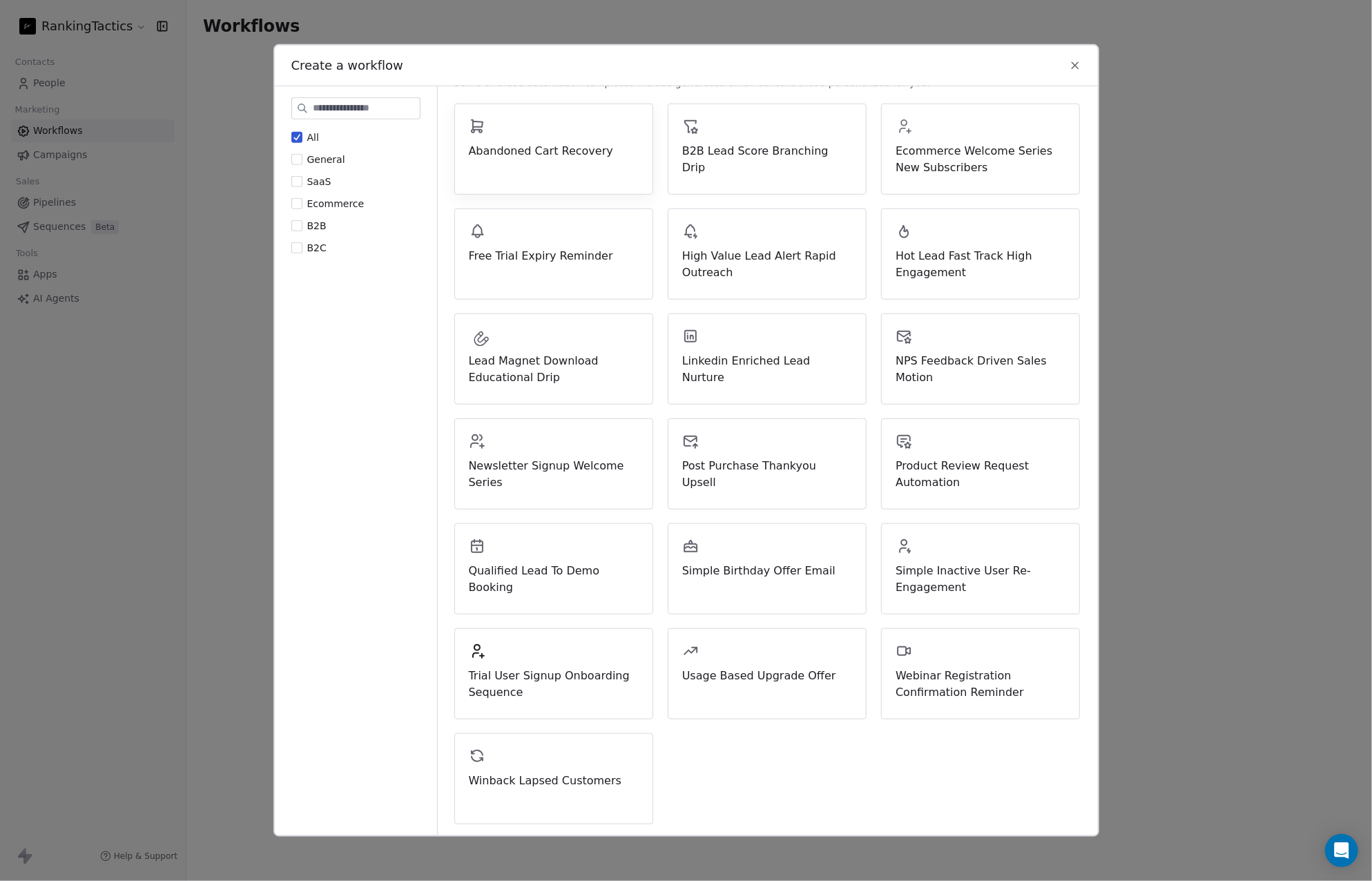
click at [590, 158] on span "Abandoned Cart Recovery" at bounding box center [554, 152] width 170 height 17
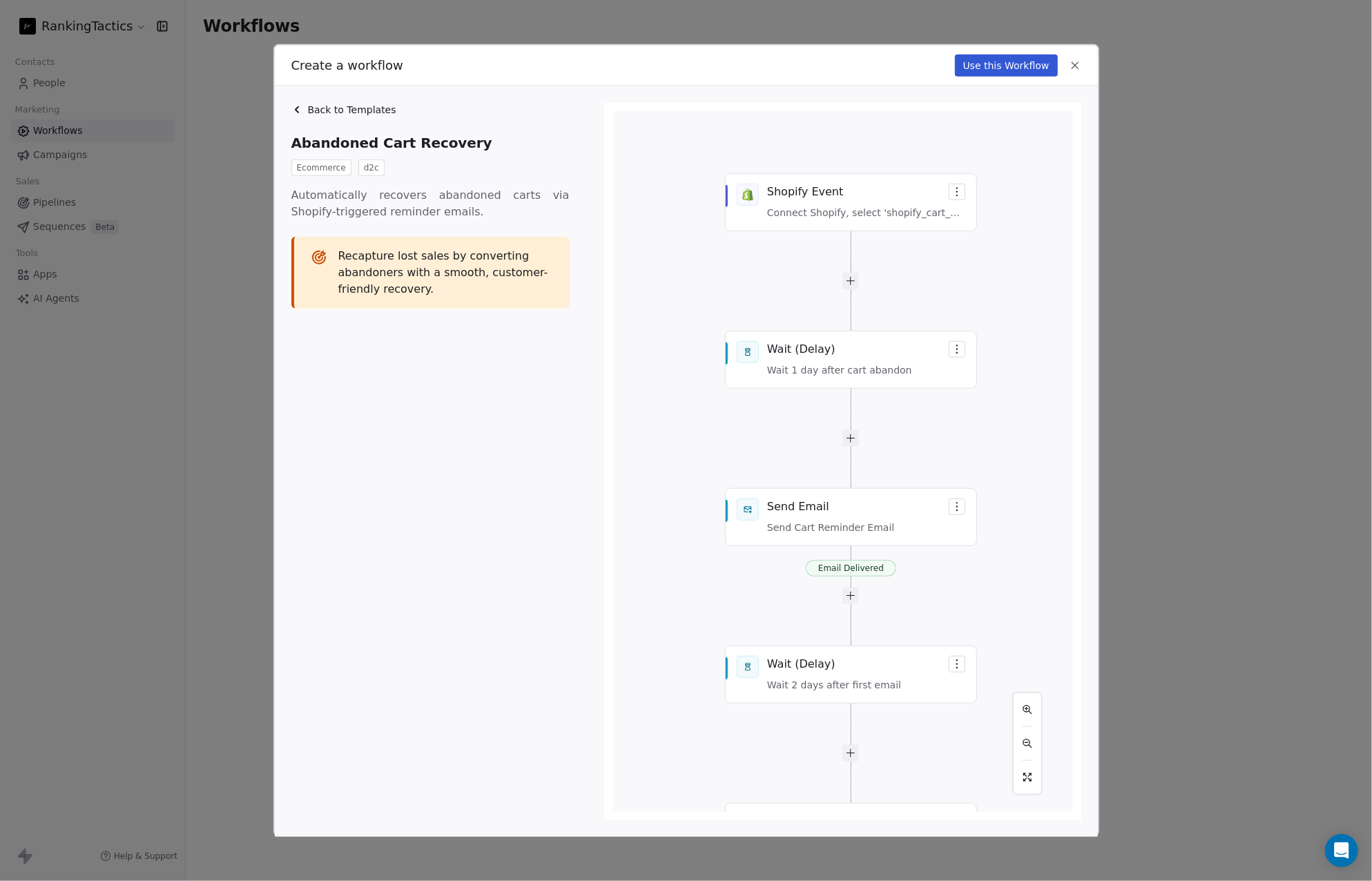
click at [853, 533] on div "Email Delivered Email Delivered Shopify Event Connect Shopify, select 'shopify_…" at bounding box center [842, 461] width 460 height 700
click at [865, 521] on div "Email Delivered Email Delivered Shopify Event Connect Shopify, select 'shopify_…" at bounding box center [842, 461] width 460 height 700
click at [993, 65] on button "Use this Workflow" at bounding box center [1006, 65] width 103 height 22
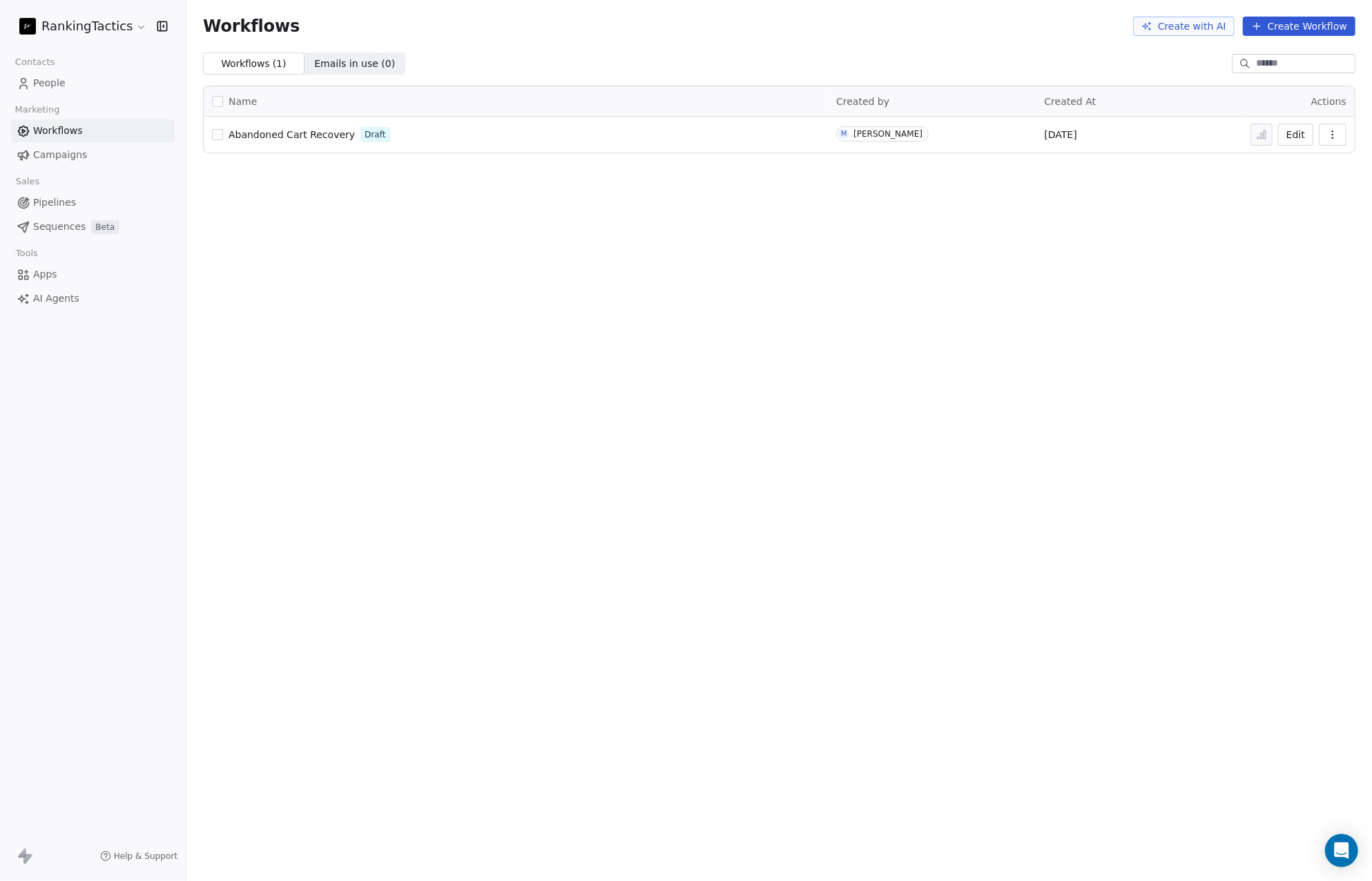
click at [270, 132] on span "Abandoned Cart Recovery" at bounding box center [292, 134] width 126 height 11
click at [1326, 136] on button "button" at bounding box center [1332, 135] width 28 height 22
click at [1301, 240] on span "Delete" at bounding box center [1291, 234] width 31 height 14
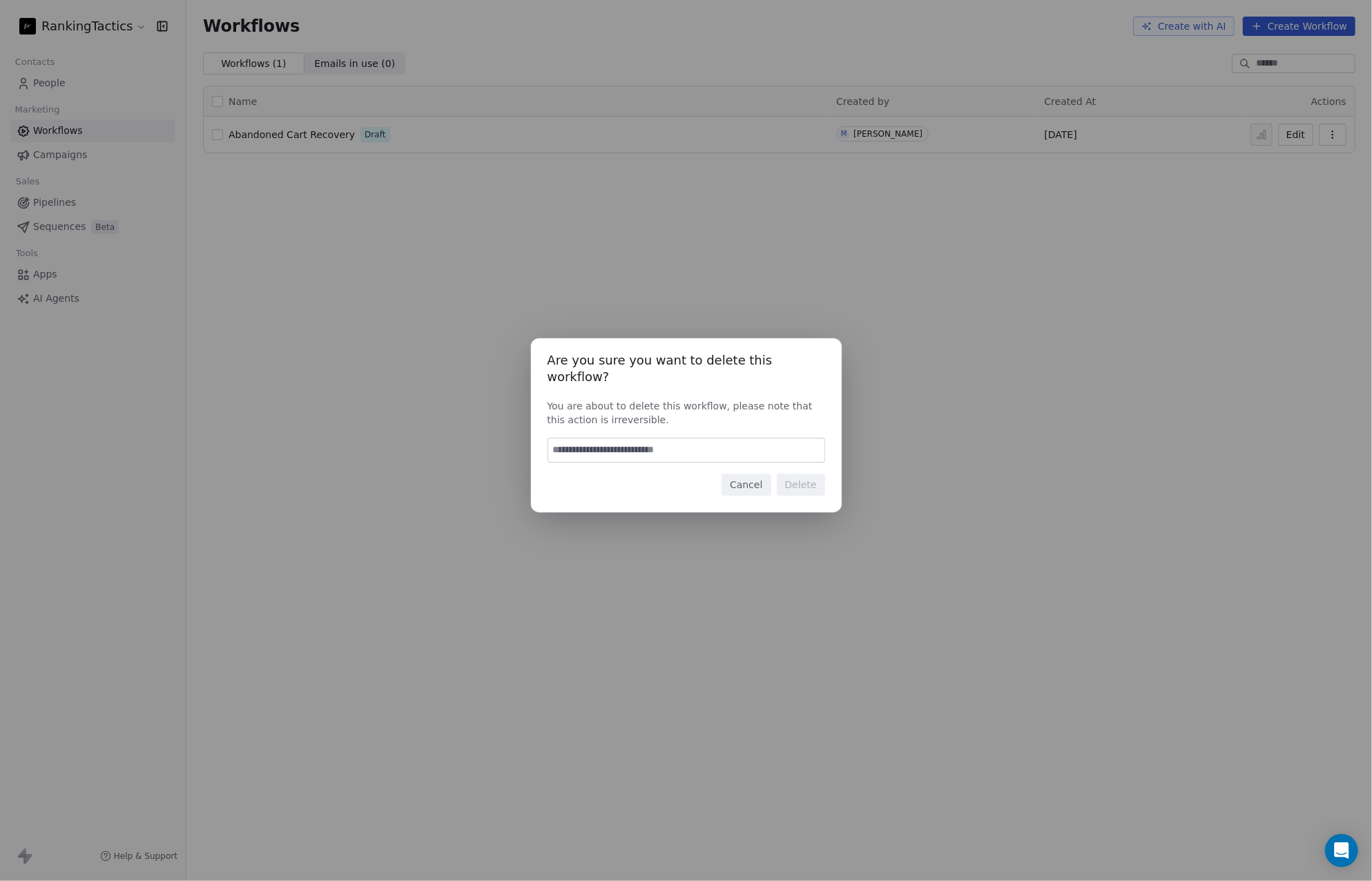
click at [703, 444] on input at bounding box center [687, 450] width 276 height 24
type input "******"
click at [807, 477] on button "Delete" at bounding box center [800, 485] width 48 height 22
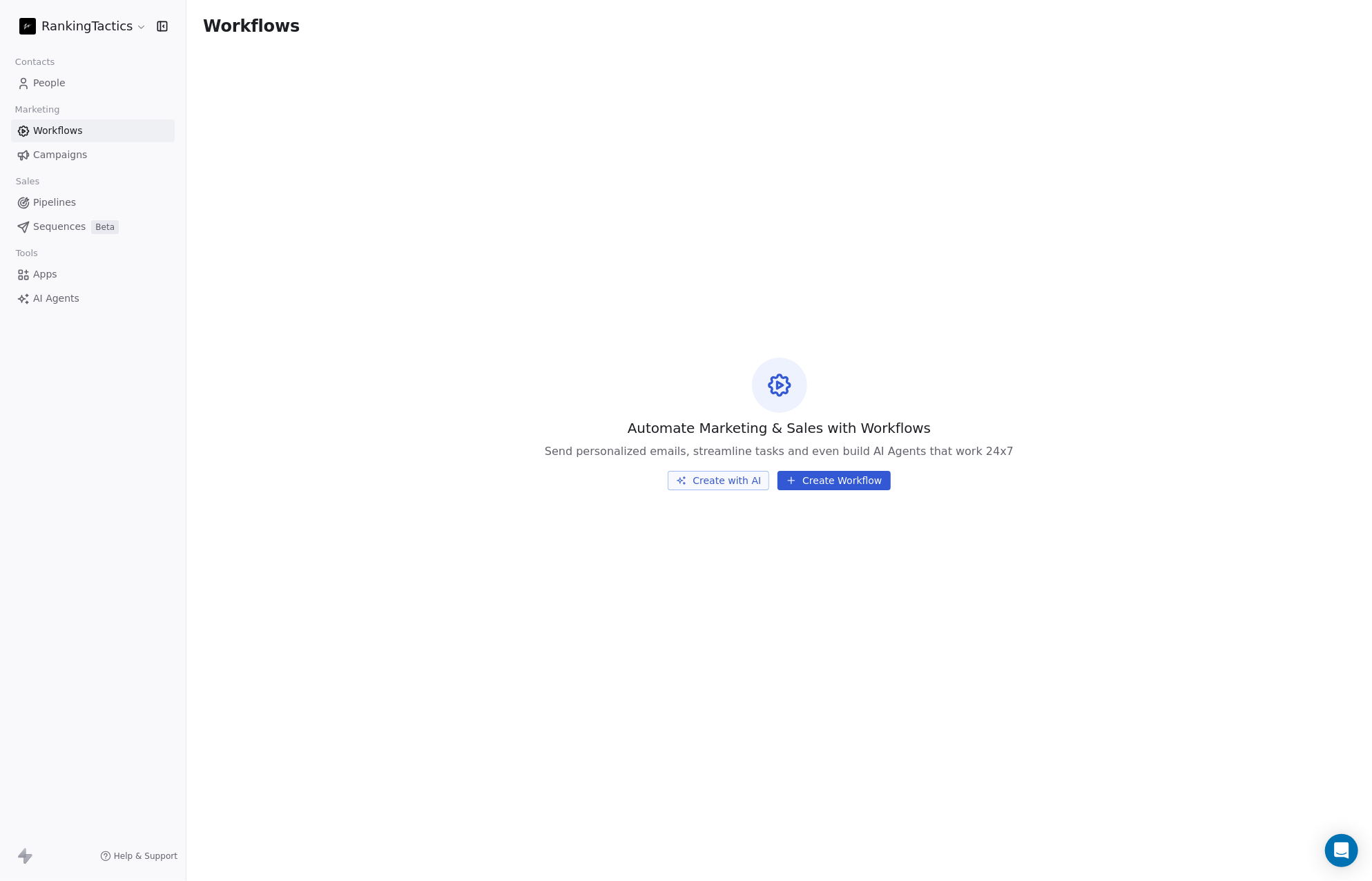
click at [66, 151] on span "Campaigns" at bounding box center [60, 154] width 54 height 14
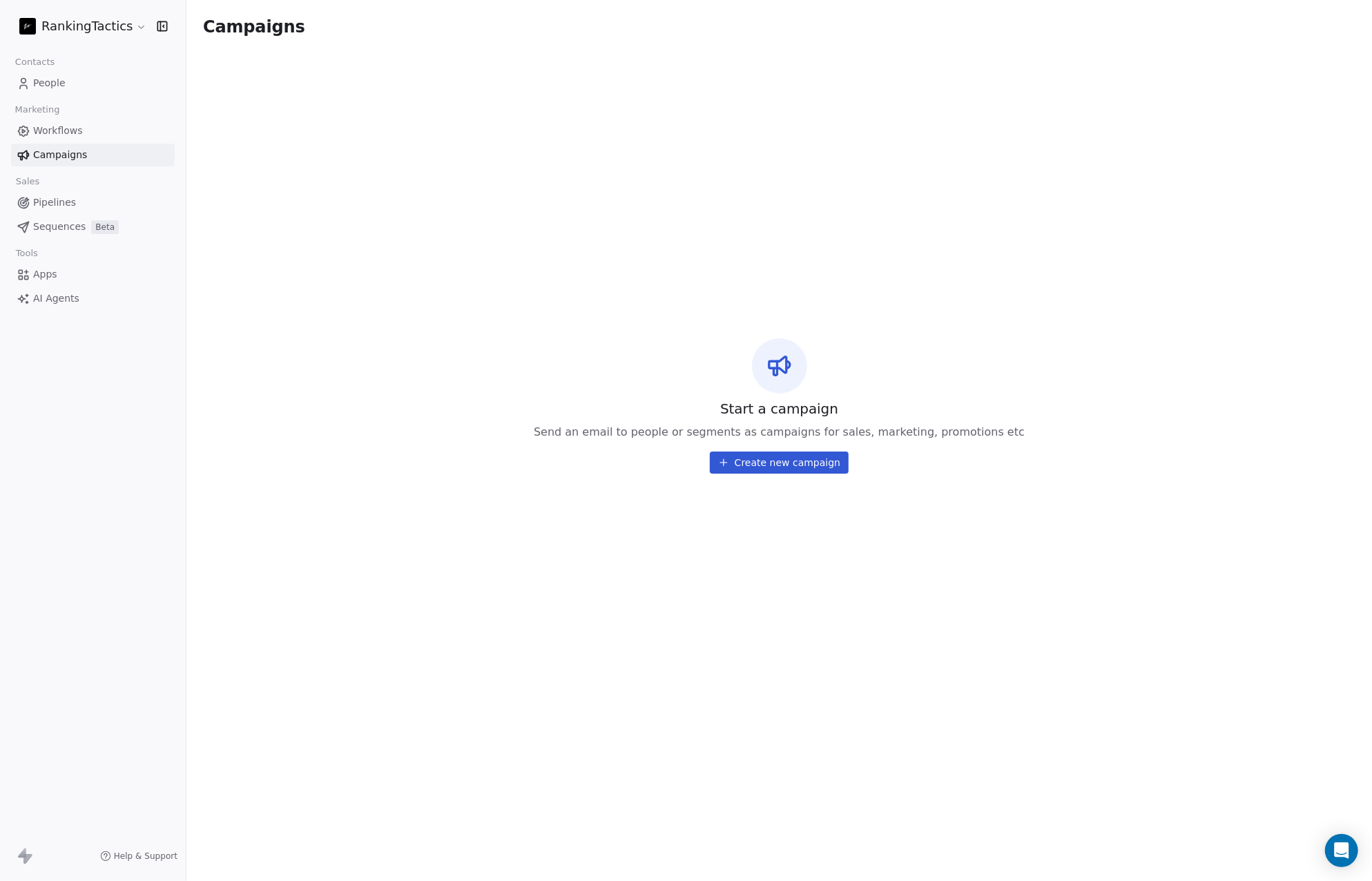
click at [778, 461] on button "Create new campaign" at bounding box center [779, 463] width 139 height 22
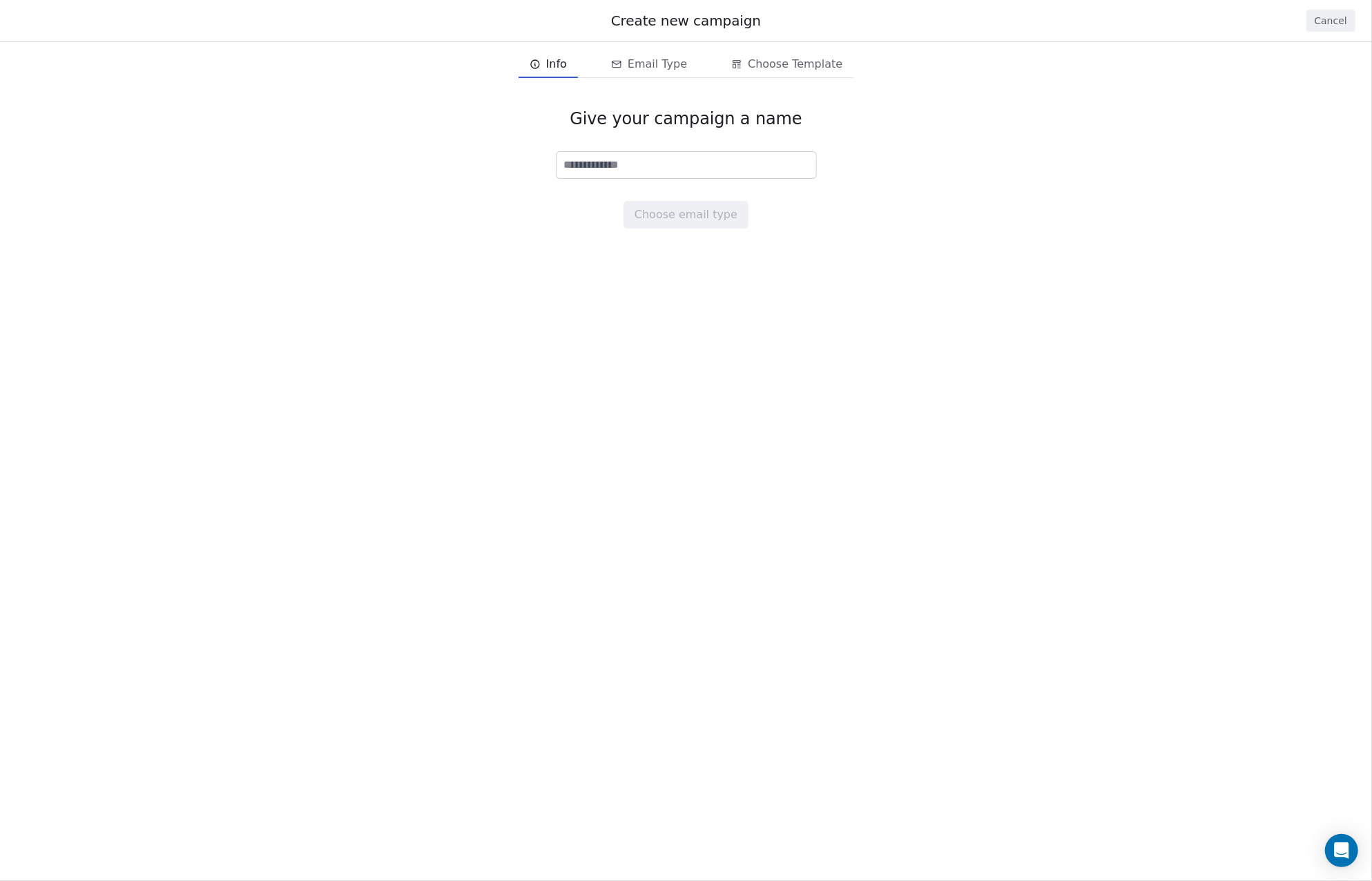
click at [647, 169] on input at bounding box center [686, 164] width 259 height 26
type input "****"
click at [666, 217] on button "Choose email type" at bounding box center [685, 215] width 125 height 28
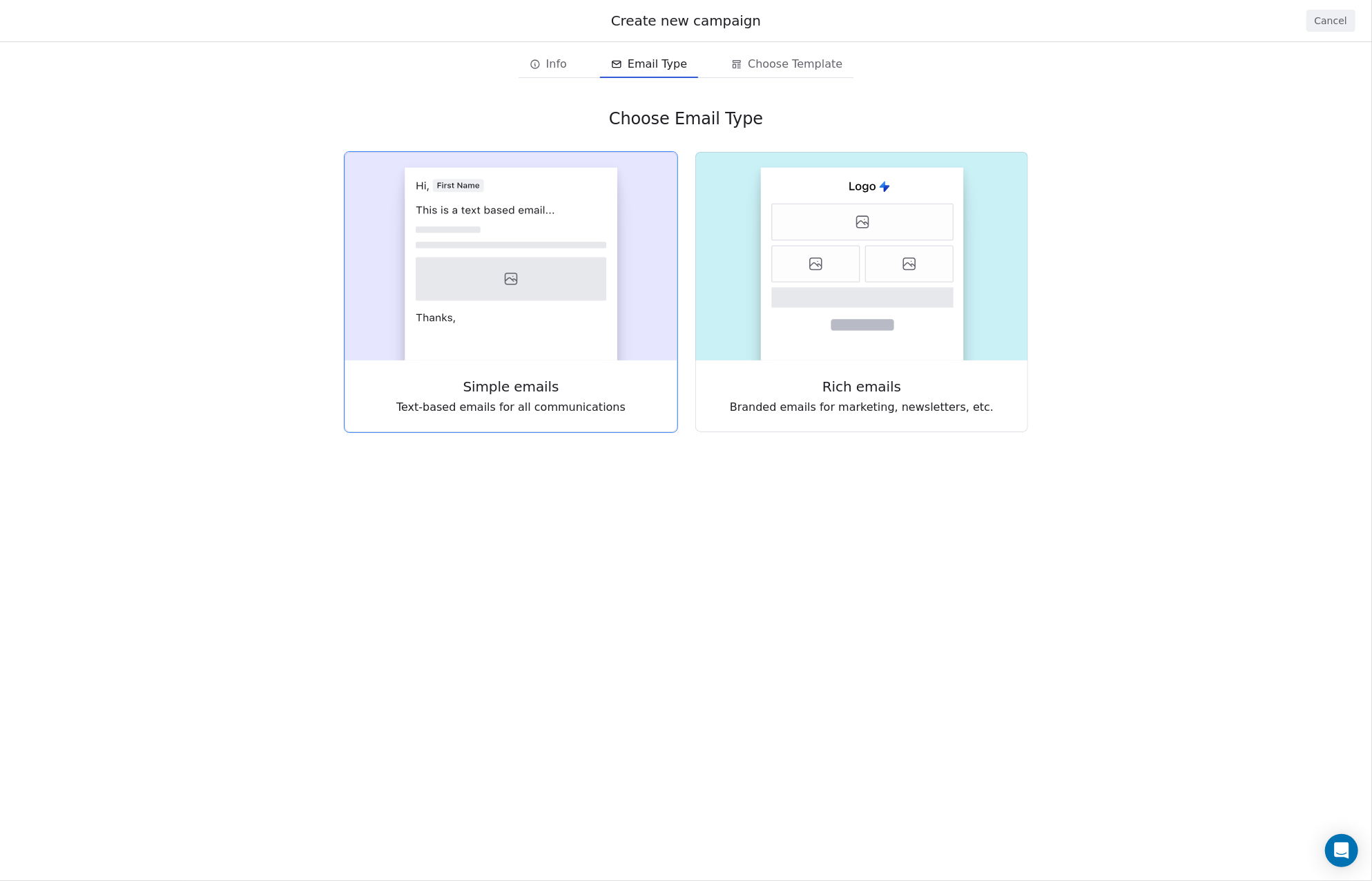
click at [578, 274] on icon at bounding box center [510, 279] width 191 height 43
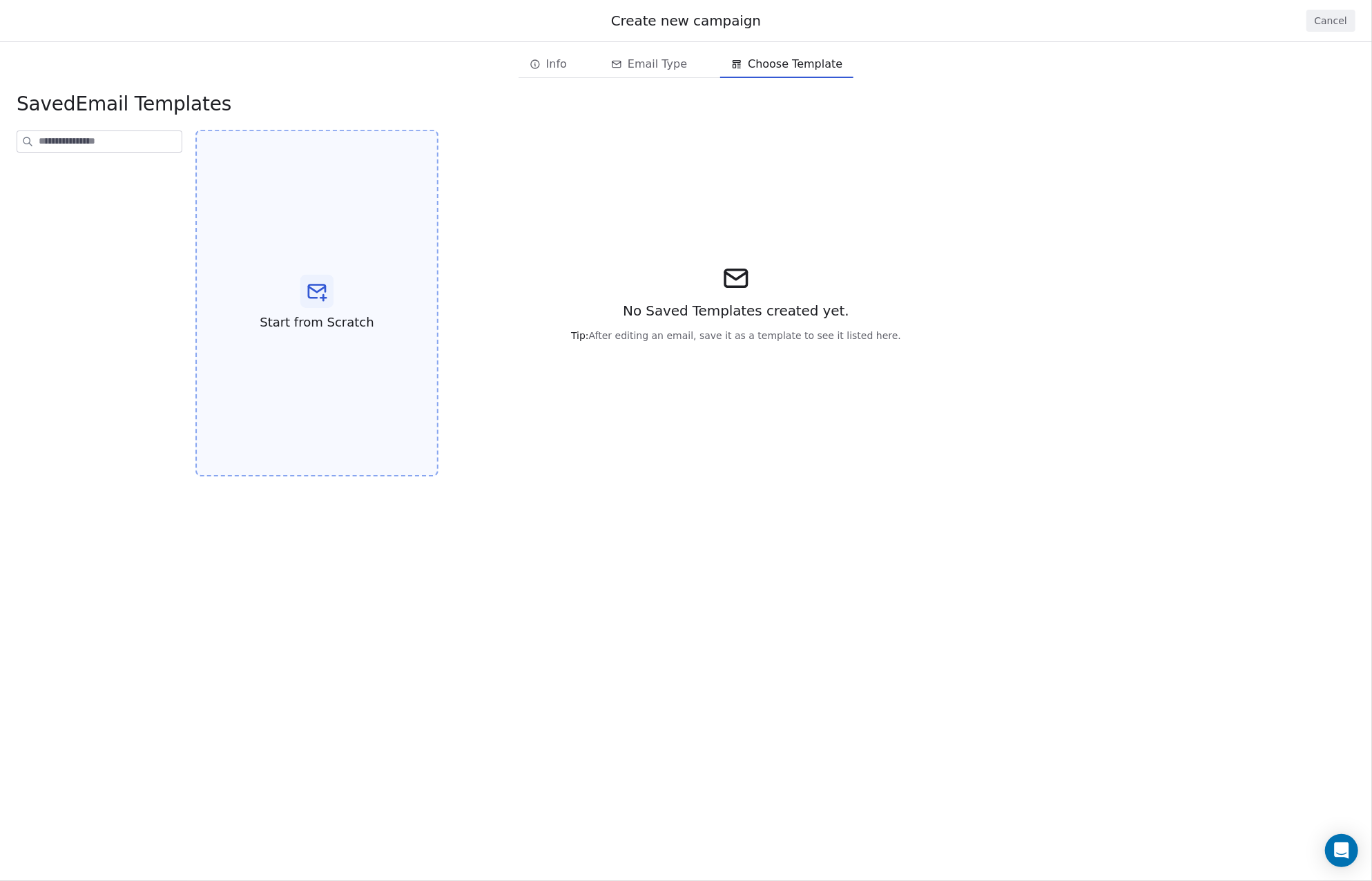
click at [325, 284] on icon at bounding box center [317, 292] width 22 height 22
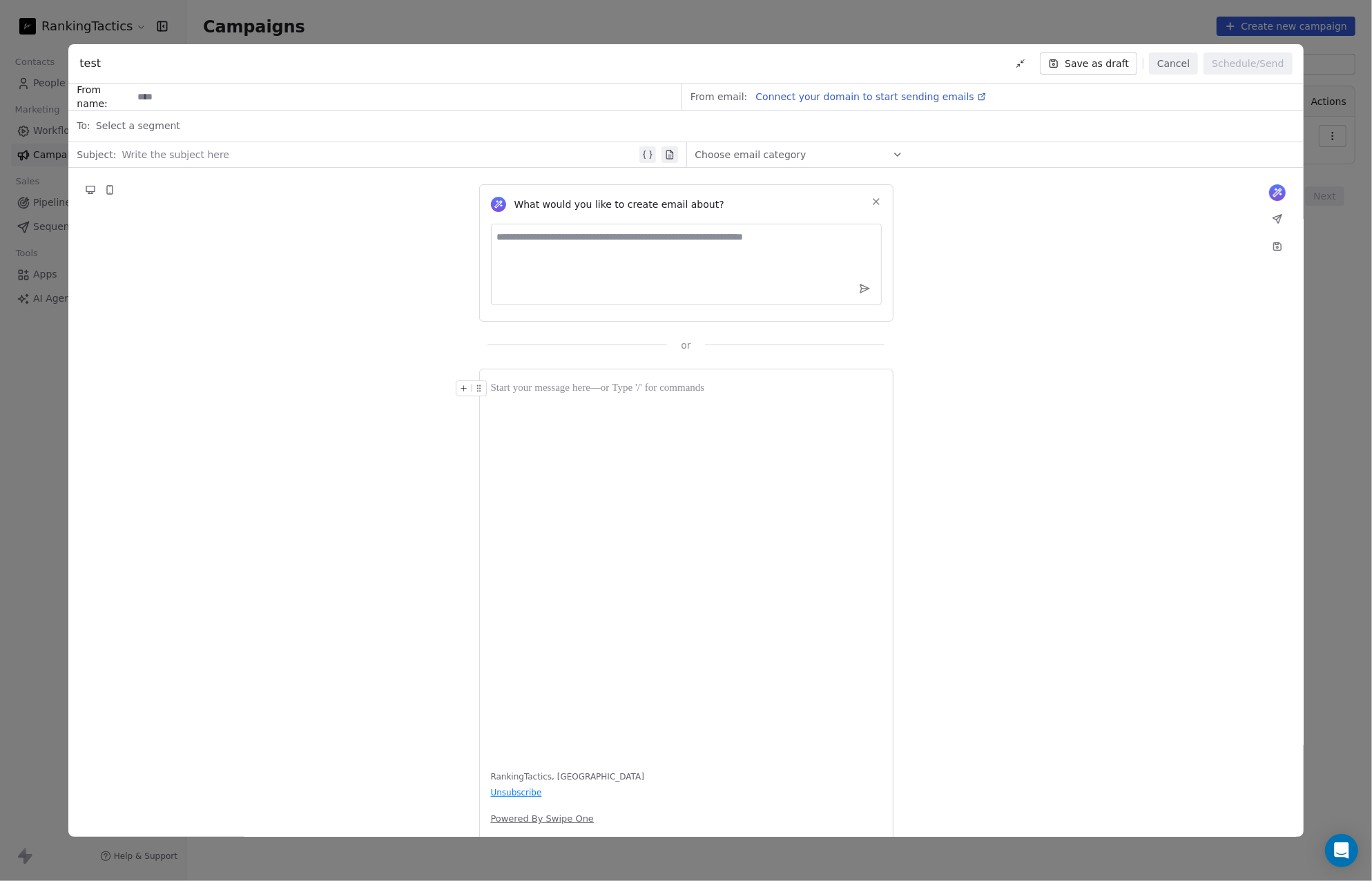
click at [827, 243] on textarea at bounding box center [686, 265] width 391 height 81
type textarea "**********"
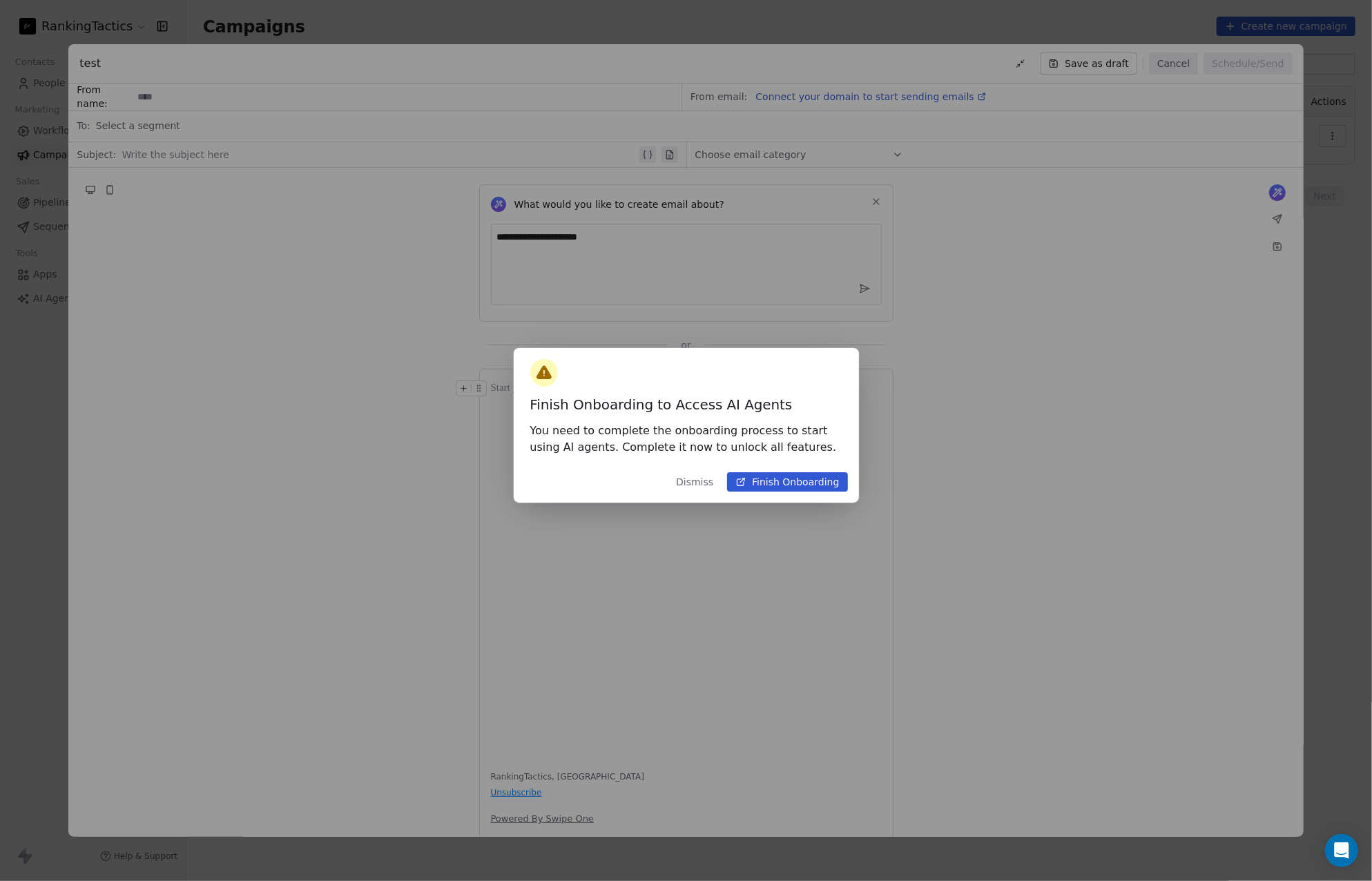
click at [756, 482] on button "Finish Onboarding" at bounding box center [787, 482] width 120 height 20
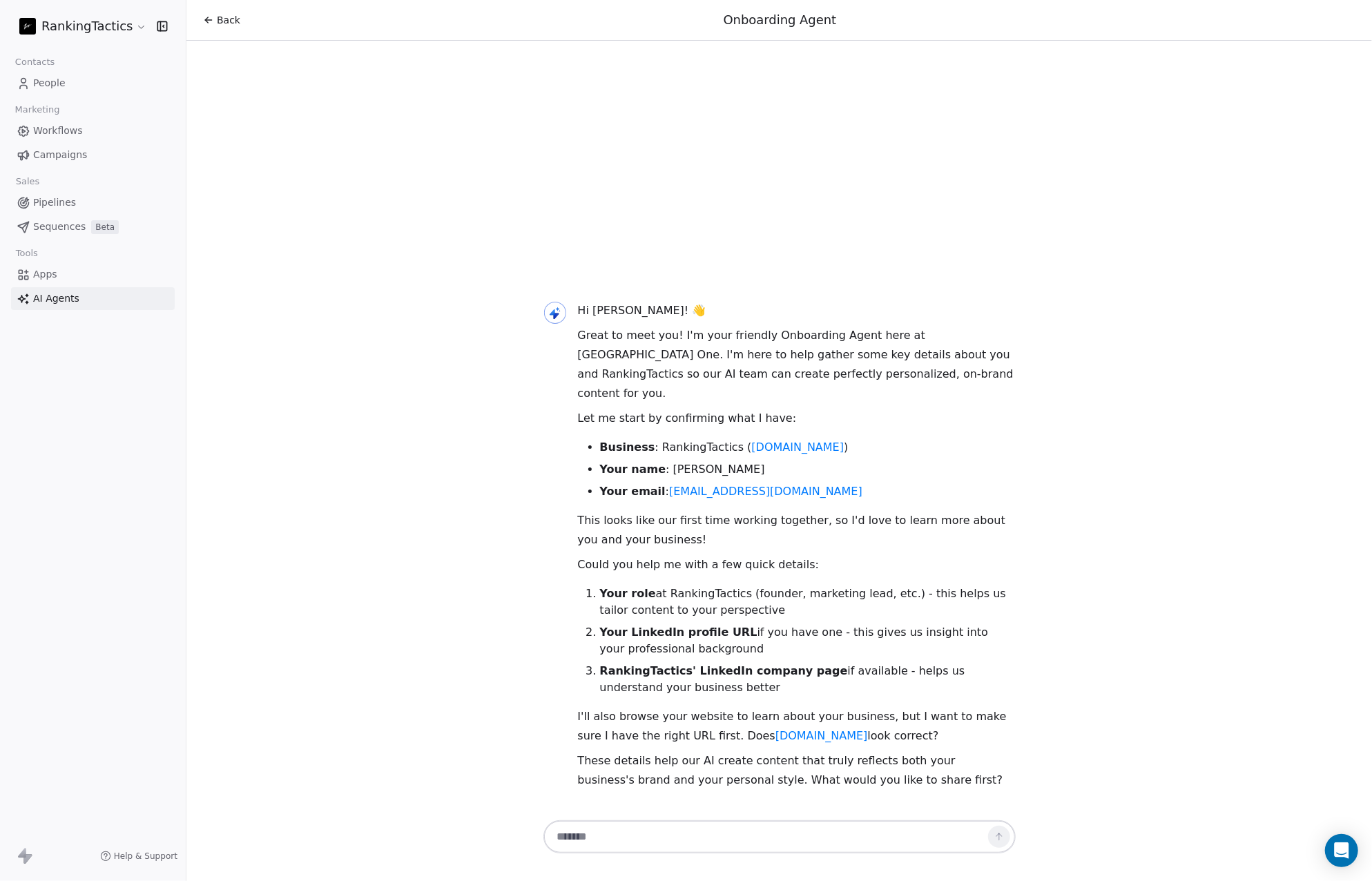
click at [136, 25] on html "RankingTactics Contacts People Marketing Workflows Campaigns Sales Pipelines Se…" at bounding box center [686, 440] width 1372 height 881
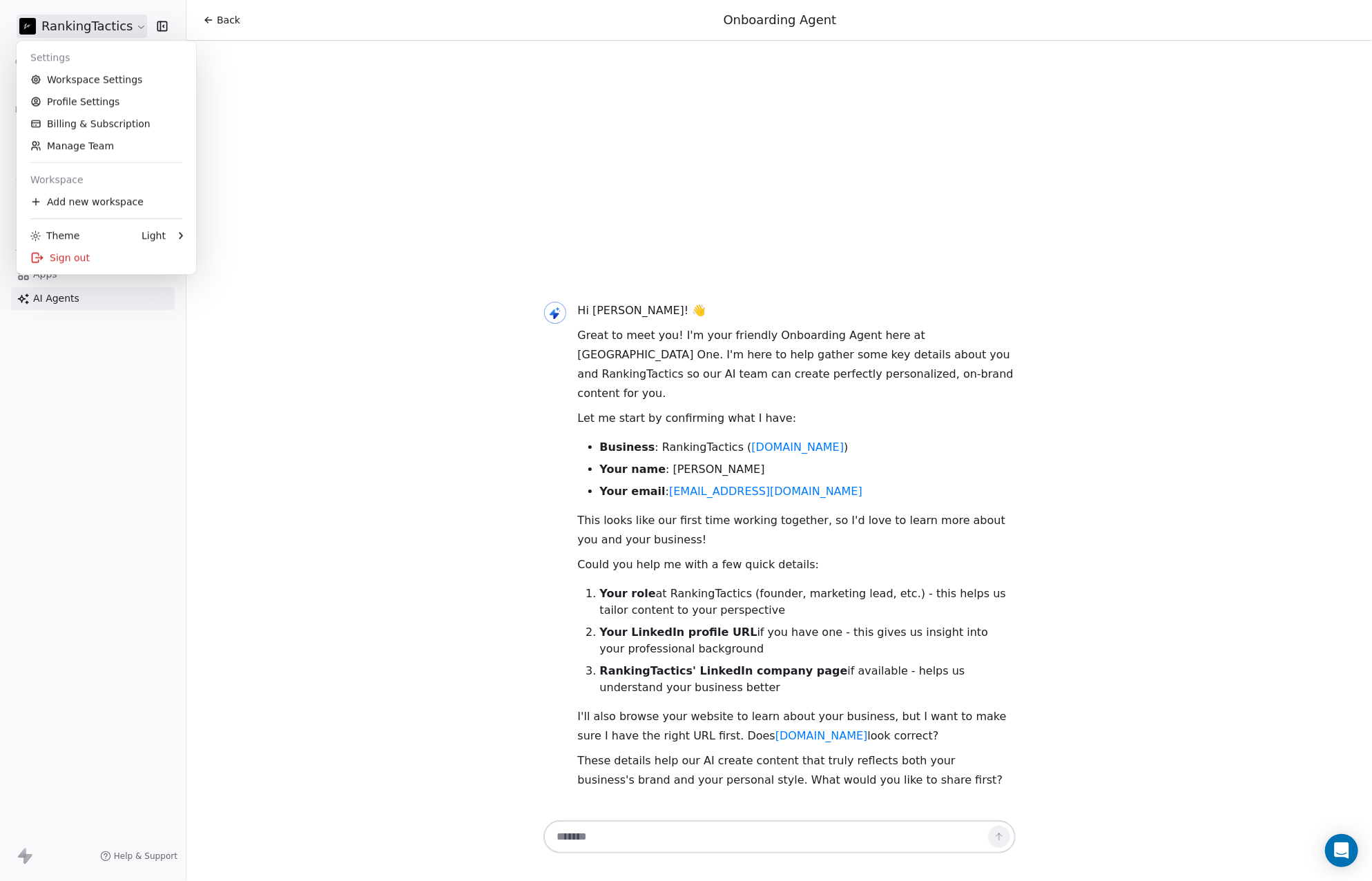
click at [311, 177] on html "RankingTactics Contacts People Marketing Workflows Campaigns Sales Pipelines Se…" at bounding box center [686, 440] width 1372 height 881
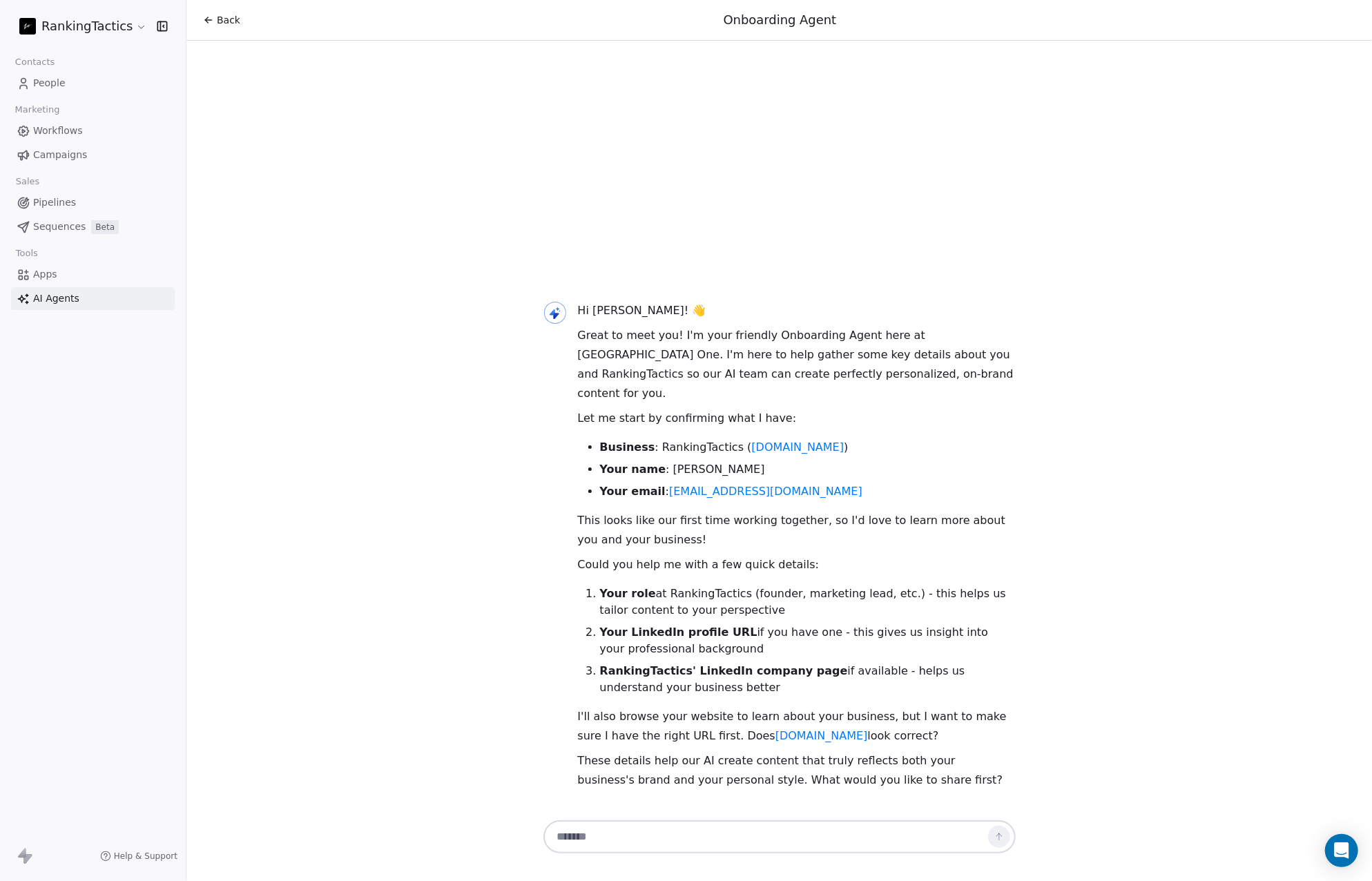
click at [50, 65] on span "Contacts" at bounding box center [35, 62] width 52 height 20
click at [44, 84] on span "People" at bounding box center [49, 83] width 32 height 14
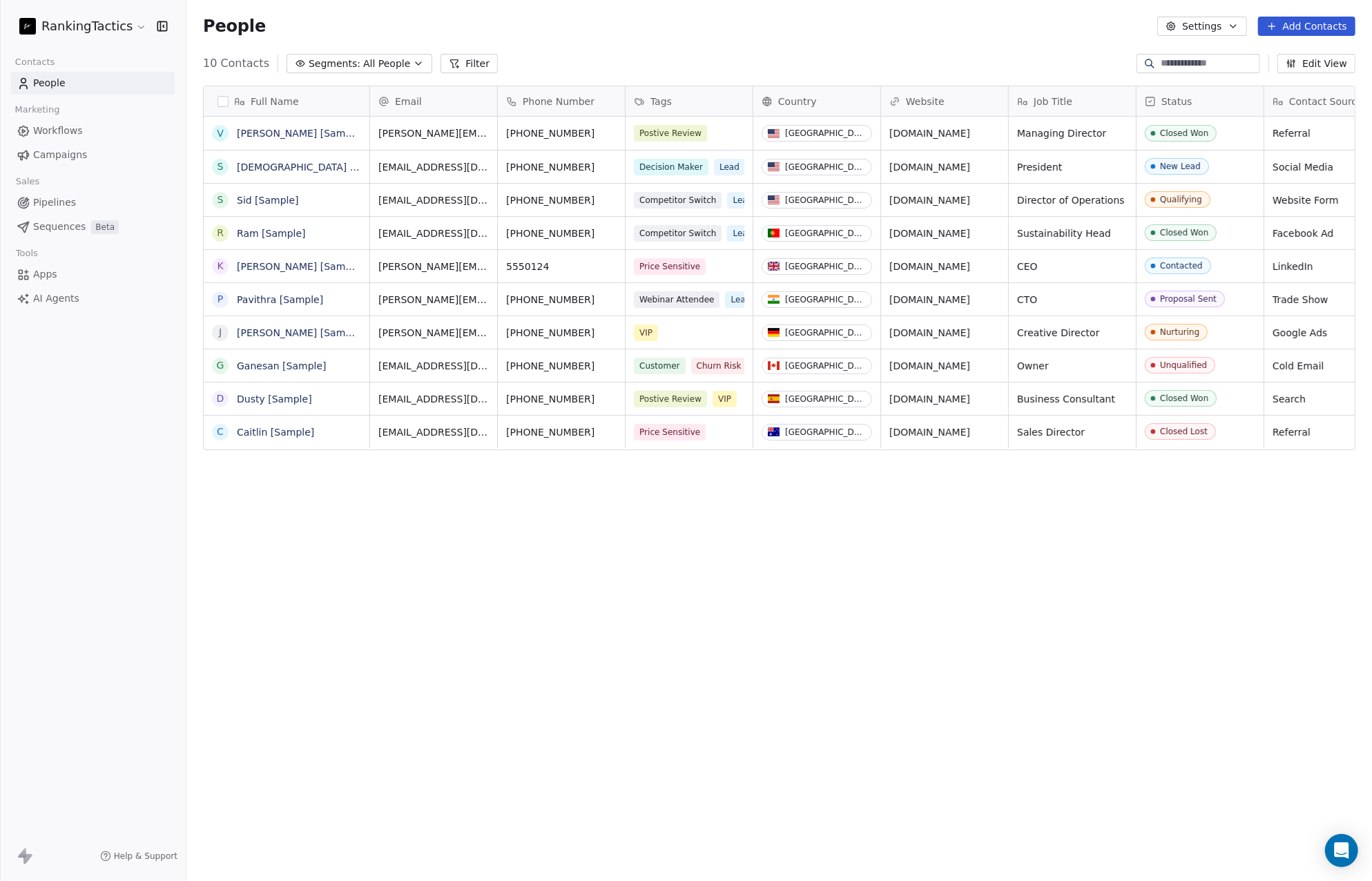
scroll to position [765, 1175]
click at [48, 273] on span "Apps" at bounding box center [45, 274] width 24 height 14
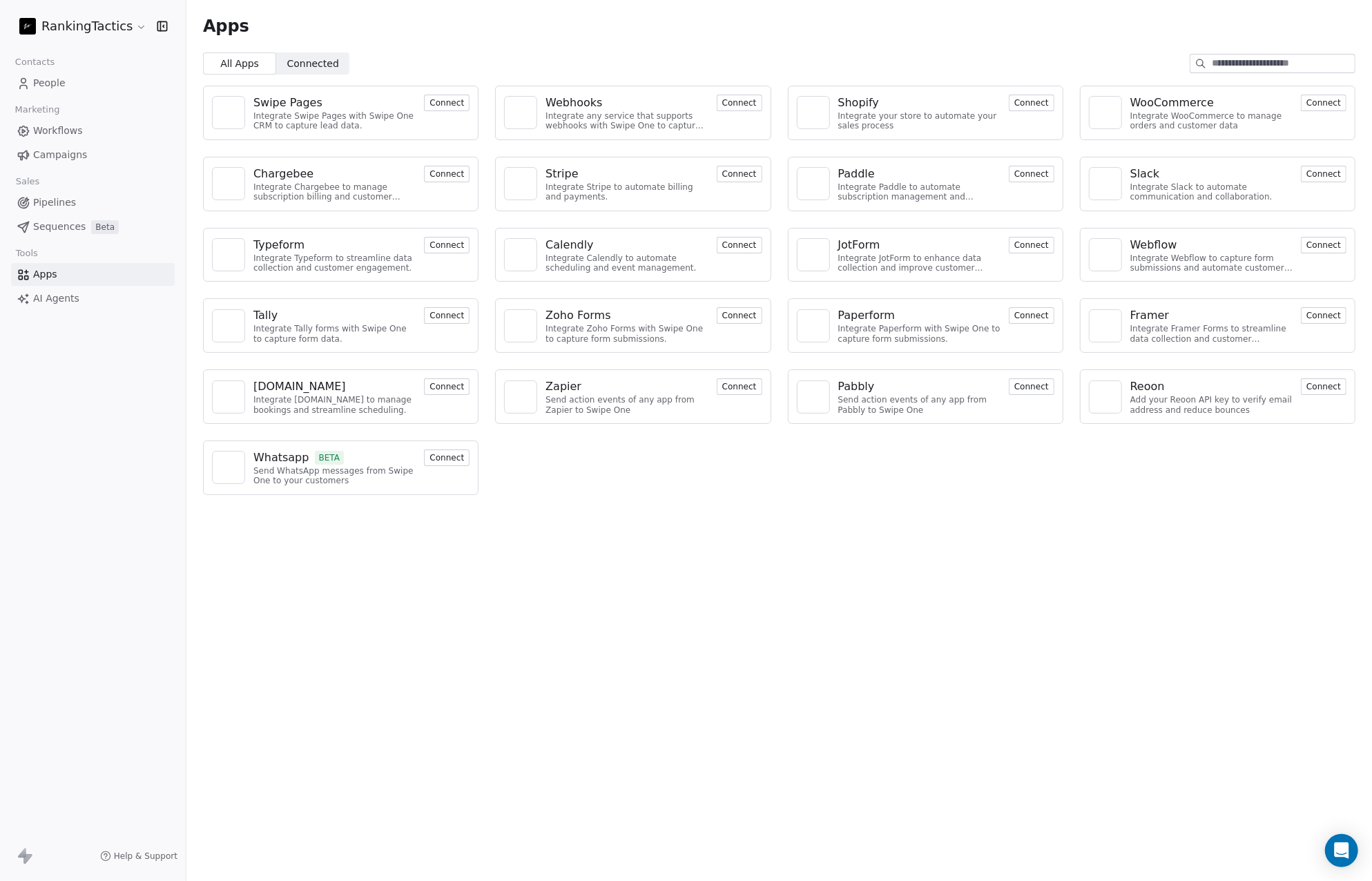
click at [72, 294] on span "AI Agents" at bounding box center [56, 298] width 47 height 14
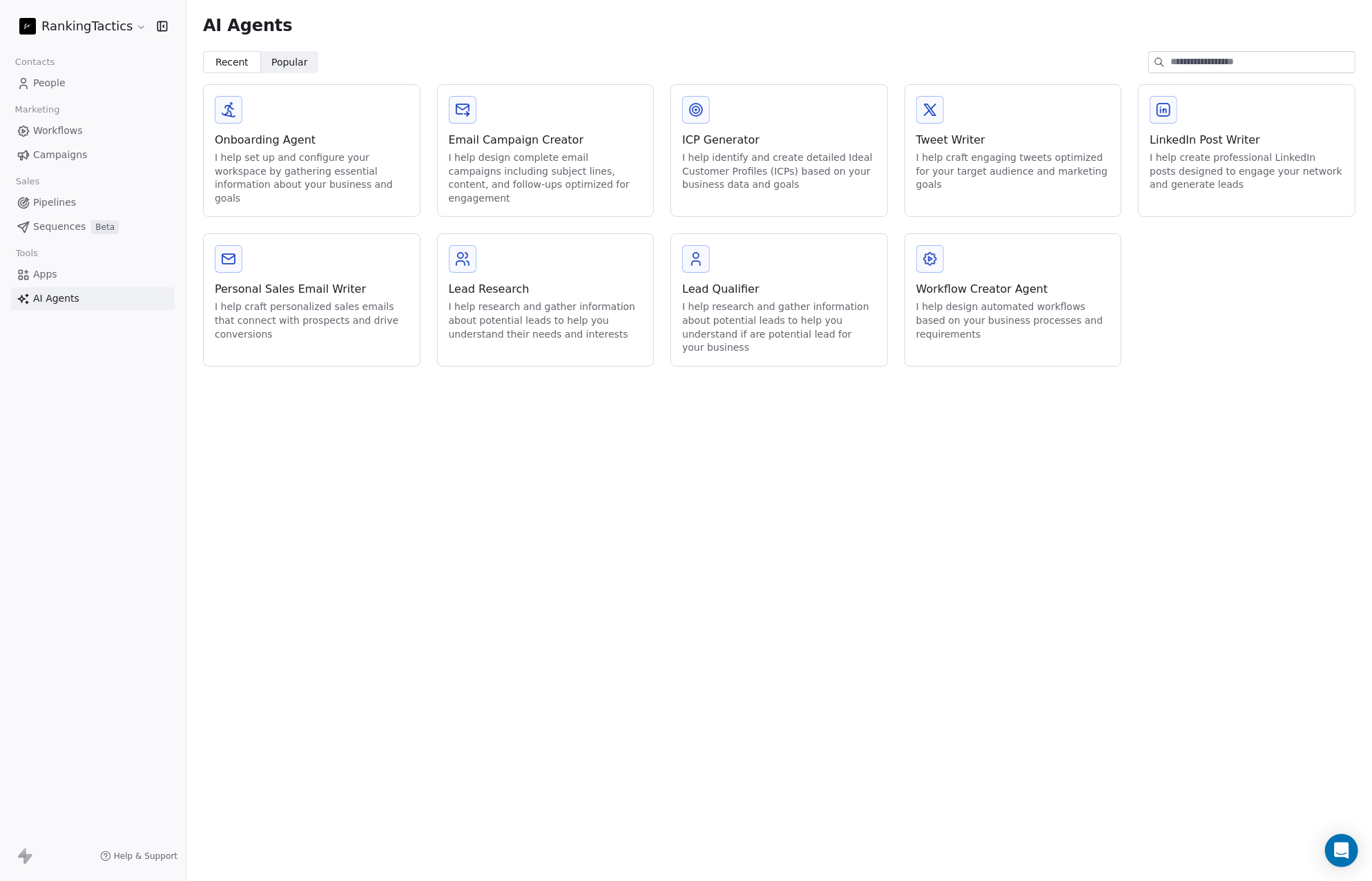
click at [25, 860] on icon at bounding box center [28, 858] width 8 height 9
click at [131, 30] on html "RankingTactics Contacts People Marketing Workflows Campaigns Sales Pipelines Se…" at bounding box center [686, 440] width 1372 height 881
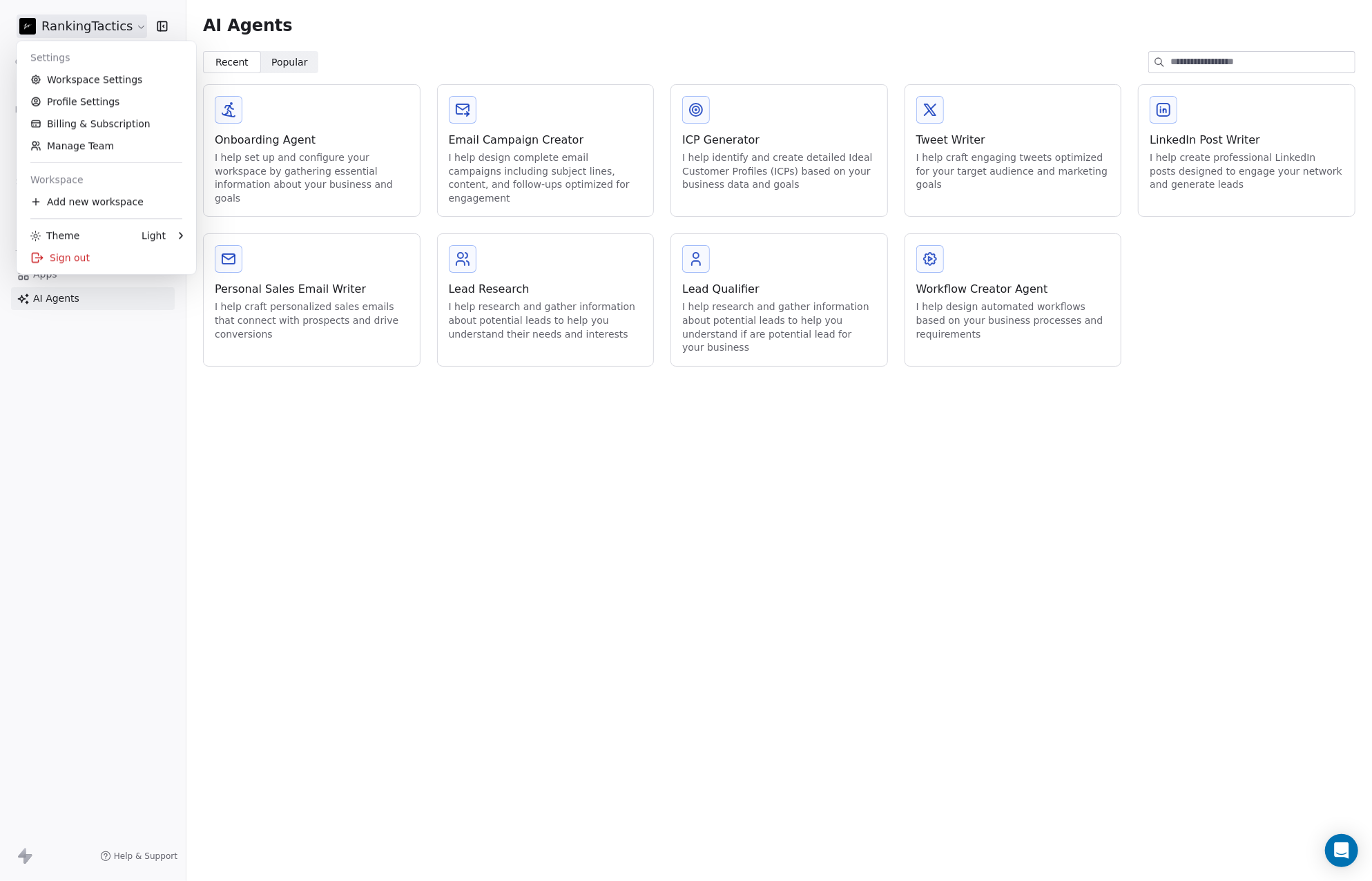
click at [1188, 542] on html "RankingTactics Contacts People Marketing Workflows Campaigns Sales Pipelines Se…" at bounding box center [686, 440] width 1372 height 881
